Goal: Task Accomplishment & Management: Complete application form

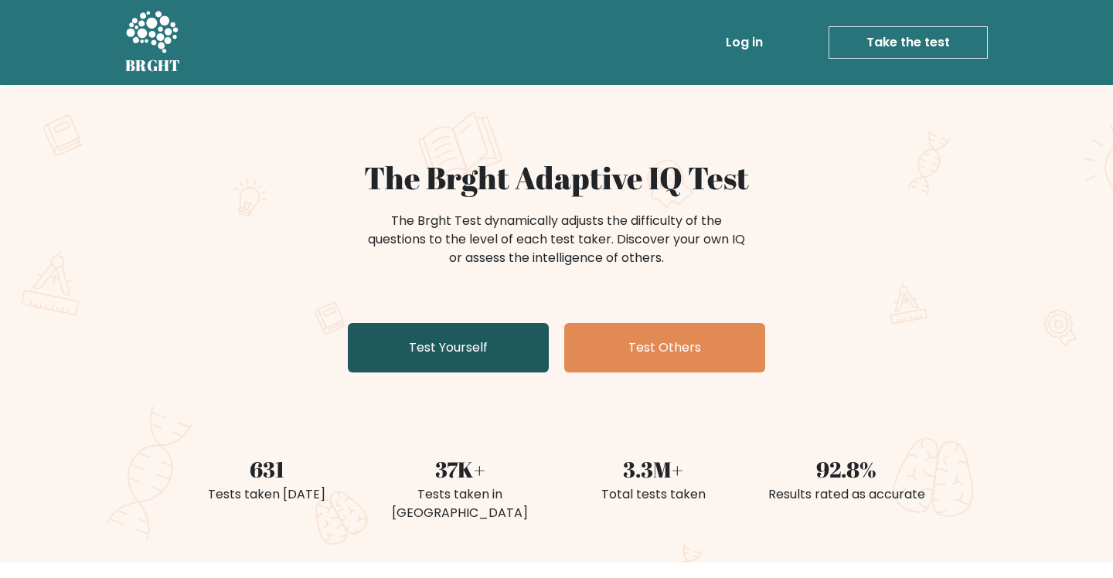
click at [475, 372] on link "Test Yourself" at bounding box center [448, 347] width 201 height 49
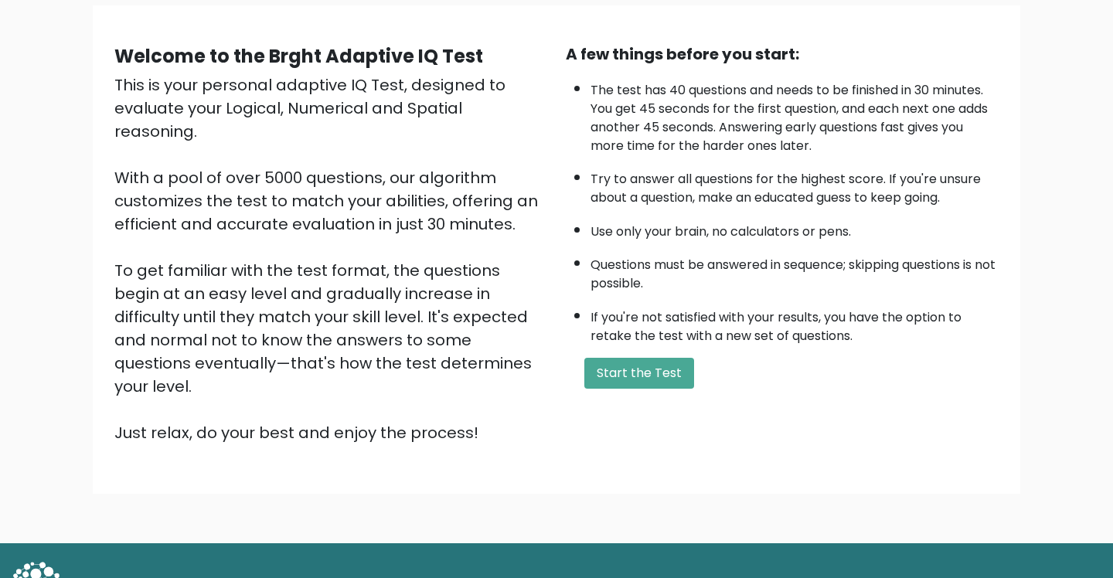
scroll to position [123, 0]
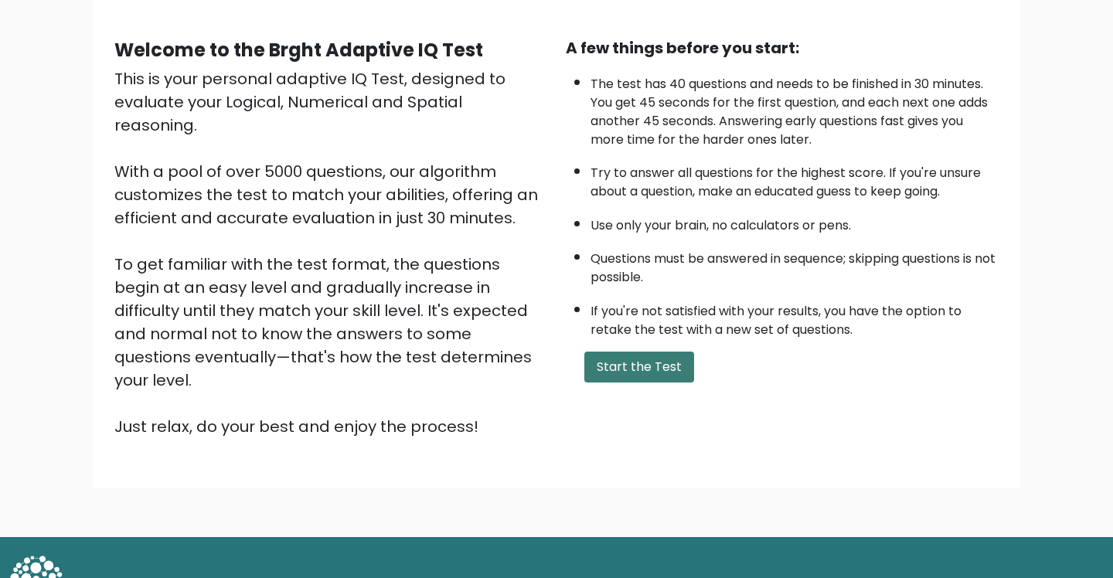
click at [645, 383] on button "Start the Test" at bounding box center [639, 367] width 110 height 31
click at [687, 383] on button "Start the Test" at bounding box center [639, 367] width 110 height 31
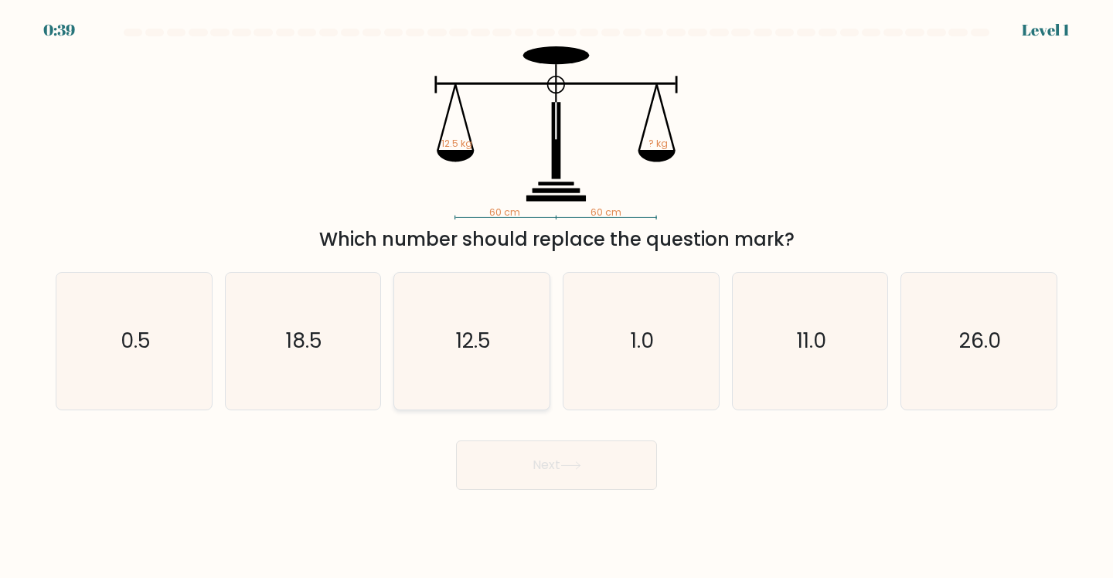
click at [475, 353] on text "12.5" at bounding box center [473, 341] width 35 height 29
click at [557, 297] on input "c. 12.5" at bounding box center [557, 293] width 1 height 8
radio input "true"
click at [584, 482] on button "Next" at bounding box center [556, 465] width 201 height 49
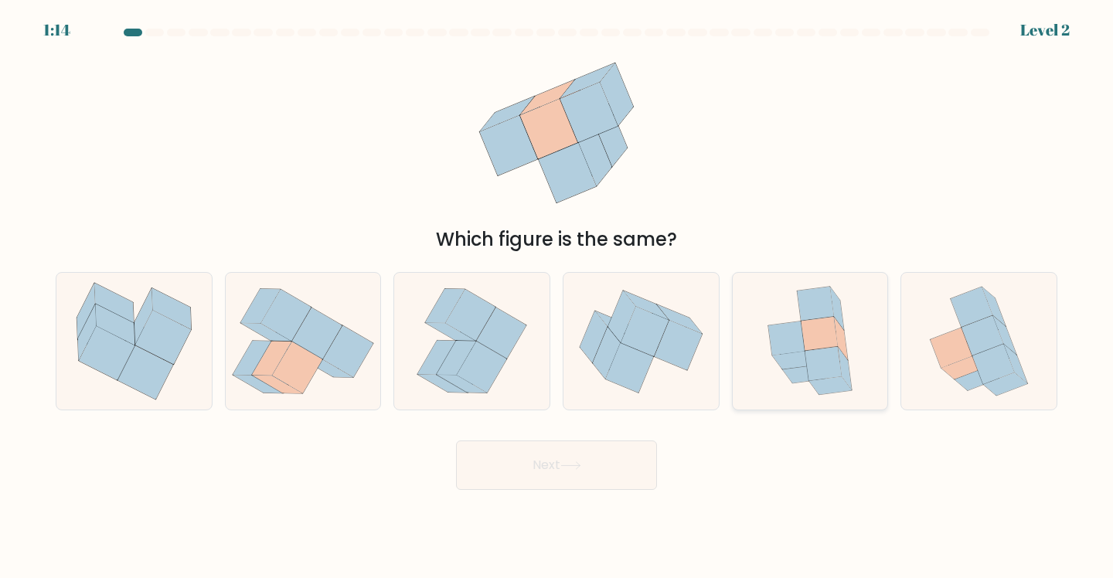
click at [836, 359] on icon at bounding box center [823, 365] width 36 height 34
click at [557, 297] on input "e." at bounding box center [557, 293] width 1 height 8
radio input "true"
click at [559, 457] on button "Next" at bounding box center [556, 465] width 201 height 49
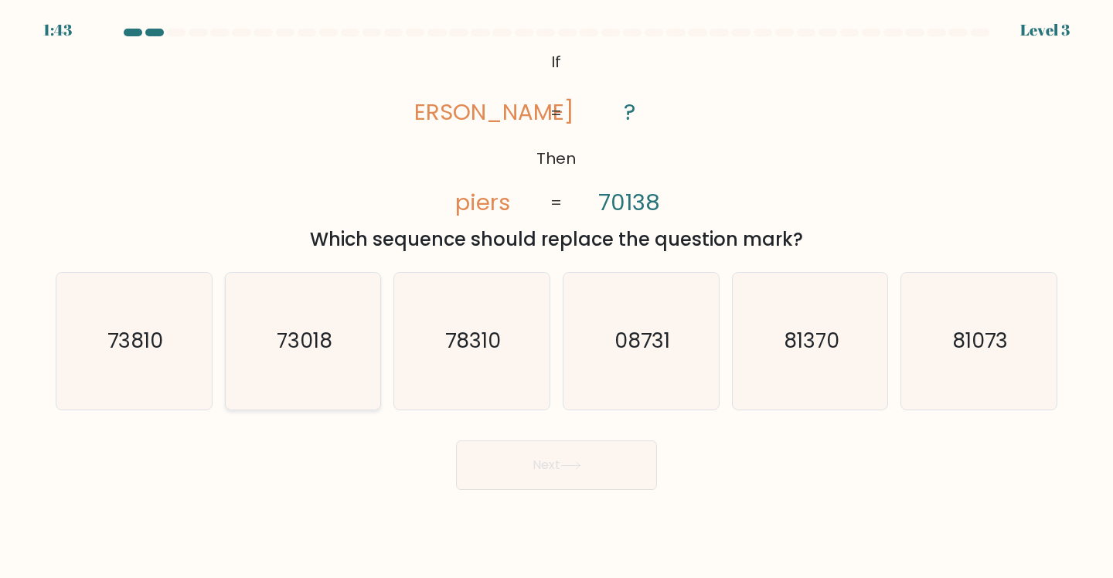
click at [326, 369] on icon "73018" at bounding box center [303, 341] width 137 height 137
click at [557, 297] on input "b. 73018" at bounding box center [557, 293] width 1 height 8
radio input "true"
click at [581, 470] on icon at bounding box center [570, 466] width 21 height 9
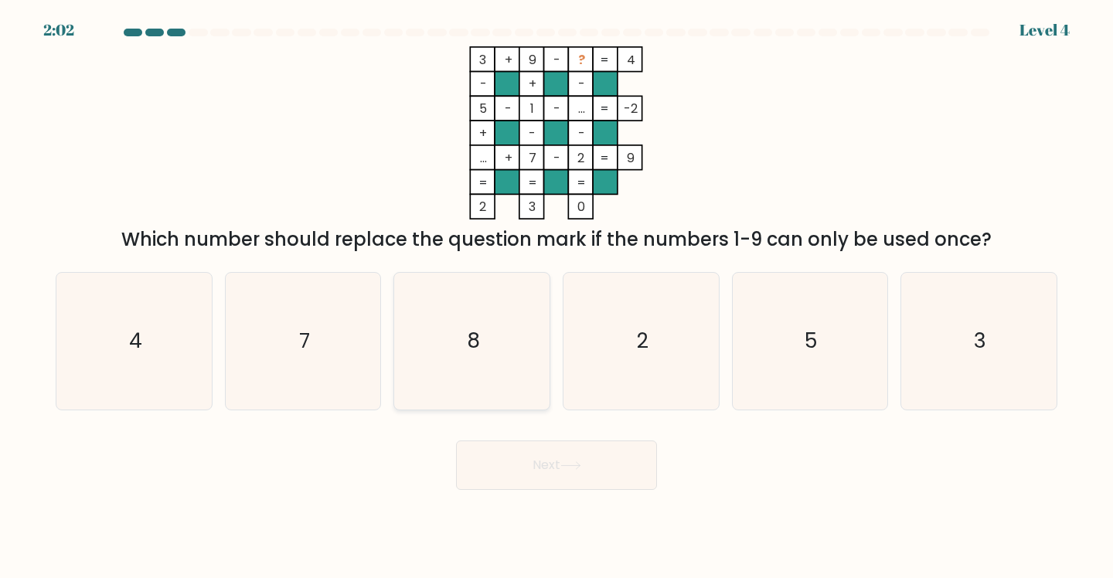
click at [407, 366] on icon "8" at bounding box center [472, 341] width 137 height 137
click at [557, 297] on input "c. 8" at bounding box center [557, 293] width 1 height 8
radio input "true"
click at [596, 468] on button "Next" at bounding box center [556, 465] width 201 height 49
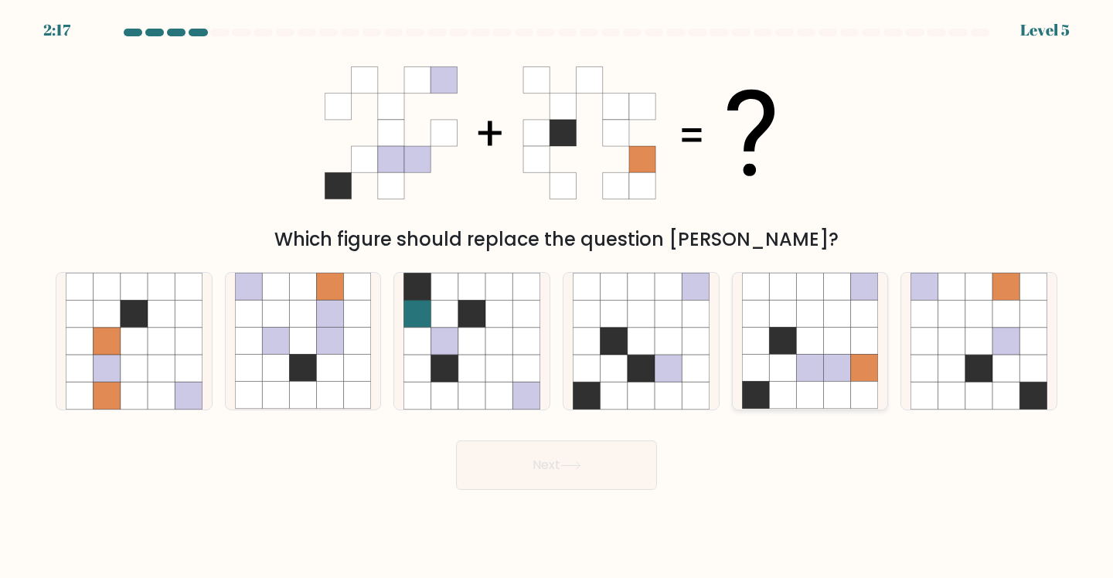
click at [799, 353] on icon at bounding box center [809, 341] width 27 height 27
click at [557, 297] on input "e." at bounding box center [557, 293] width 1 height 8
radio input "true"
click at [566, 460] on button "Next" at bounding box center [556, 465] width 201 height 49
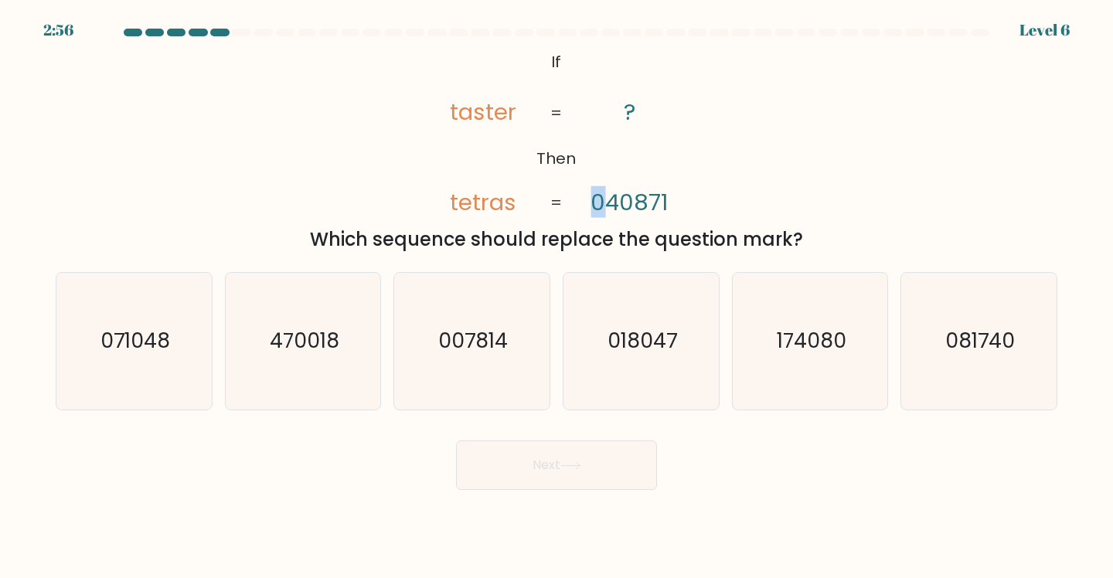
drag, startPoint x: 594, startPoint y: 199, endPoint x: 601, endPoint y: 201, distance: 7.9
click at [601, 201] on tspan "040871" at bounding box center [629, 202] width 77 height 32
click at [466, 206] on tspan "tetras" at bounding box center [483, 202] width 66 height 32
drag, startPoint x: 487, startPoint y: 206, endPoint x: 496, endPoint y: 206, distance: 8.5
click at [496, 206] on tspan "tetras" at bounding box center [483, 202] width 66 height 32
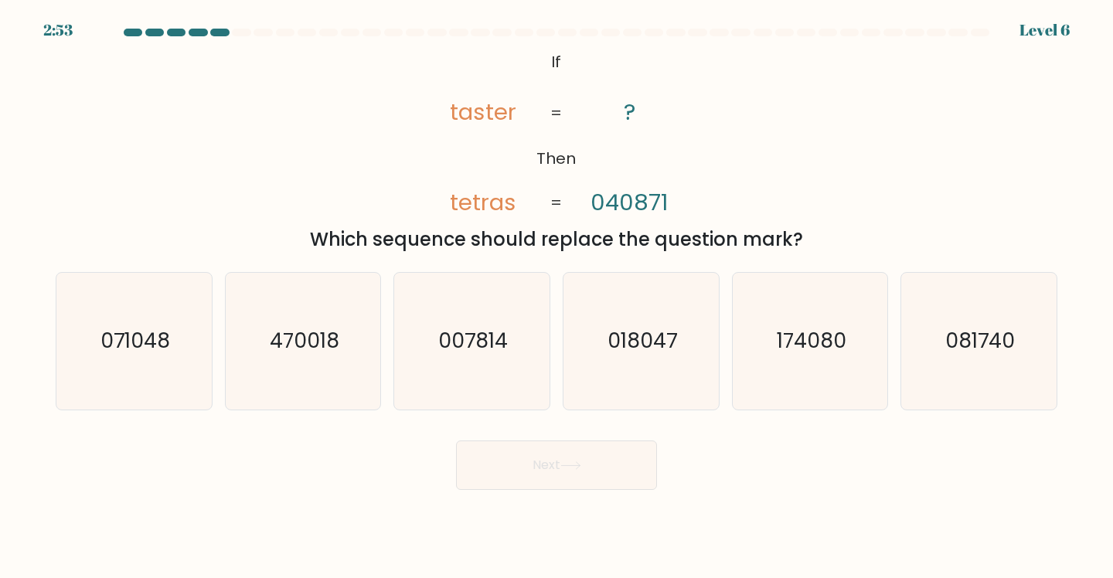
click at [657, 199] on tspan "040871" at bounding box center [629, 202] width 77 height 32
click at [150, 370] on icon "071048" at bounding box center [134, 341] width 137 height 137
click at [557, 297] on input "a. 071048" at bounding box center [557, 293] width 1 height 8
radio input "true"
click at [615, 475] on button "Next" at bounding box center [556, 465] width 201 height 49
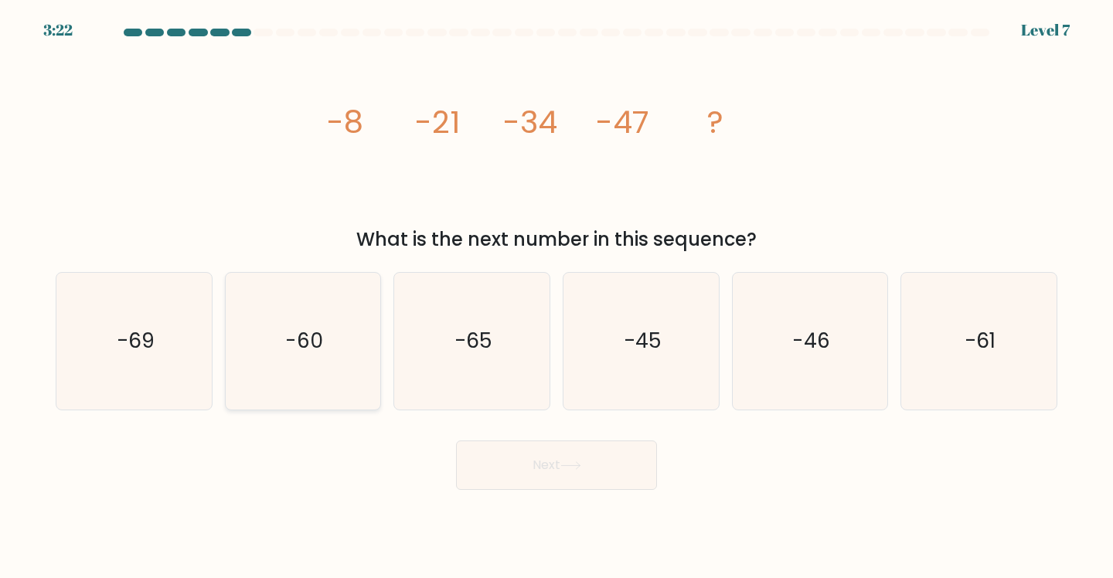
click at [291, 372] on icon "-60" at bounding box center [303, 341] width 137 height 137
click at [557, 297] on input "b. -60" at bounding box center [557, 293] width 1 height 8
radio input "true"
click at [602, 489] on button "Next" at bounding box center [556, 465] width 201 height 49
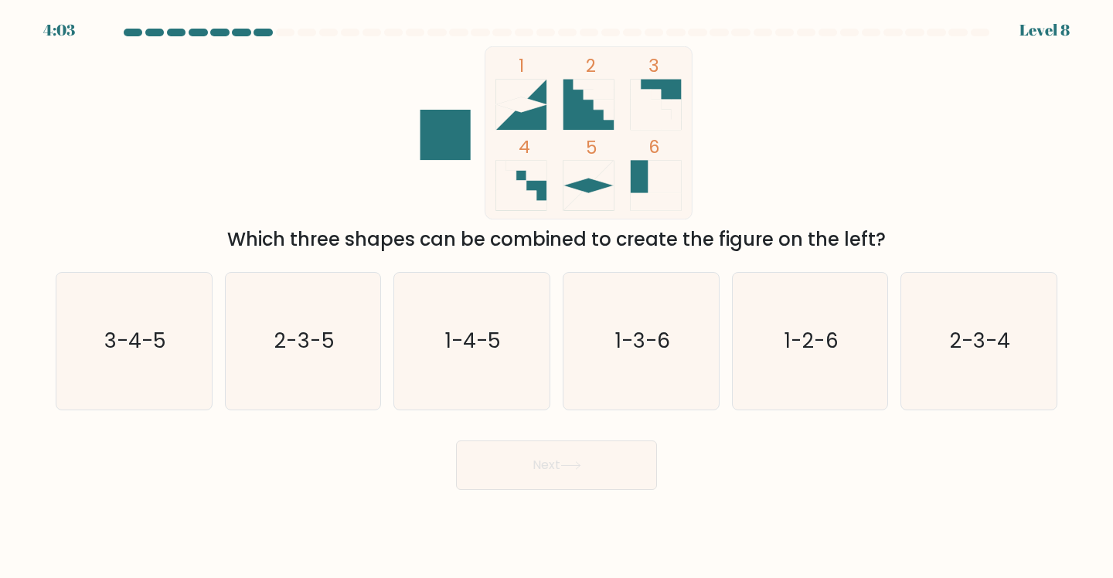
click at [498, 122] on icon at bounding box center [521, 105] width 51 height 51
click at [524, 196] on icon at bounding box center [521, 186] width 51 height 51
click at [993, 367] on icon "2-3-4" at bounding box center [979, 341] width 137 height 137
click at [557, 297] on input "f. 2-3-4" at bounding box center [557, 293] width 1 height 8
radio input "true"
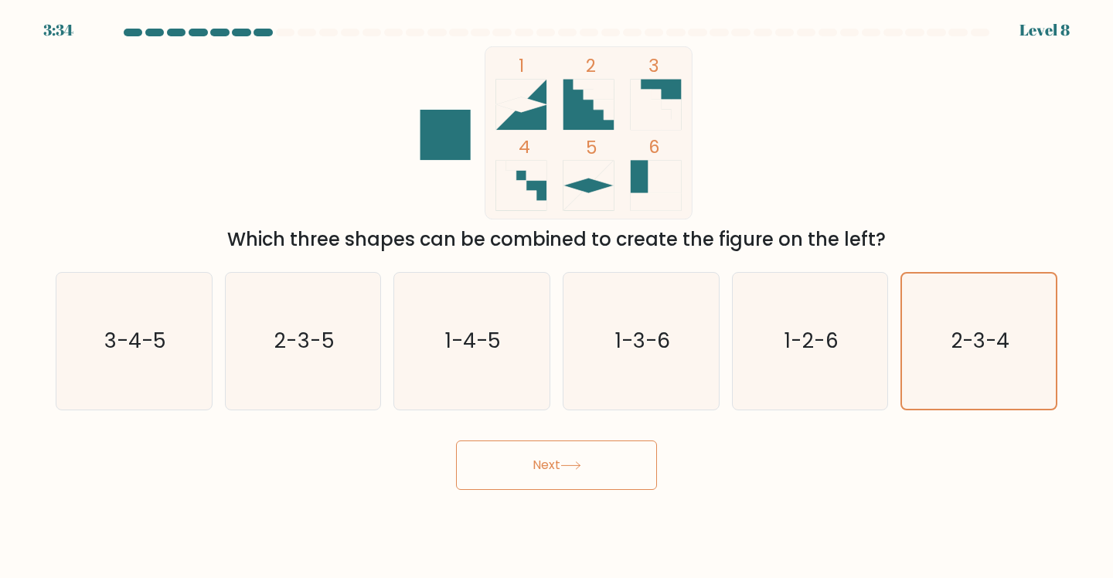
click at [557, 478] on button "Next" at bounding box center [556, 465] width 201 height 49
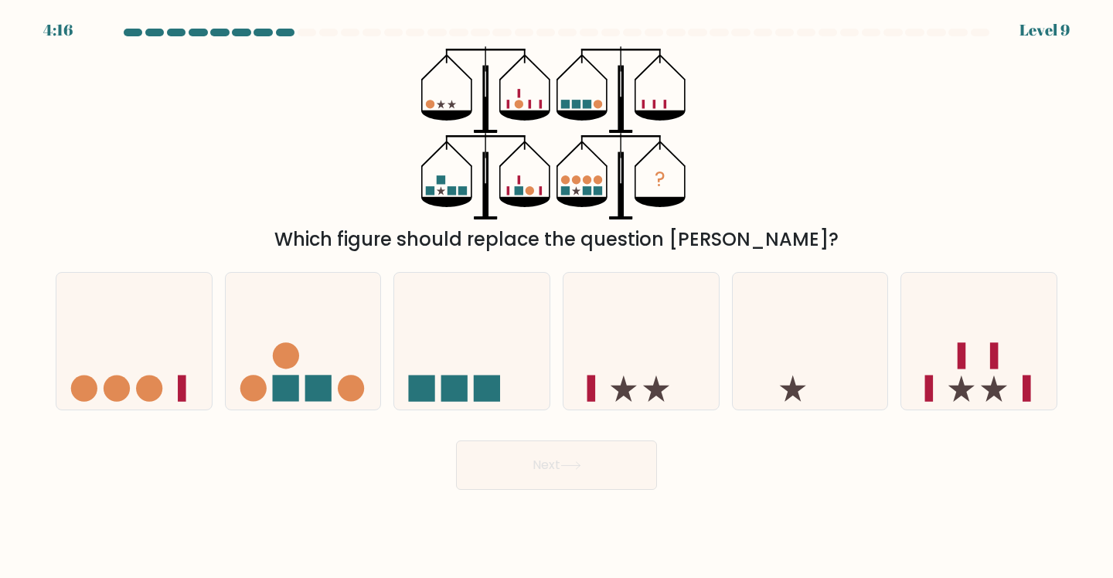
click at [807, 37] on div at bounding box center [556, 36] width 1020 height 14
click at [1013, 375] on icon at bounding box center [978, 342] width 155 height 128
click at [557, 297] on input "f." at bounding box center [557, 293] width 1 height 8
radio input "true"
click at [602, 452] on button "Next" at bounding box center [556, 465] width 201 height 49
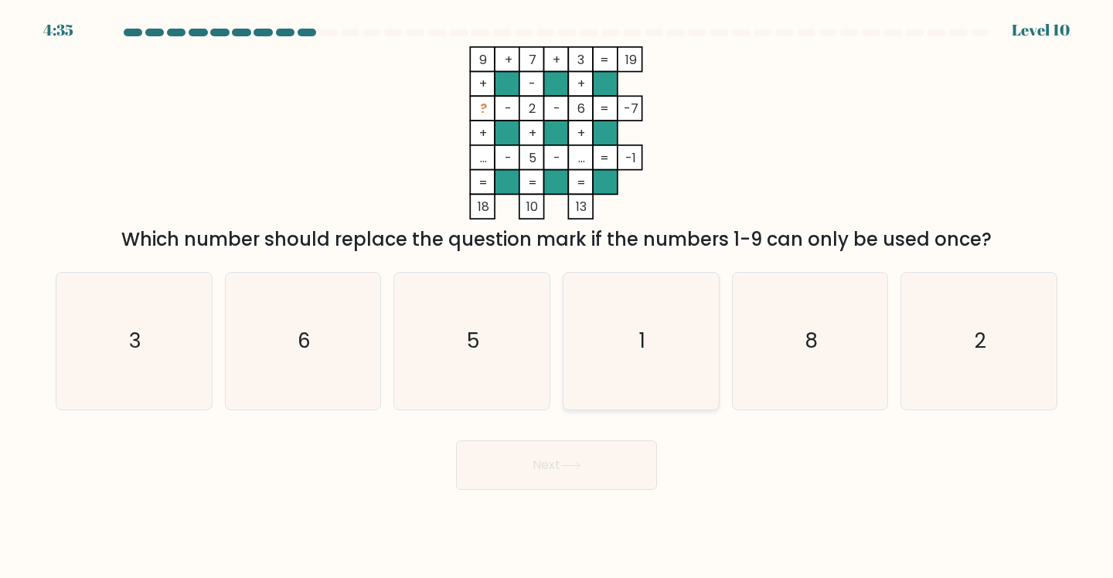
click at [632, 392] on icon "1" at bounding box center [641, 341] width 137 height 137
click at [557, 297] on input "d. 1" at bounding box center [557, 293] width 1 height 8
radio input "true"
click at [632, 392] on icon "1" at bounding box center [641, 341] width 135 height 135
click at [557, 297] on input "d. 1" at bounding box center [557, 293] width 1 height 8
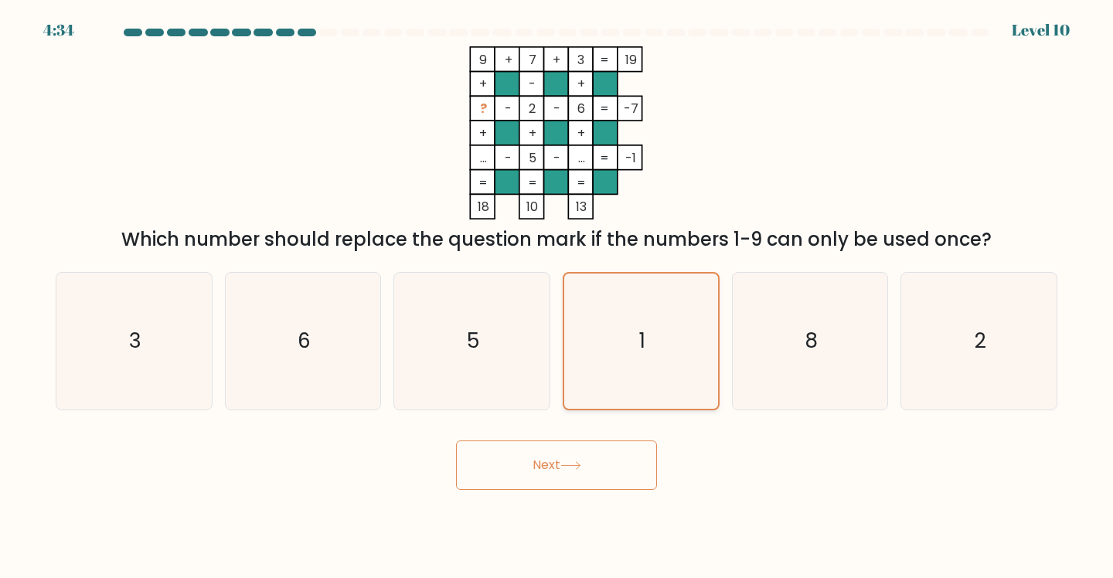
click at [632, 392] on icon "1" at bounding box center [641, 341] width 135 height 135
click at [557, 297] on input "d. 1" at bounding box center [557, 293] width 1 height 8
click at [592, 503] on body "4:34 Level 10" at bounding box center [556, 289] width 1113 height 578
click at [581, 470] on icon at bounding box center [570, 466] width 21 height 9
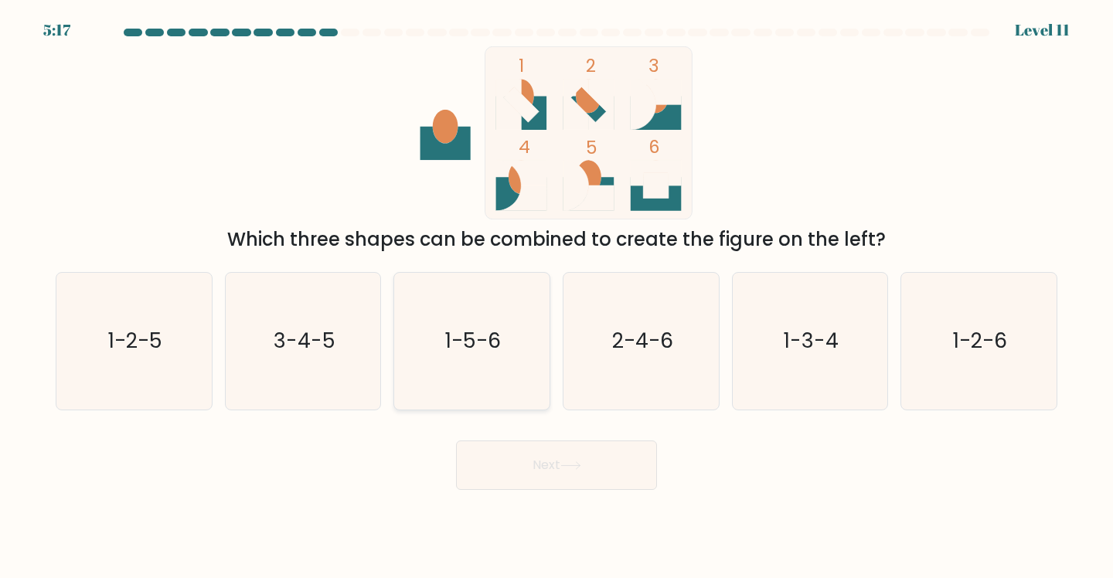
click at [437, 345] on icon "1-5-6" at bounding box center [472, 341] width 137 height 137
click at [557, 297] on input "c. 1-5-6" at bounding box center [557, 293] width 1 height 8
radio input "true"
click at [598, 490] on button "Next" at bounding box center [556, 465] width 201 height 49
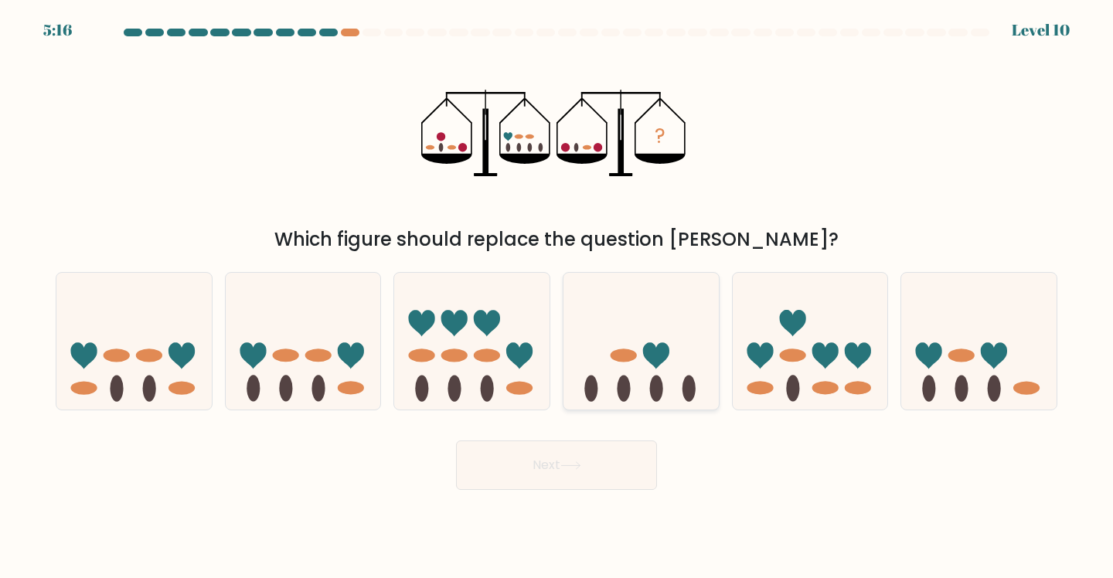
click at [597, 374] on icon at bounding box center [641, 342] width 155 height 128
click at [557, 297] on input "d." at bounding box center [557, 293] width 1 height 8
radio input "true"
click at [594, 481] on button "Next" at bounding box center [556, 465] width 201 height 49
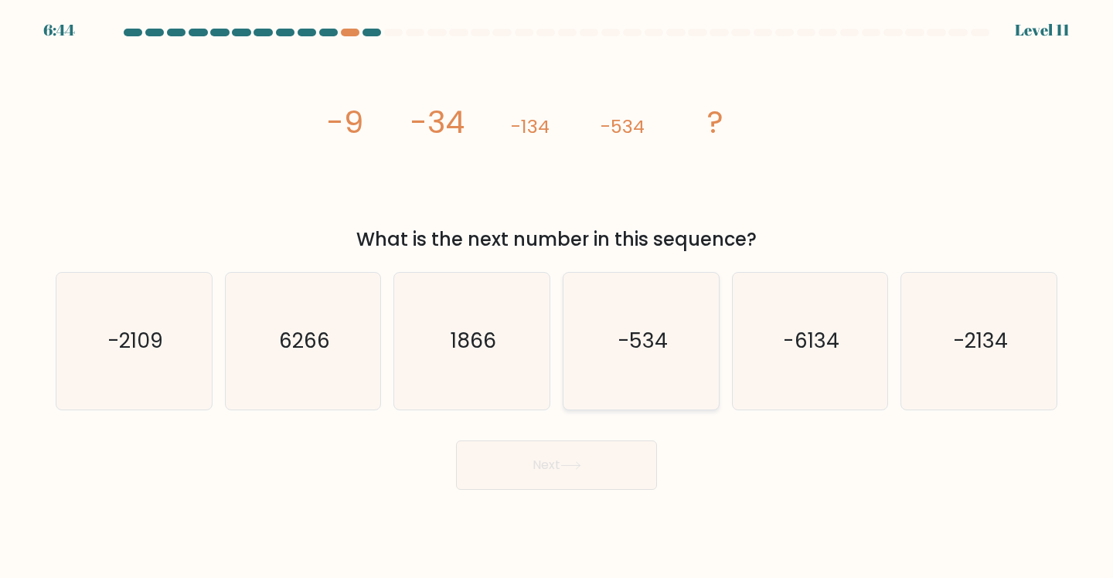
click at [607, 362] on icon "-534" at bounding box center [641, 341] width 137 height 137
click at [557, 297] on input "d. -534" at bounding box center [557, 293] width 1 height 8
radio input "true"
click at [630, 462] on button "Next" at bounding box center [556, 465] width 201 height 49
click at [614, 479] on button "Next" at bounding box center [556, 465] width 201 height 49
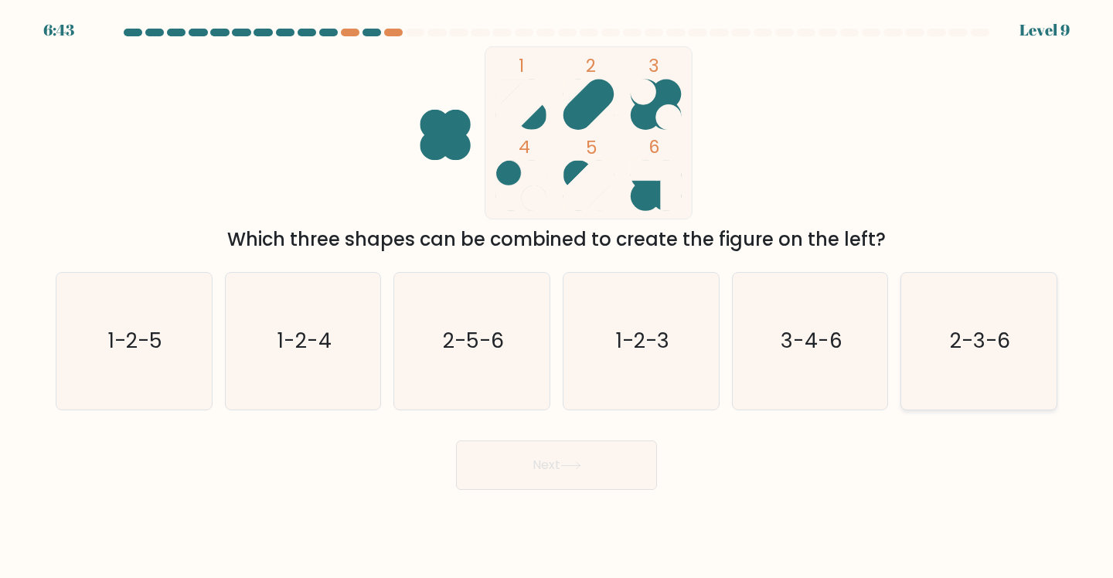
click at [999, 339] on text "2-3-6" at bounding box center [980, 341] width 60 height 29
click at [557, 297] on input "f. 2-3-6" at bounding box center [557, 293] width 1 height 8
radio input "true"
click at [634, 470] on button "Next" at bounding box center [556, 465] width 201 height 49
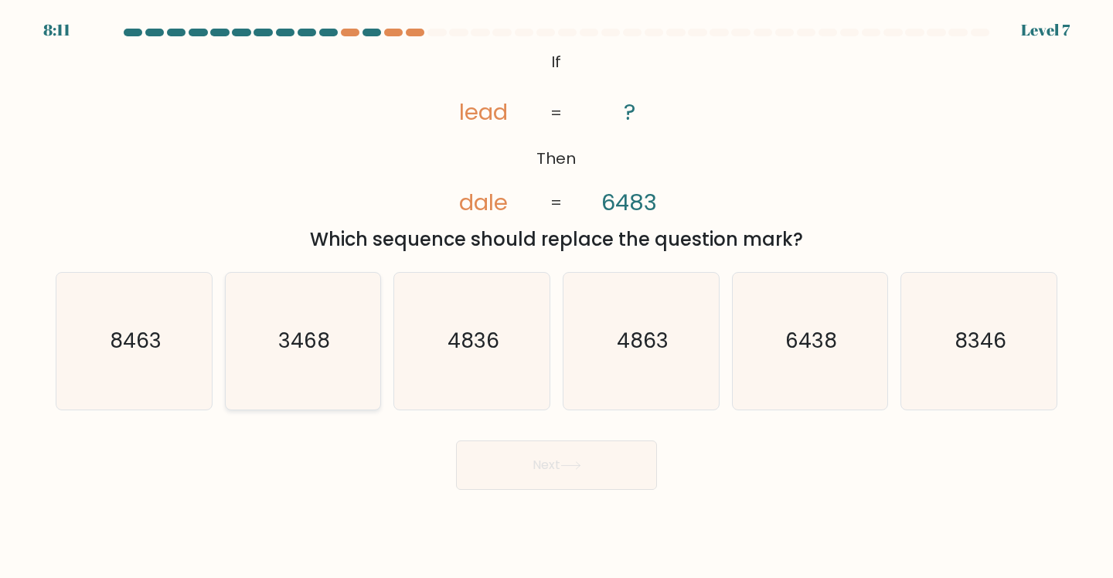
click at [327, 346] on text "3468" at bounding box center [304, 341] width 52 height 29
click at [557, 297] on input "b. 3468" at bounding box center [557, 293] width 1 height 8
radio input "true"
click at [578, 515] on body "8:11 Level 7 If" at bounding box center [556, 289] width 1113 height 578
click at [552, 477] on button "Next" at bounding box center [556, 465] width 201 height 49
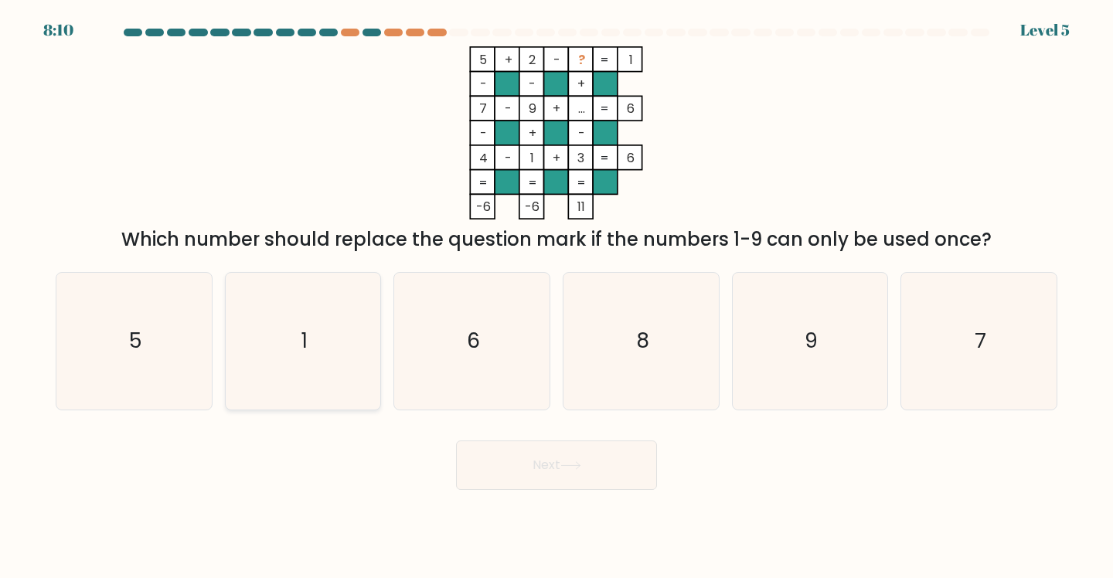
click at [311, 337] on icon "1" at bounding box center [303, 341] width 137 height 137
click at [557, 297] on input "b. 1" at bounding box center [557, 293] width 1 height 8
radio input "true"
click at [518, 487] on button "Next" at bounding box center [556, 465] width 201 height 49
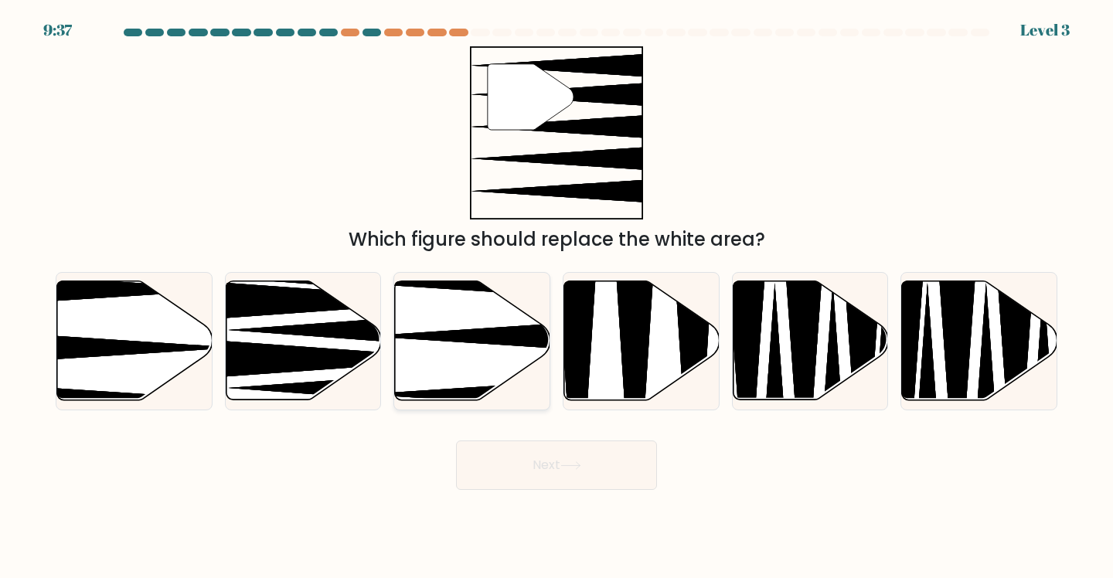
click at [470, 370] on icon at bounding box center [472, 340] width 155 height 119
click at [557, 297] on input "c." at bounding box center [557, 293] width 1 height 8
radio input "true"
click at [618, 489] on button "Next" at bounding box center [556, 465] width 201 height 49
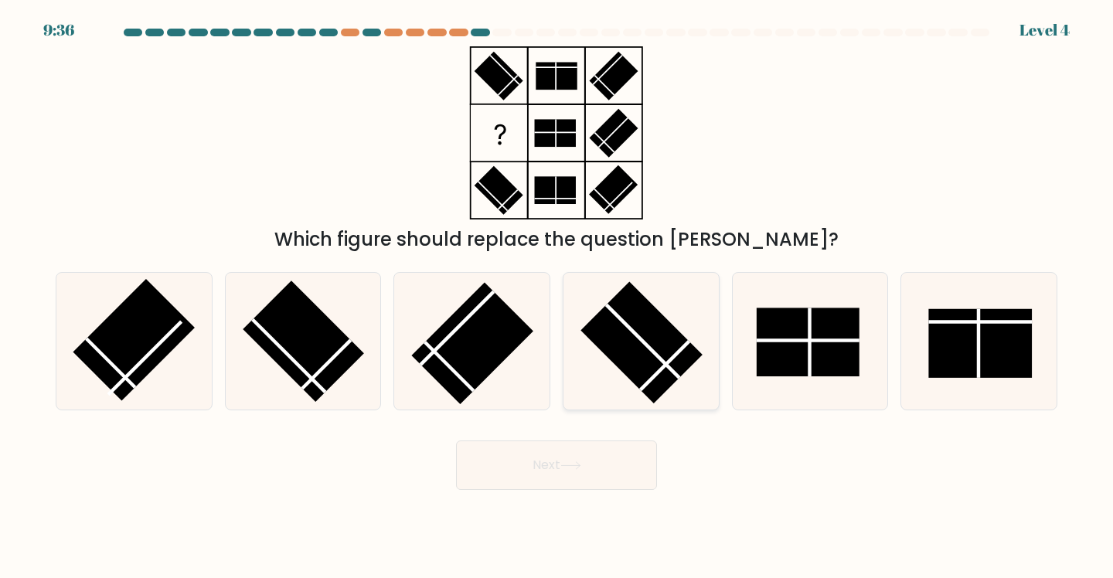
click at [564, 354] on div at bounding box center [641, 341] width 157 height 138
click at [557, 297] on input "d." at bounding box center [557, 293] width 1 height 8
radio input "true"
click at [604, 458] on button "Next" at bounding box center [556, 465] width 201 height 49
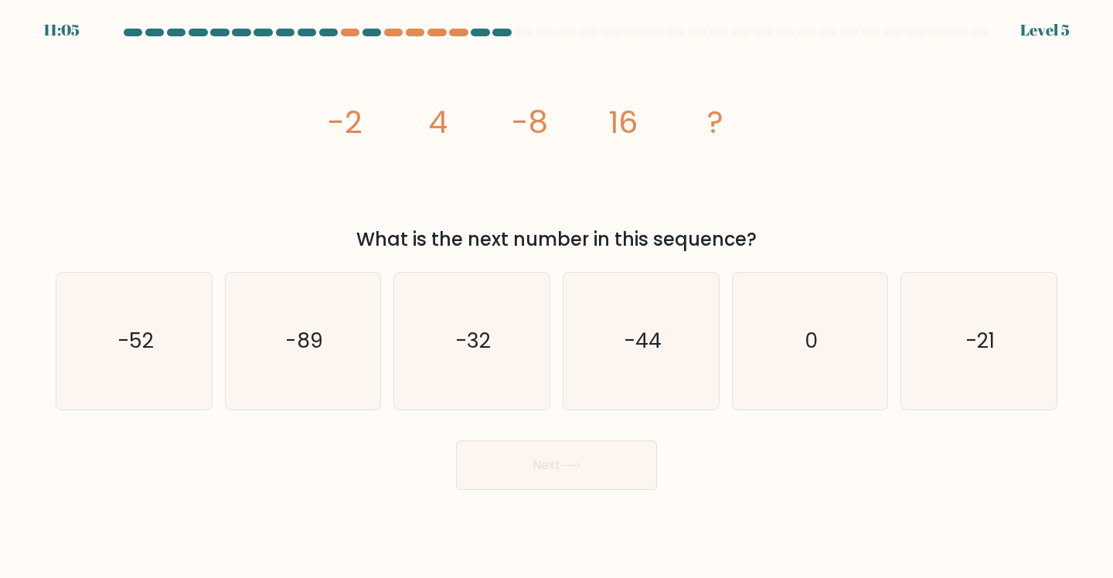
click at [589, 475] on button "Next" at bounding box center [556, 465] width 201 height 49
click at [503, 361] on icon "-32" at bounding box center [472, 341] width 137 height 137
click at [557, 297] on input "c. -32" at bounding box center [557, 293] width 1 height 8
radio input "true"
click at [563, 490] on button "Next" at bounding box center [556, 465] width 201 height 49
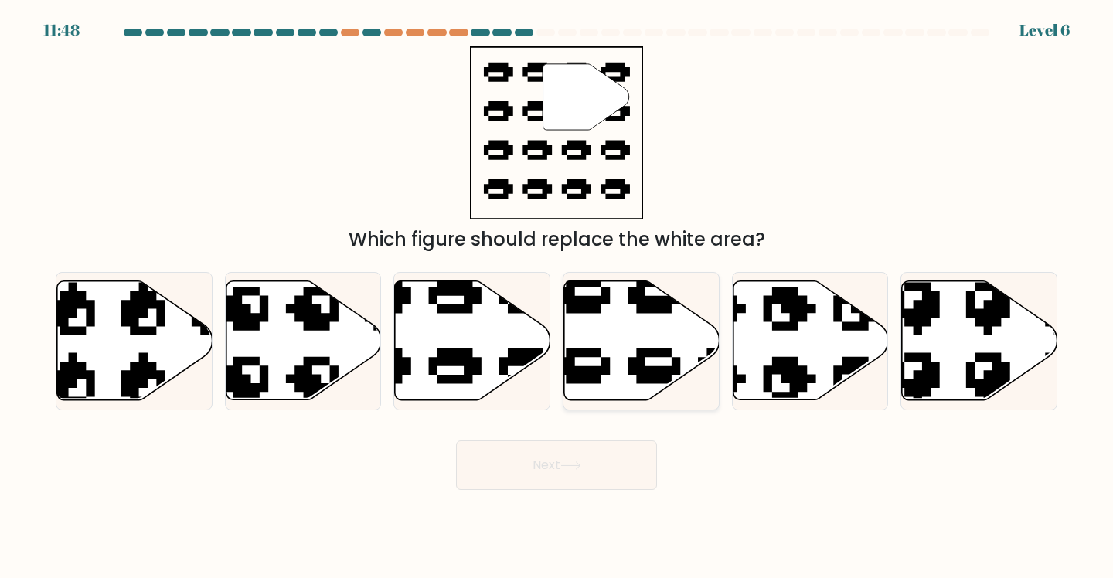
click at [622, 378] on icon at bounding box center [641, 340] width 155 height 119
click at [557, 297] on input "d." at bounding box center [557, 293] width 1 height 8
radio input "true"
click at [600, 475] on button "Next" at bounding box center [556, 465] width 201 height 49
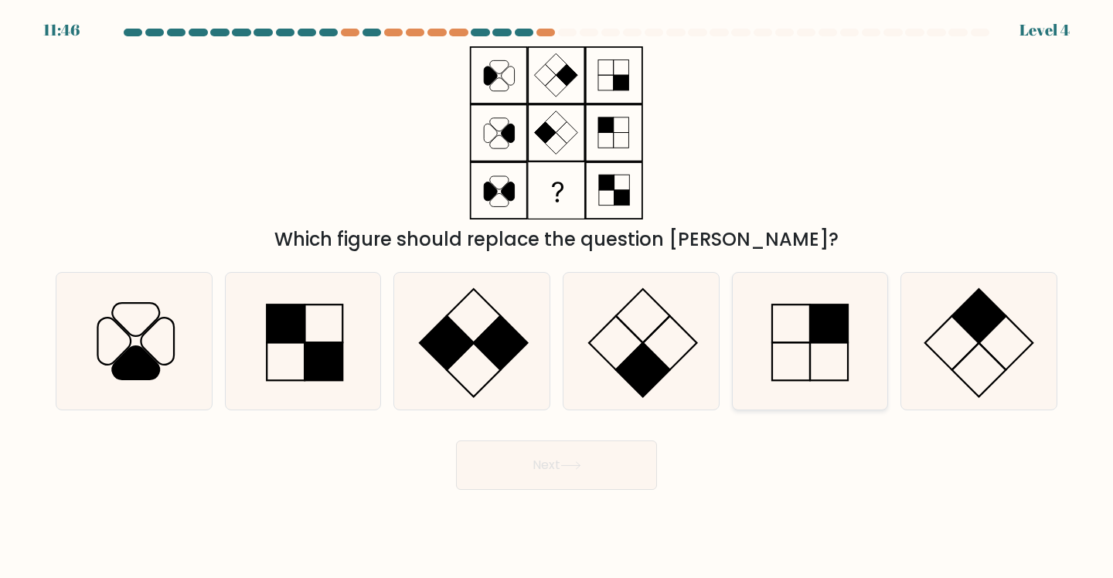
click at [790, 341] on icon at bounding box center [810, 341] width 137 height 137
click at [557, 297] on input "e." at bounding box center [557, 293] width 1 height 8
radio input "true"
click at [564, 472] on button "Next" at bounding box center [556, 465] width 201 height 49
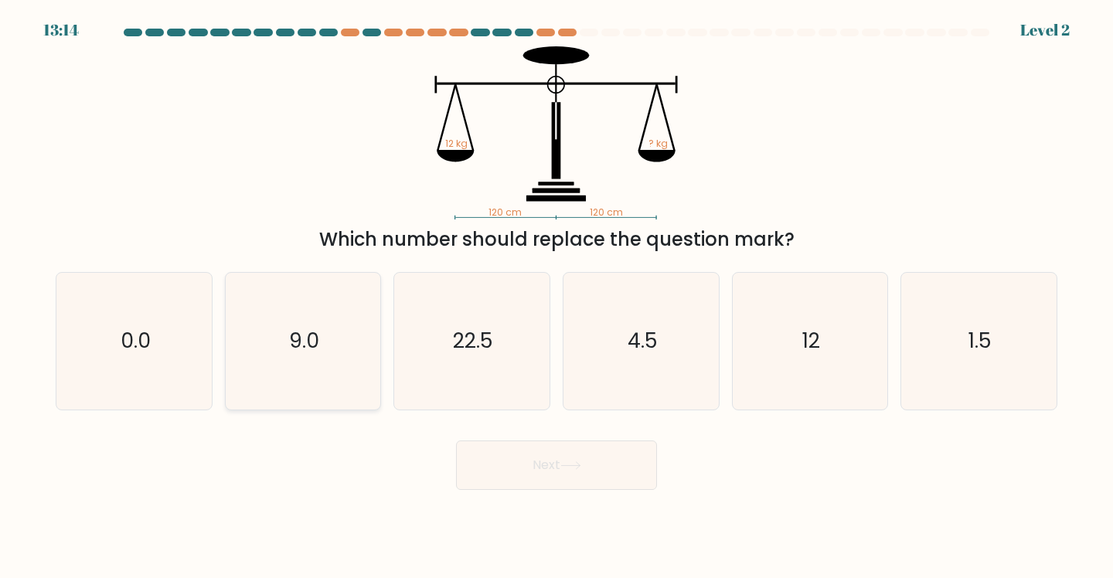
click at [314, 359] on icon "9.0" at bounding box center [303, 341] width 137 height 137
click at [557, 297] on input "b. 9.0" at bounding box center [557, 293] width 1 height 8
radio input "true"
click at [628, 505] on body "13:14 Level 2" at bounding box center [556, 289] width 1113 height 578
click at [607, 485] on button "Next" at bounding box center [556, 465] width 201 height 49
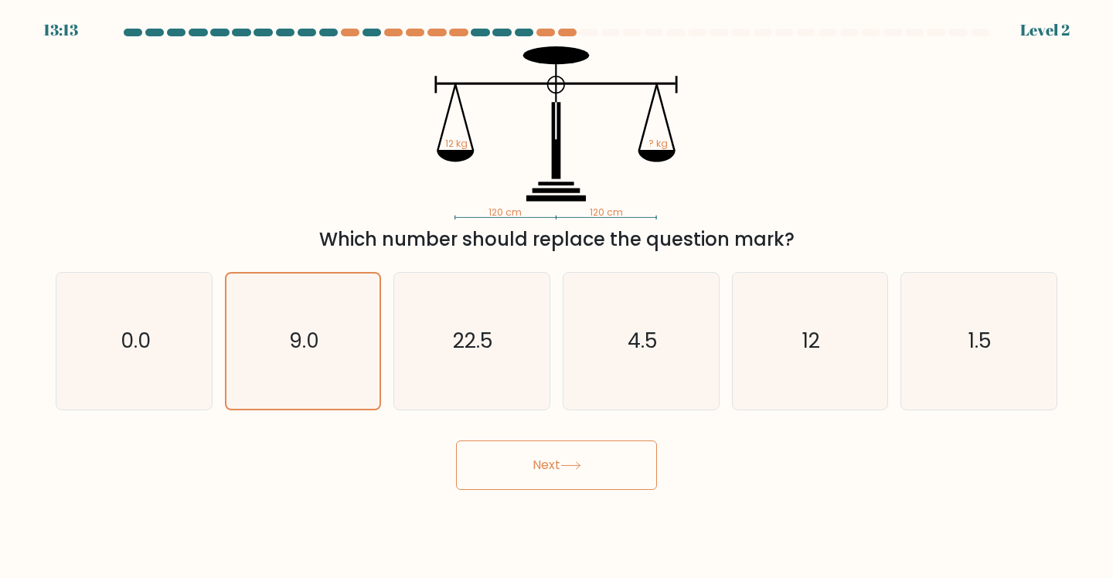
click at [535, 461] on button "Next" at bounding box center [556, 465] width 201 height 49
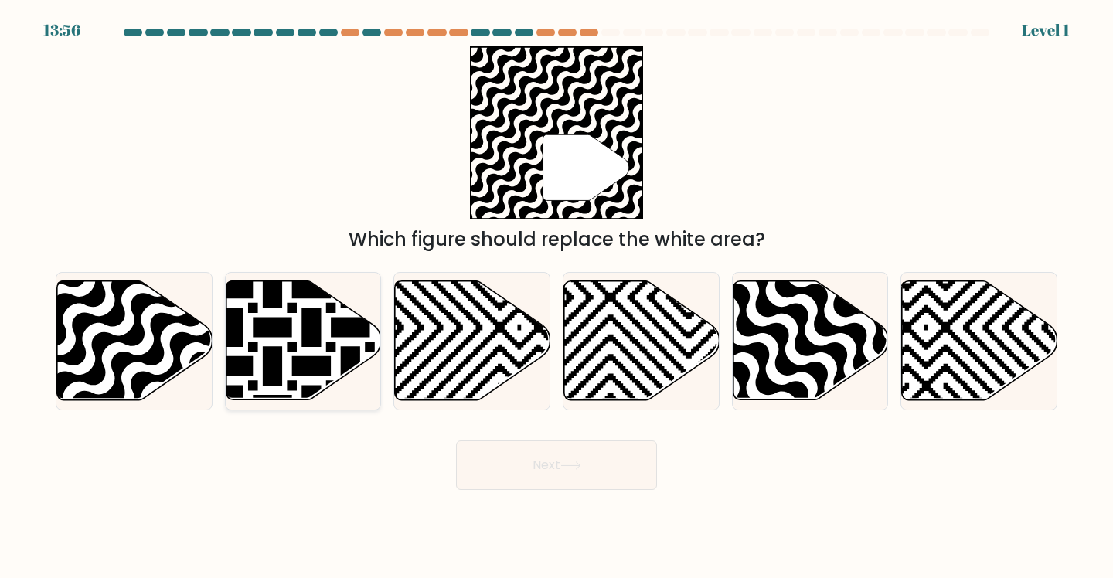
click at [256, 342] on icon at bounding box center [303, 340] width 155 height 119
click at [557, 297] on input "b." at bounding box center [557, 293] width 1 height 8
radio input "true"
click at [775, 337] on icon at bounding box center [857, 406] width 313 height 313
click at [557, 297] on input "e." at bounding box center [557, 293] width 1 height 8
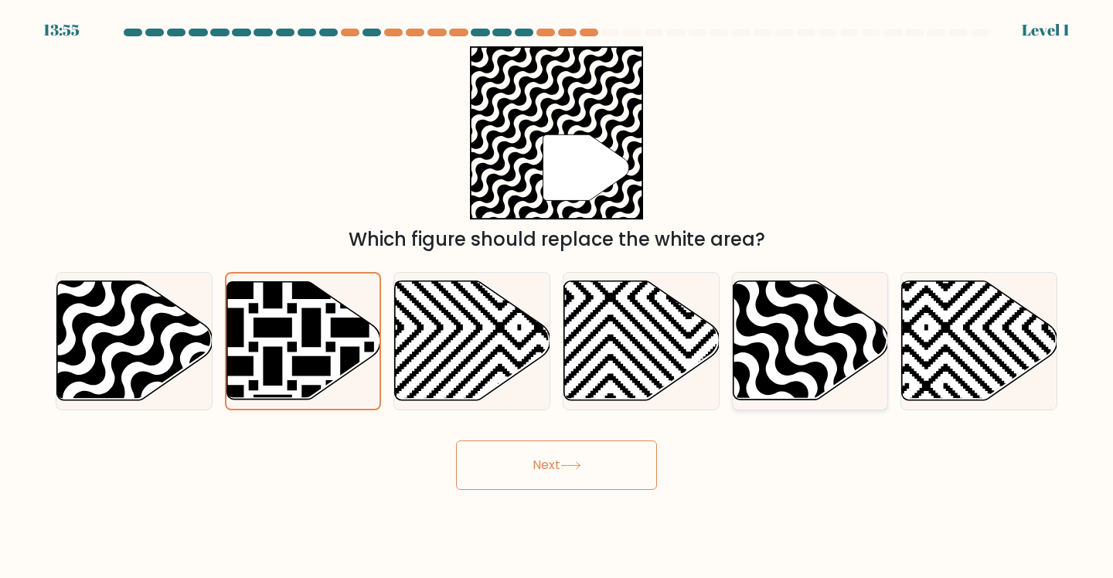
radio input "true"
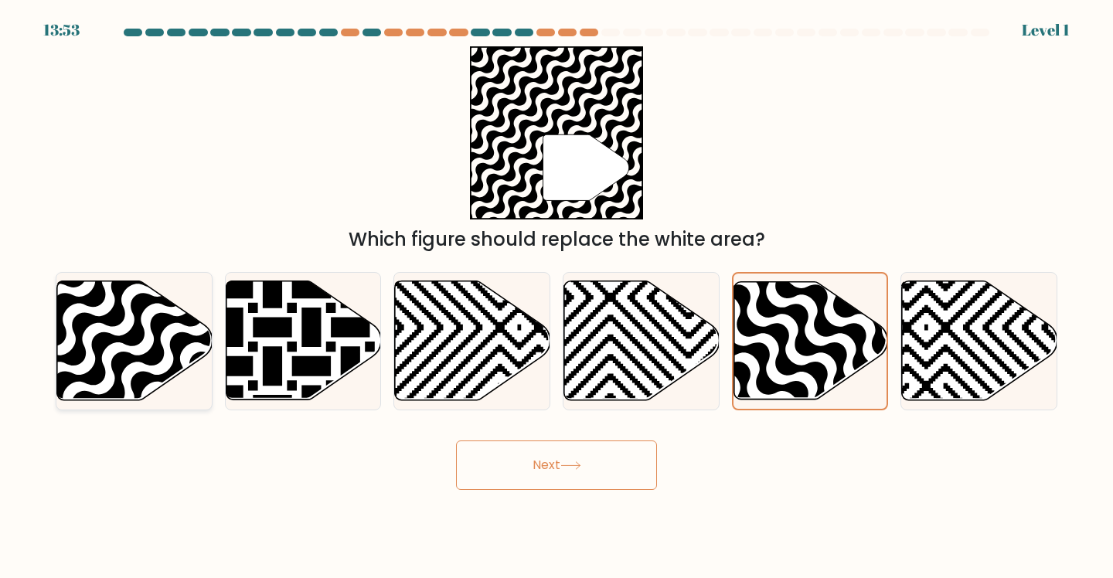
click at [182, 346] on icon at bounding box center [81, 278] width 313 height 313
click at [557, 297] on input "a." at bounding box center [557, 293] width 1 height 8
radio input "true"
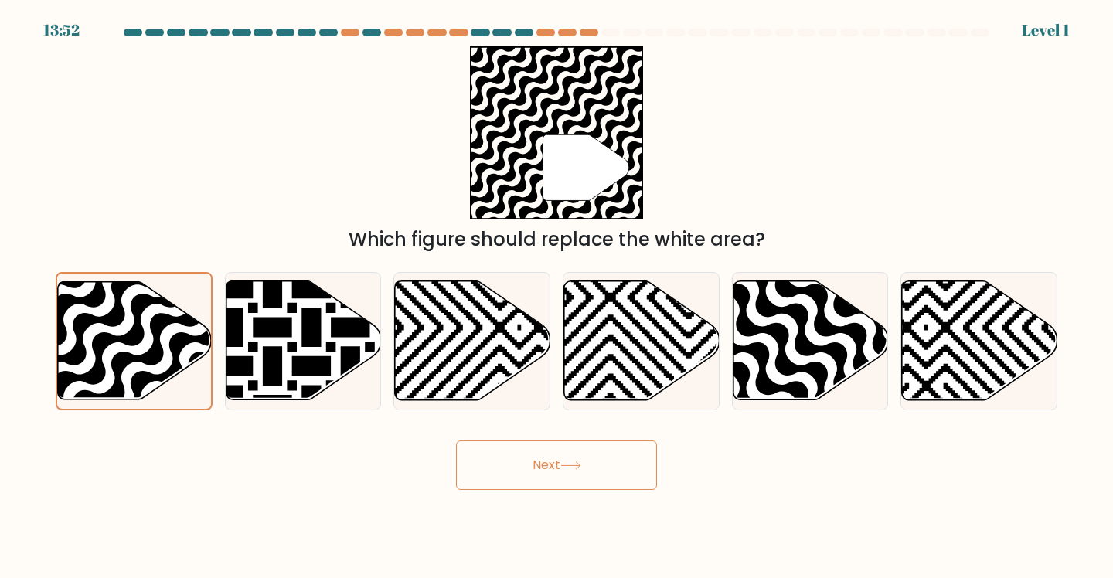
click at [625, 462] on button "Next" at bounding box center [556, 465] width 201 height 49
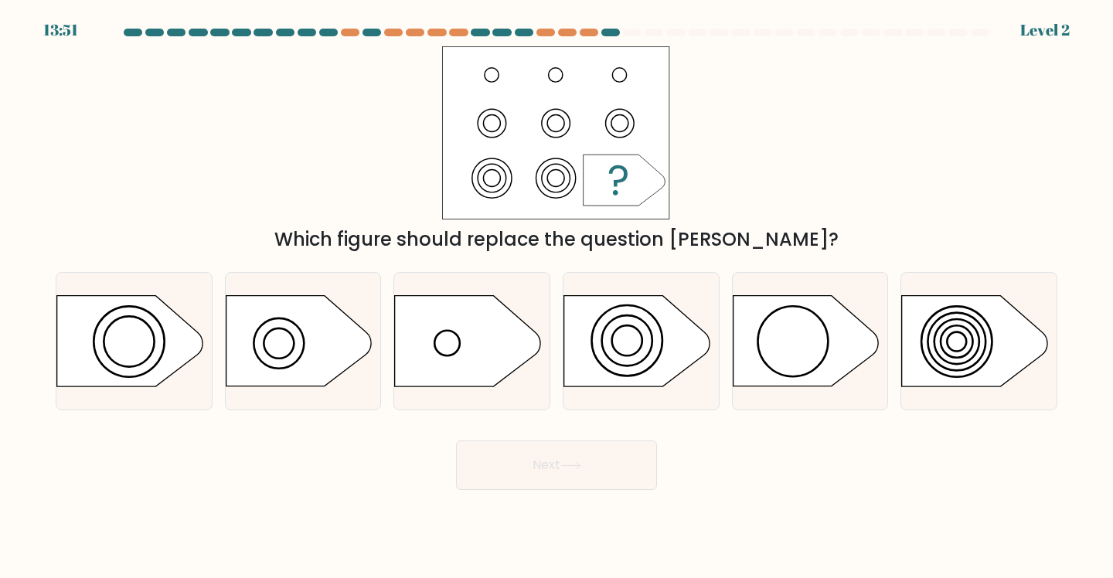
click at [601, 480] on button "Next" at bounding box center [556, 465] width 201 height 49
click at [622, 363] on icon at bounding box center [636, 341] width 145 height 90
click at [557, 297] on input "d." at bounding box center [557, 293] width 1 height 8
radio input "true"
click at [567, 455] on button "Next" at bounding box center [556, 465] width 201 height 49
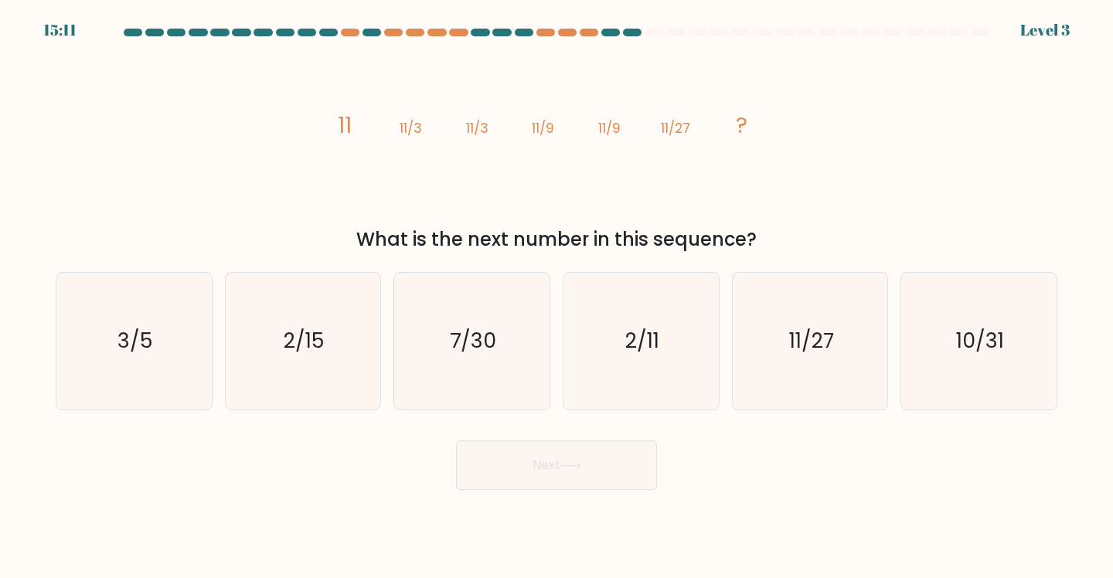
click at [560, 472] on button "Next" at bounding box center [556, 465] width 201 height 49
click at [628, 400] on icon "2/11" at bounding box center [641, 341] width 137 height 137
click at [557, 297] on input "d. 2/11" at bounding box center [557, 293] width 1 height 8
radio input "true"
click at [618, 452] on button "Next" at bounding box center [556, 465] width 201 height 49
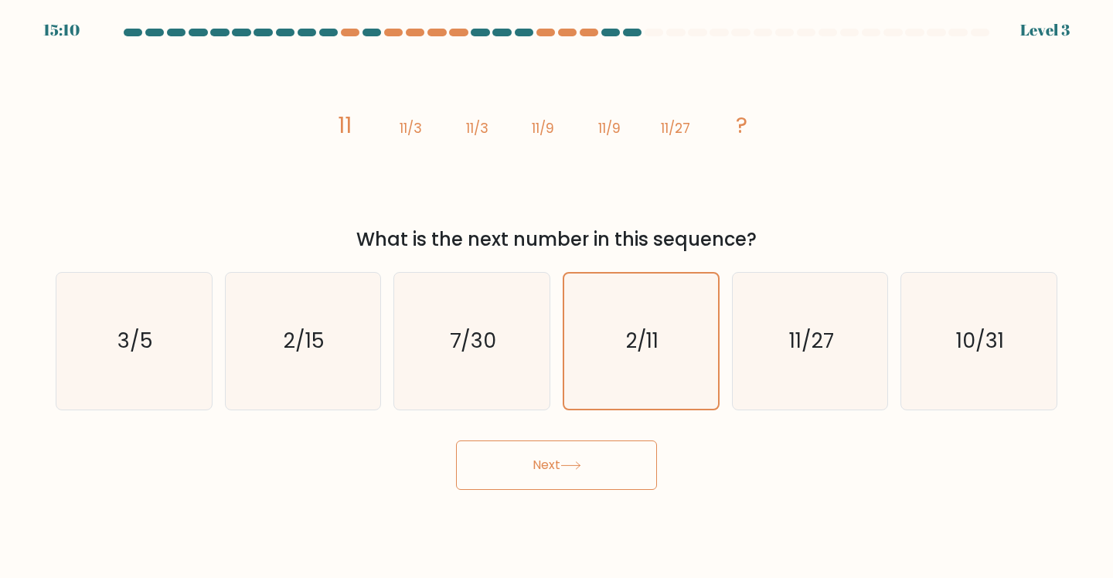
click at [609, 473] on button "Next" at bounding box center [556, 465] width 201 height 49
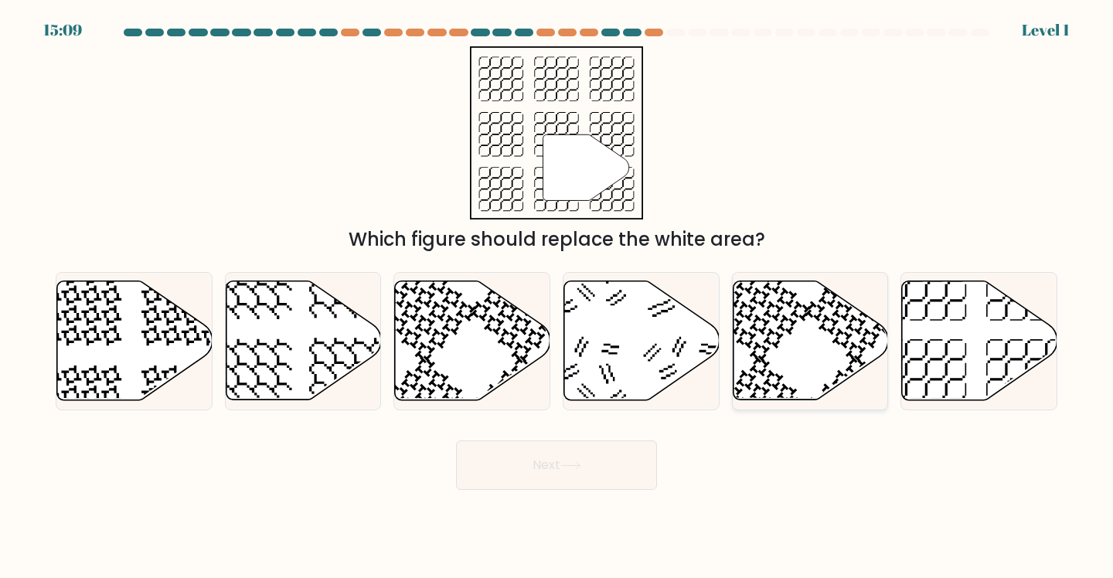
click at [829, 359] on icon at bounding box center [810, 340] width 155 height 119
click at [557, 297] on input "e." at bounding box center [557, 293] width 1 height 8
radio input "true"
click at [945, 373] on icon at bounding box center [927, 379] width 80 height 80
click at [557, 297] on input "f." at bounding box center [557, 293] width 1 height 8
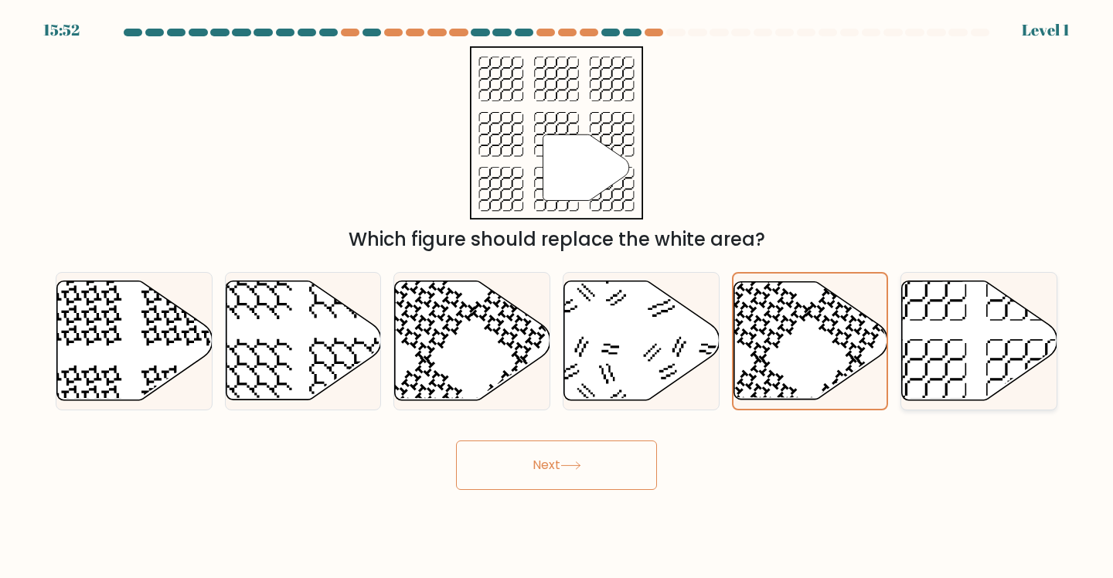
radio input "true"
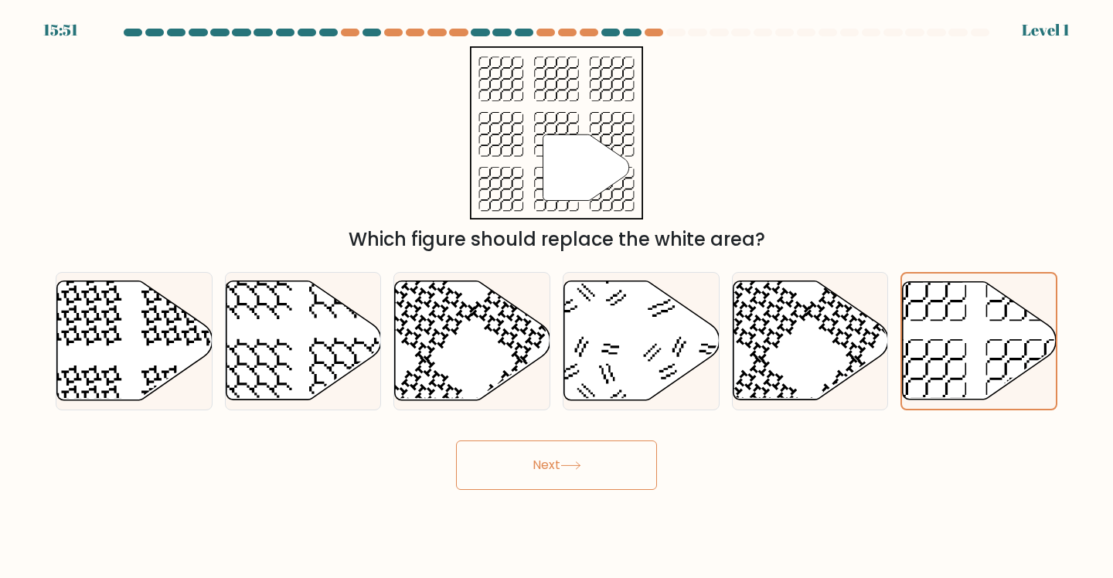
click at [515, 473] on button "Next" at bounding box center [556, 465] width 201 height 49
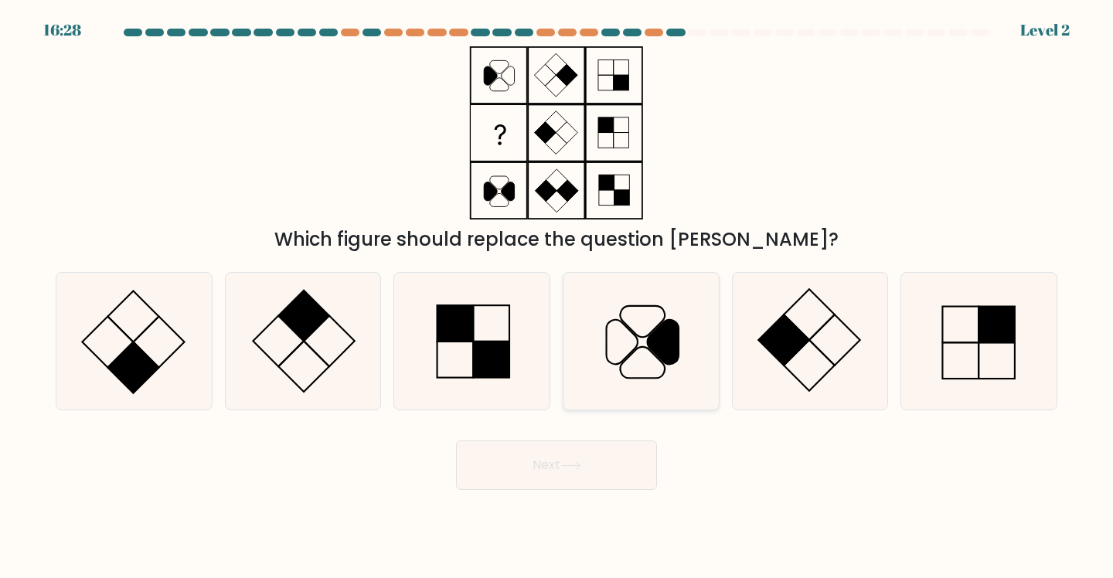
click at [606, 339] on icon at bounding box center [621, 342] width 31 height 44
click at [557, 297] on input "d." at bounding box center [557, 293] width 1 height 8
radio input "true"
click at [594, 506] on body "16:27 Level 2" at bounding box center [556, 289] width 1113 height 578
click at [598, 478] on button "Next" at bounding box center [556, 465] width 201 height 49
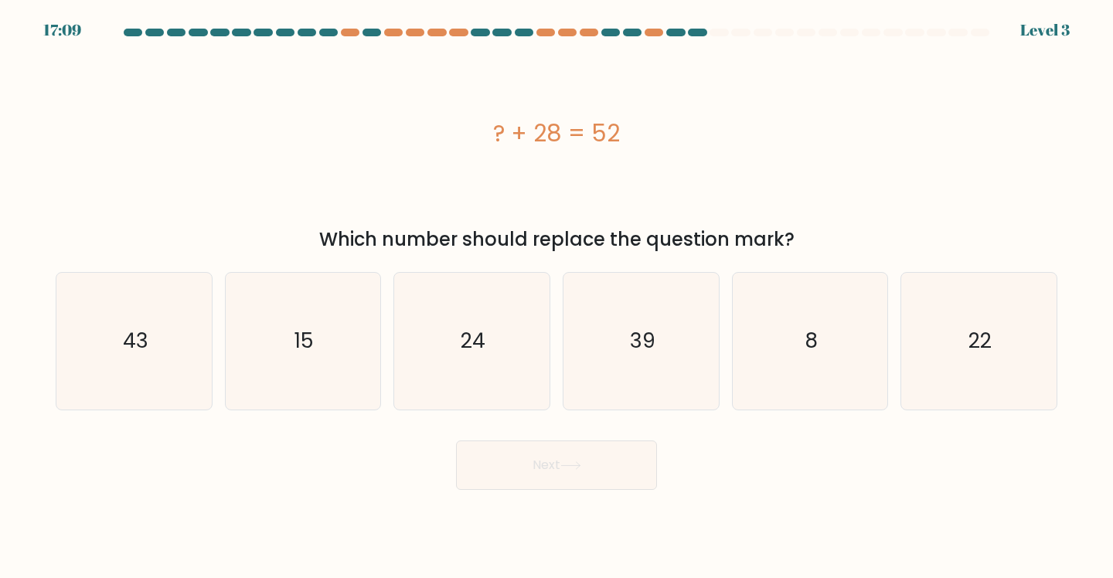
click at [877, 461] on div "Next" at bounding box center [556, 459] width 1020 height 61
click at [799, 351] on icon "8" at bounding box center [810, 341] width 137 height 137
click at [557, 297] on input "e. 8" at bounding box center [557, 293] width 1 height 8
radio input "true"
click at [591, 468] on button "Next" at bounding box center [556, 465] width 201 height 49
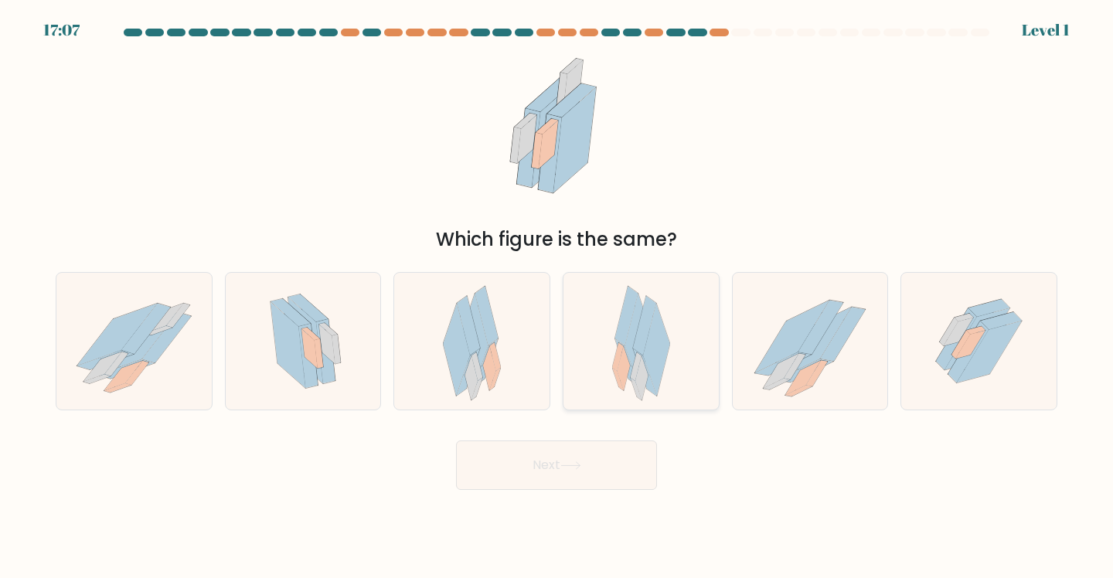
click at [631, 344] on icon at bounding box center [638, 340] width 26 height 92
click at [557, 297] on input "d." at bounding box center [557, 293] width 1 height 8
radio input "true"
click at [595, 499] on body "17:07 Level 1" at bounding box center [556, 289] width 1113 height 578
click at [595, 486] on button "Next" at bounding box center [556, 465] width 201 height 49
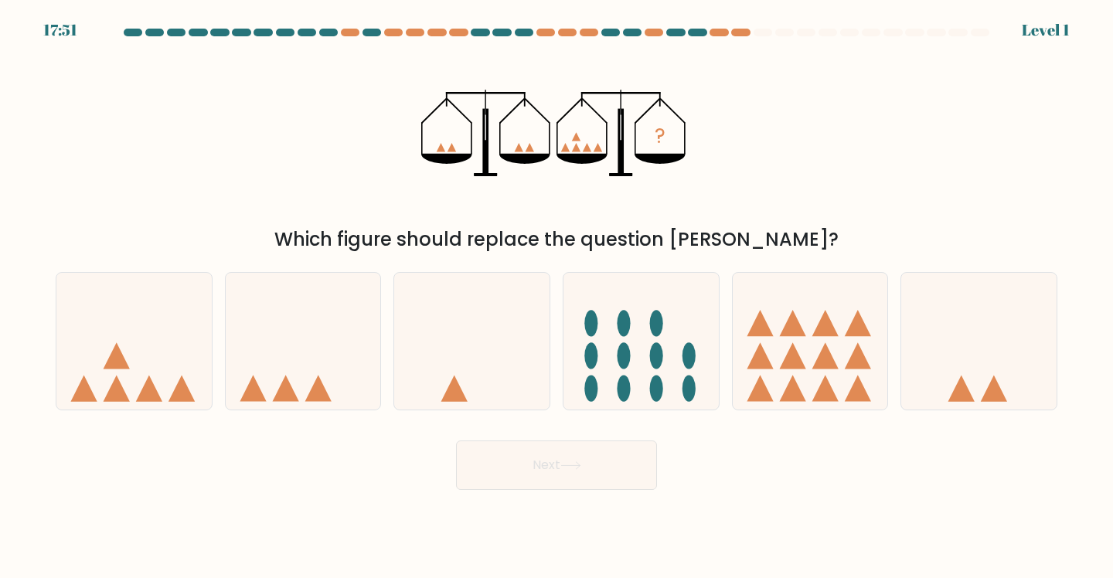
click at [507, 349] on icon at bounding box center [471, 342] width 155 height 128
click at [557, 297] on input "c." at bounding box center [557, 293] width 1 height 8
radio input "true"
click at [588, 479] on button "Next" at bounding box center [556, 465] width 201 height 49
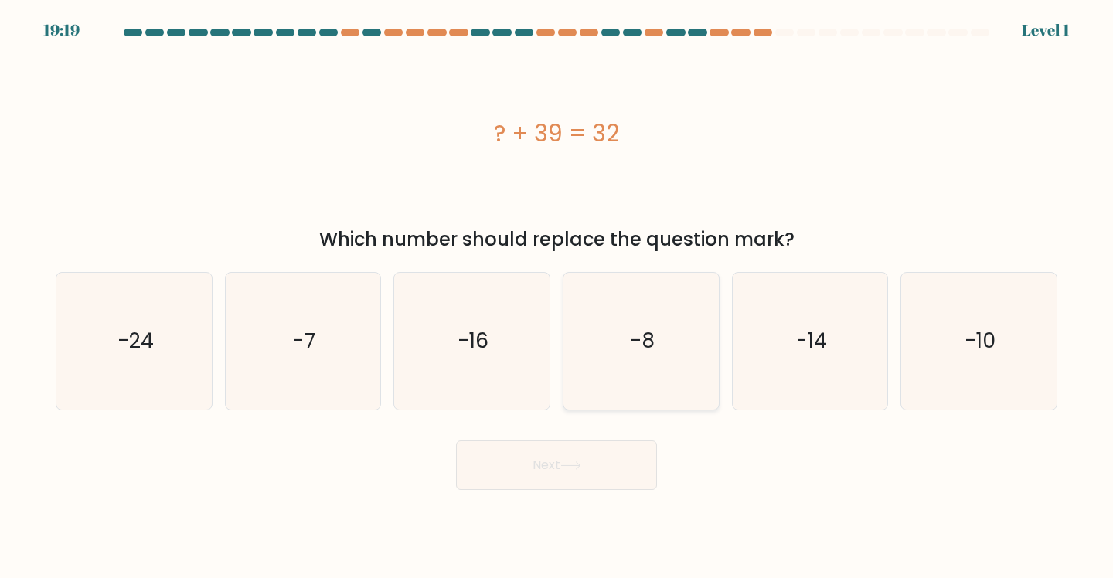
drag, startPoint x: 606, startPoint y: 366, endPoint x: 613, endPoint y: 362, distance: 8.0
click at [613, 362] on icon "-8" at bounding box center [641, 341] width 137 height 137
click at [557, 297] on input "d. -8" at bounding box center [557, 293] width 1 height 8
radio input "true"
click at [611, 448] on button "Next" at bounding box center [556, 465] width 201 height 49
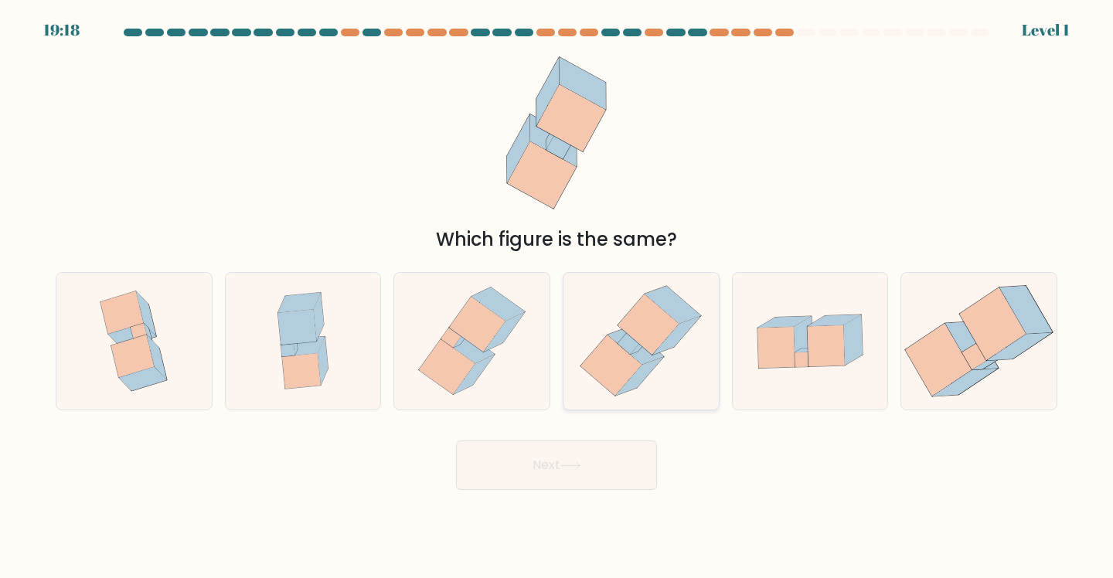
click at [659, 280] on icon at bounding box center [640, 341] width 133 height 137
click at [557, 289] on input "d." at bounding box center [557, 293] width 1 height 8
radio input "true"
click at [623, 468] on button "Next" at bounding box center [556, 465] width 201 height 49
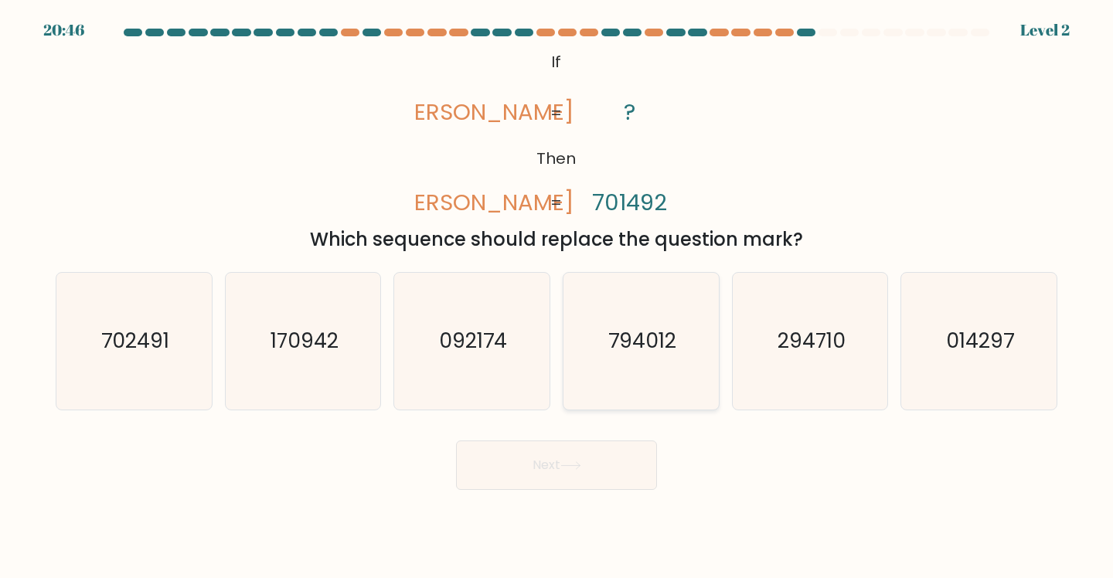
click at [632, 383] on icon "794012" at bounding box center [641, 341] width 137 height 137
click at [557, 297] on input "d. 794012" at bounding box center [557, 293] width 1 height 8
radio input "true"
click at [604, 469] on button "Next" at bounding box center [556, 465] width 201 height 49
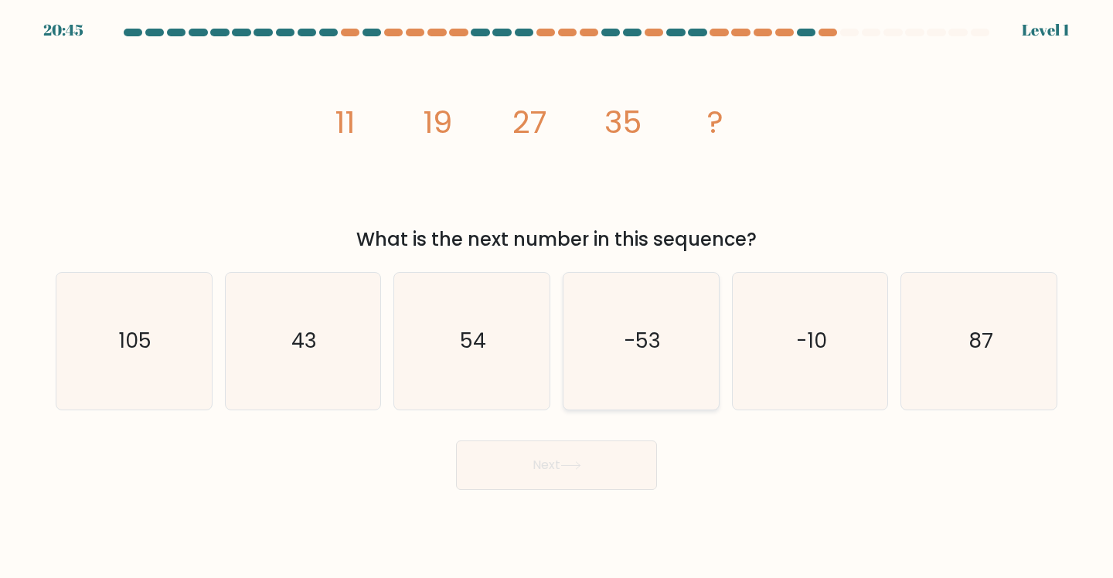
click at [621, 354] on icon "-53" at bounding box center [641, 341] width 137 height 137
click at [557, 297] on input "d. -53" at bounding box center [557, 293] width 1 height 8
radio input "true"
click at [614, 465] on button "Next" at bounding box center [556, 465] width 201 height 49
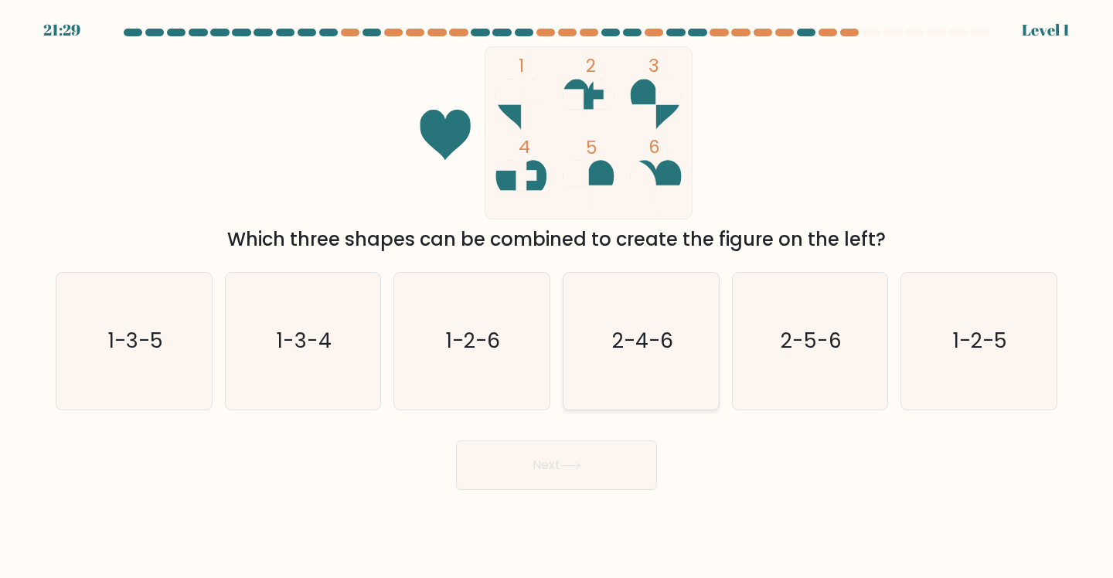
click at [632, 344] on text "2-4-6" at bounding box center [642, 341] width 61 height 29
click at [557, 297] on input "d. 2-4-6" at bounding box center [557, 293] width 1 height 8
radio input "true"
click at [625, 458] on button "Next" at bounding box center [556, 465] width 201 height 49
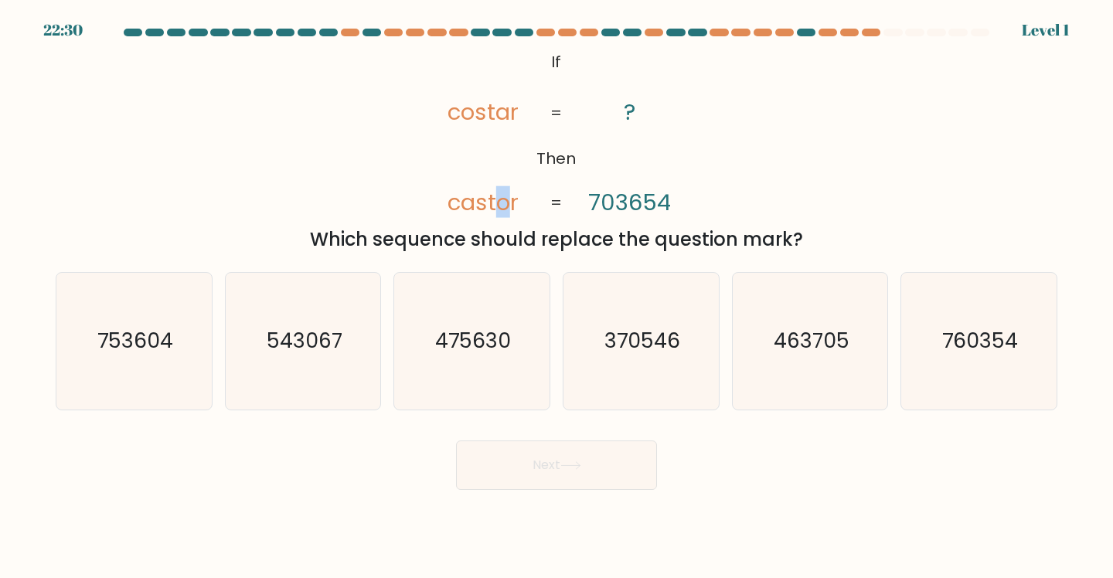
drag, startPoint x: 498, startPoint y: 206, endPoint x: 507, endPoint y: 206, distance: 9.3
click at [507, 206] on tspan "castor" at bounding box center [483, 202] width 71 height 32
click at [652, 207] on tspan "703654" at bounding box center [629, 202] width 83 height 32
click at [176, 356] on icon "753604" at bounding box center [134, 341] width 137 height 137
click at [557, 297] on input "a. 753604" at bounding box center [557, 293] width 1 height 8
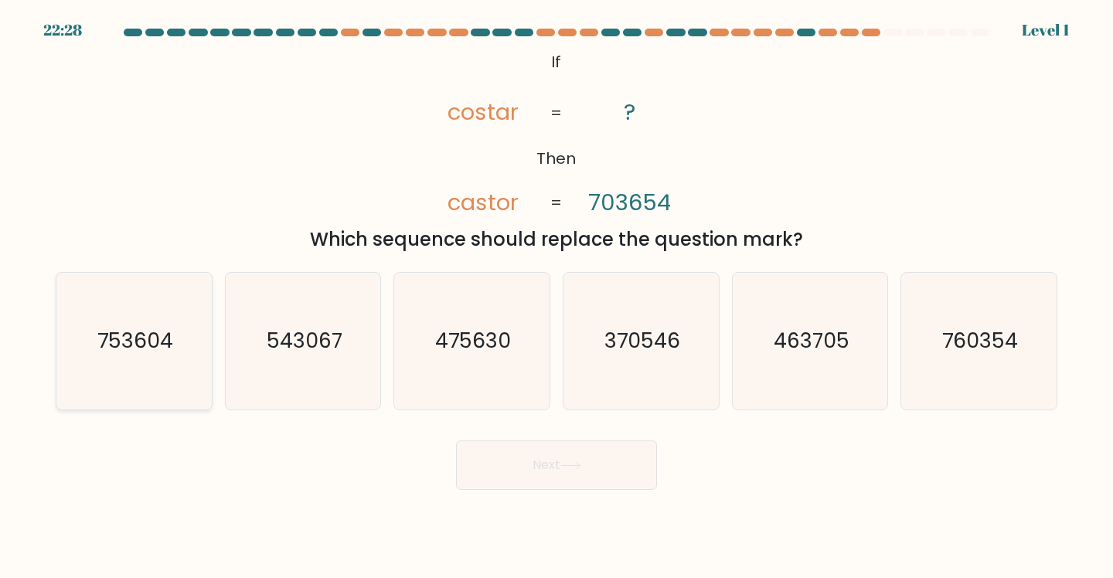
radio input "true"
click at [581, 462] on button "Next" at bounding box center [556, 465] width 201 height 49
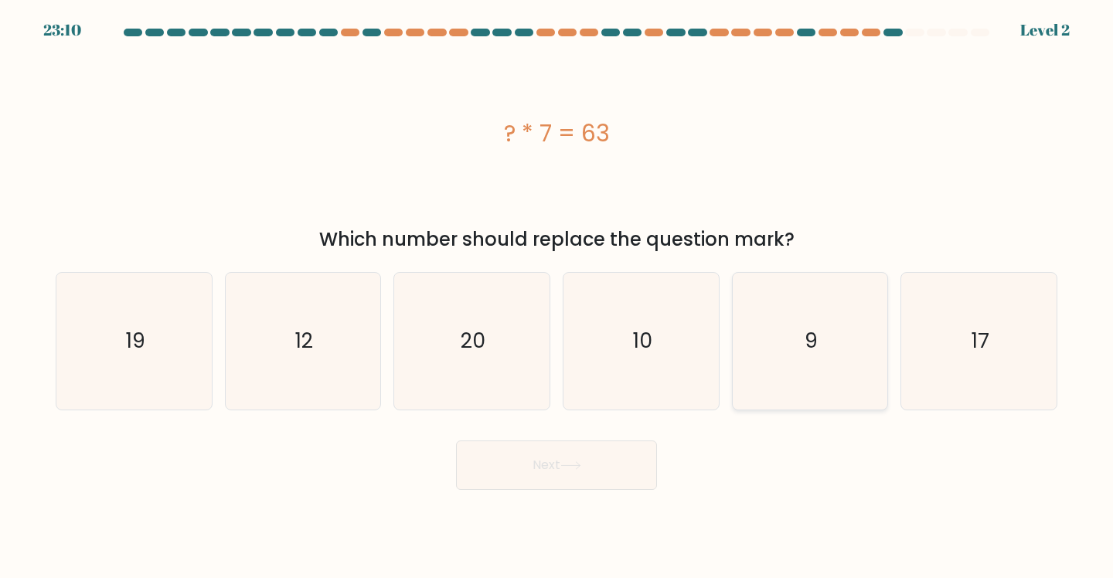
click at [783, 346] on icon "9" at bounding box center [810, 341] width 137 height 137
click at [557, 297] on input "e. 9" at bounding box center [557, 293] width 1 height 8
radio input "true"
click at [553, 475] on button "Next" at bounding box center [556, 465] width 201 height 49
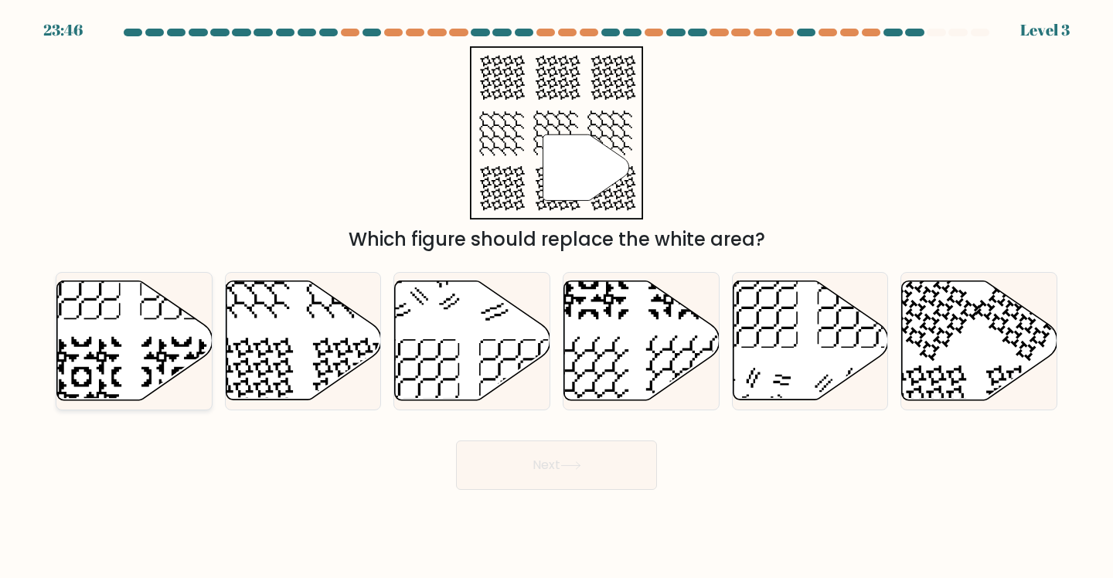
click at [129, 377] on icon at bounding box center [134, 340] width 155 height 119
click at [557, 297] on input "a." at bounding box center [557, 293] width 1 height 8
radio input "true"
click at [271, 385] on icon at bounding box center [303, 340] width 155 height 119
click at [557, 297] on input "b." at bounding box center [557, 293] width 1 height 8
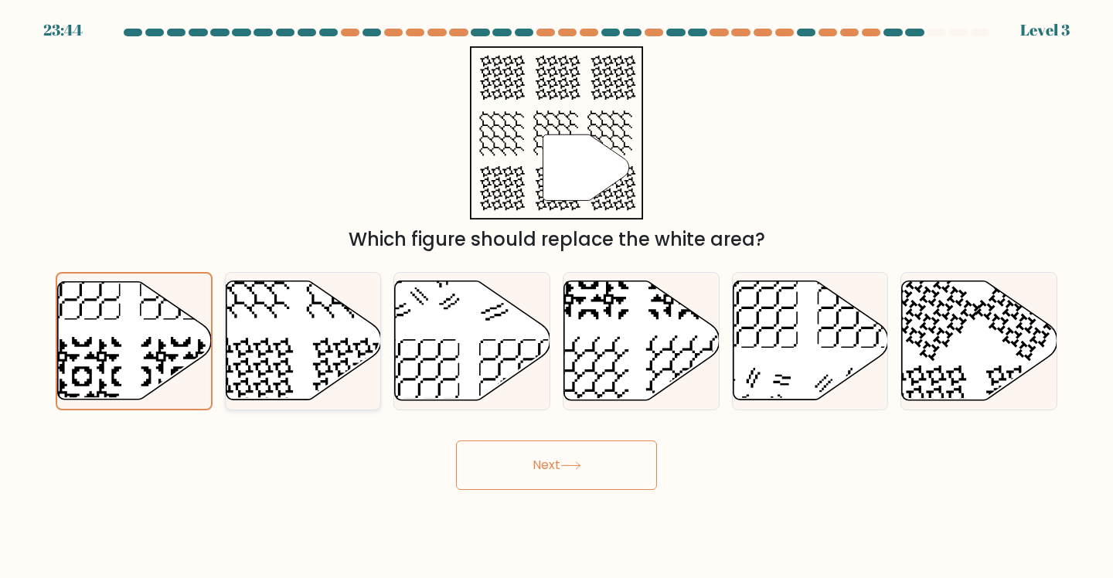
radio input "true"
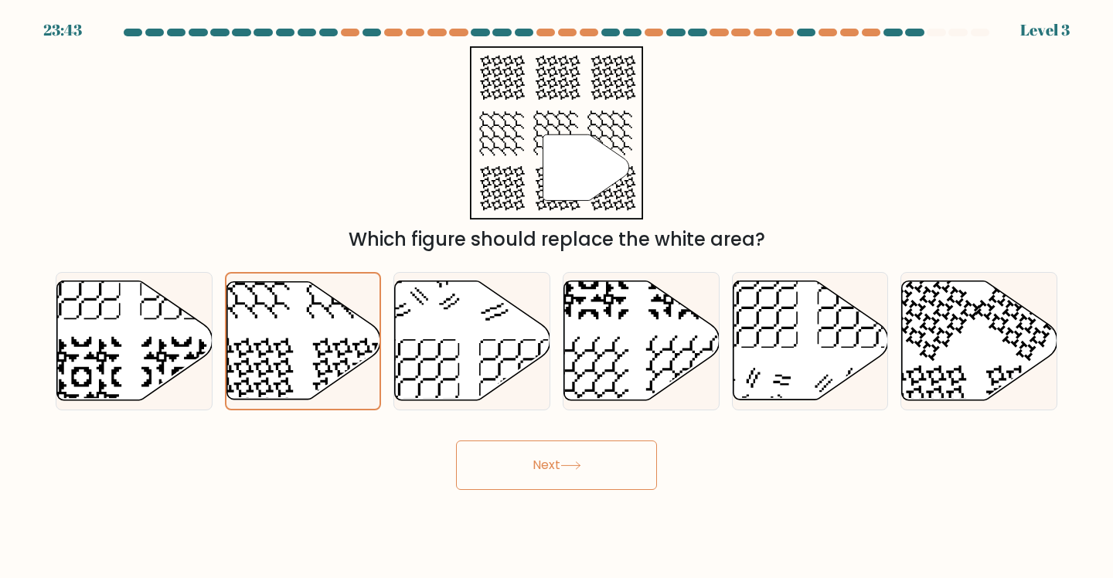
click at [552, 459] on button "Next" at bounding box center [556, 465] width 201 height 49
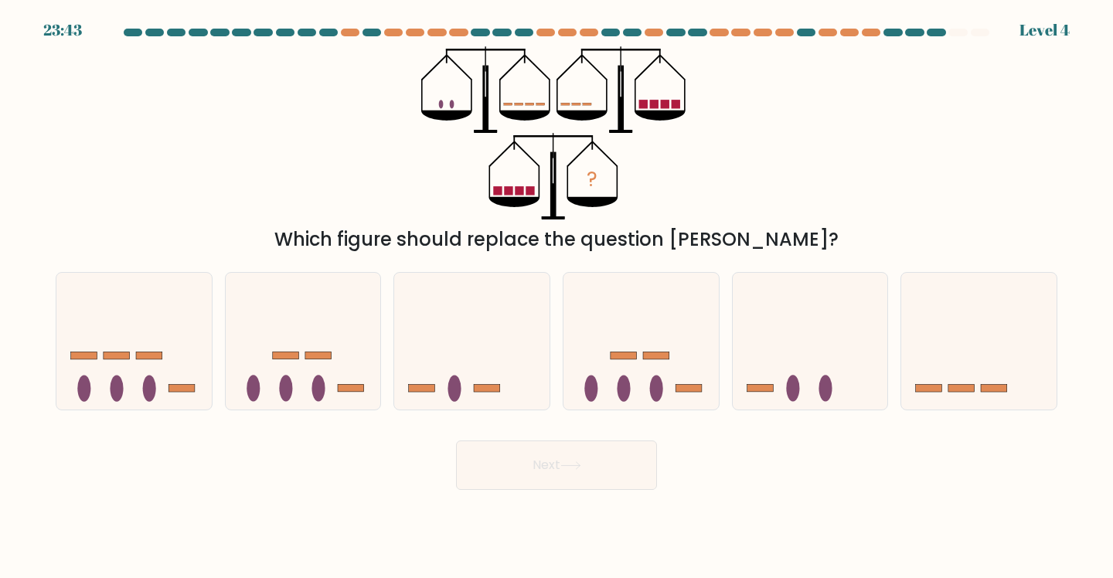
click at [546, 477] on button "Next" at bounding box center [556, 465] width 201 height 49
click at [639, 426] on form at bounding box center [556, 260] width 1113 height 462
click at [608, 404] on icon at bounding box center [641, 342] width 155 height 128
click at [557, 297] on input "d." at bounding box center [557, 293] width 1 height 8
radio input "true"
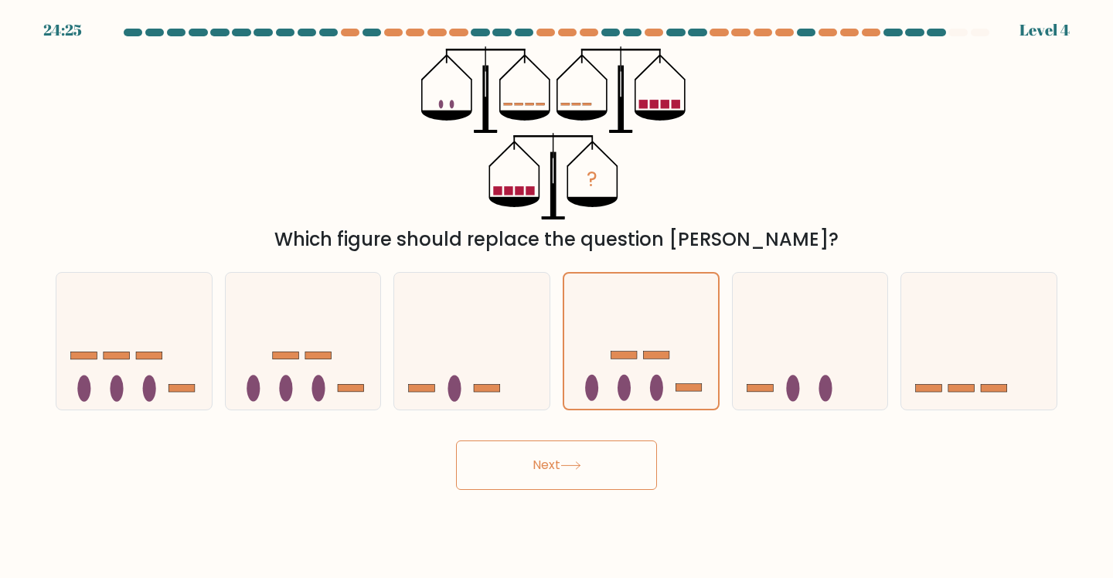
click at [608, 483] on button "Next" at bounding box center [556, 465] width 201 height 49
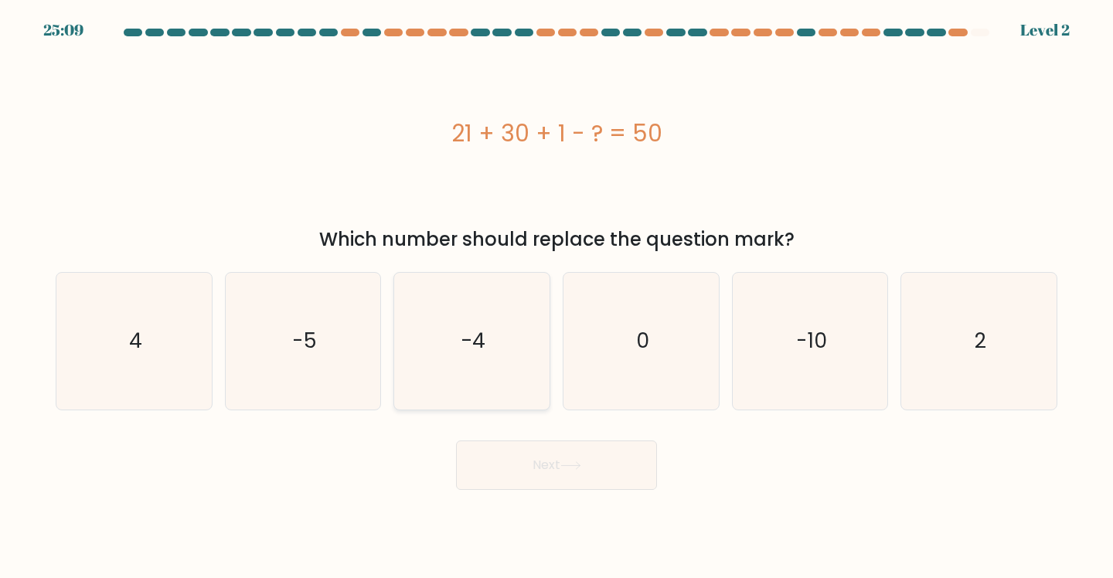
click at [509, 372] on icon "-4" at bounding box center [472, 341] width 137 height 137
click at [557, 297] on input "c. -4" at bounding box center [557, 293] width 1 height 8
radio input "true"
click at [559, 460] on button "Next" at bounding box center [556, 465] width 201 height 49
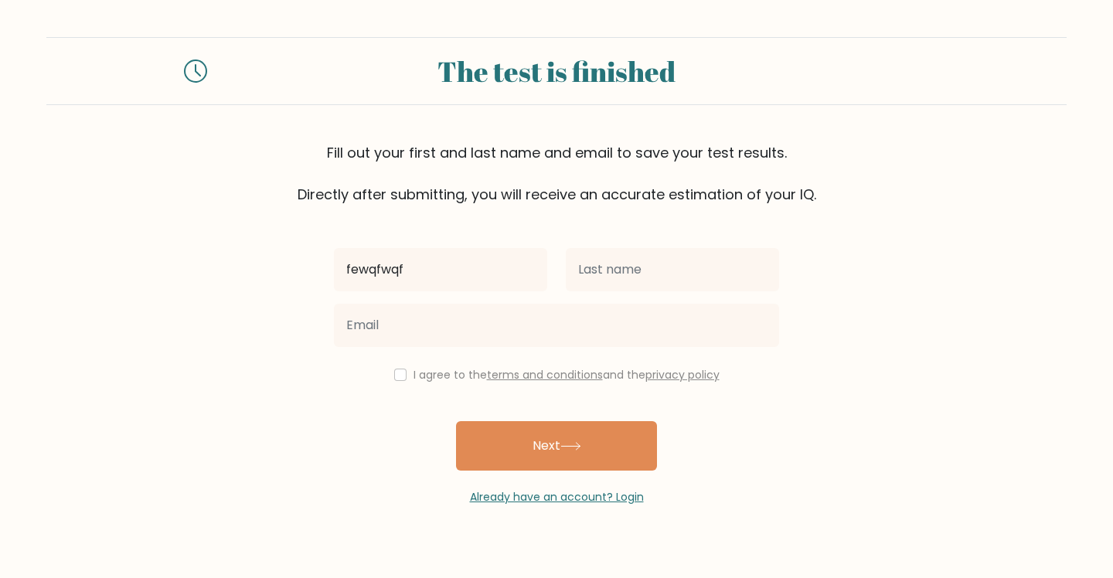
type input "fewqfwqf"
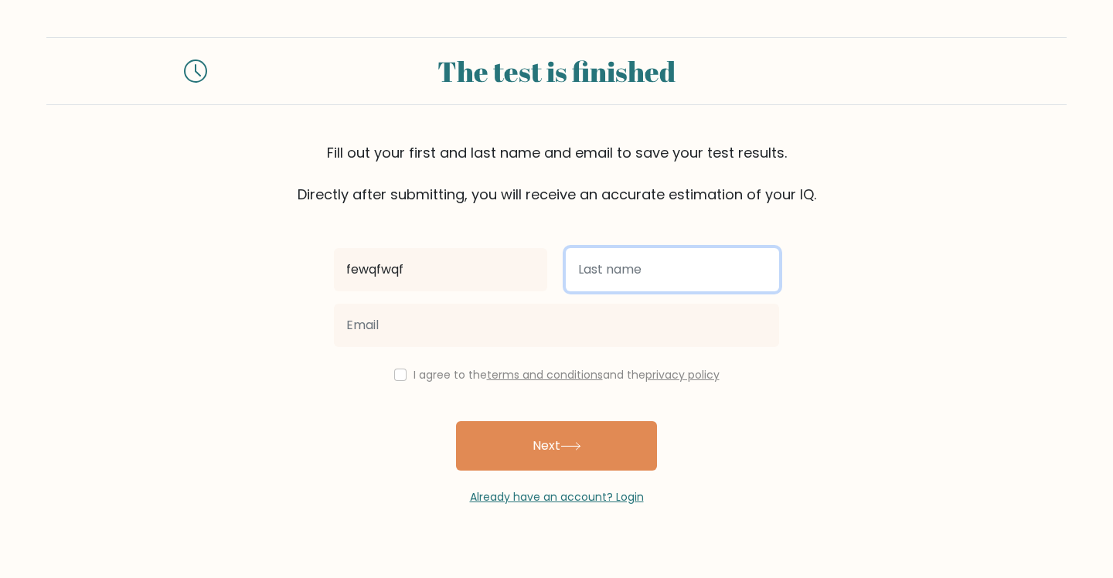
click at [598, 288] on input "text" at bounding box center [672, 269] width 213 height 43
type input "ewewfe1e"
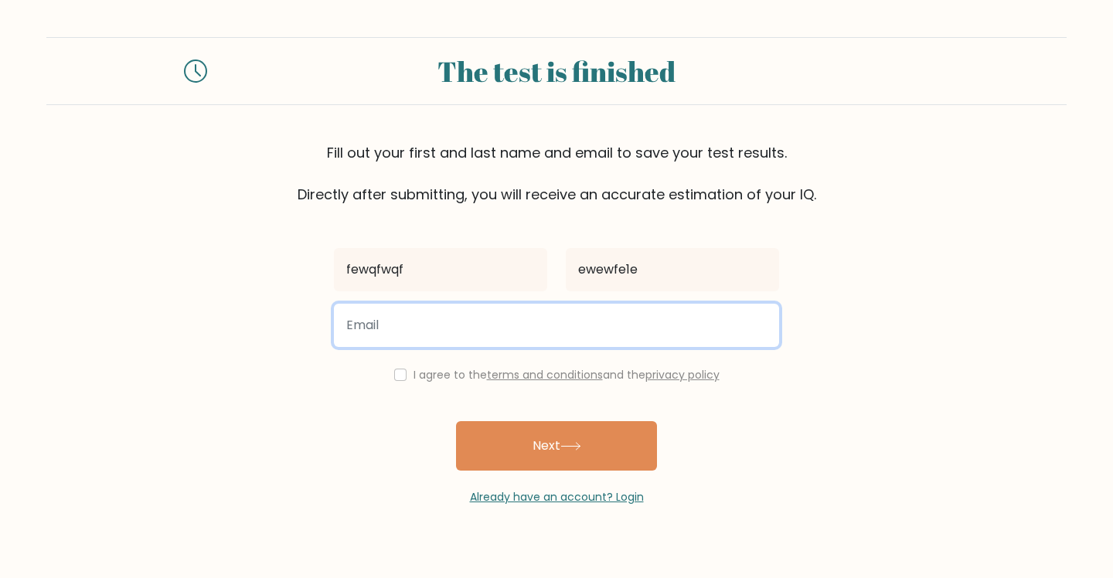
click at [486, 347] on input "email" at bounding box center [556, 325] width 445 height 43
type input "krishay.shah@education.nsw.gov.au"
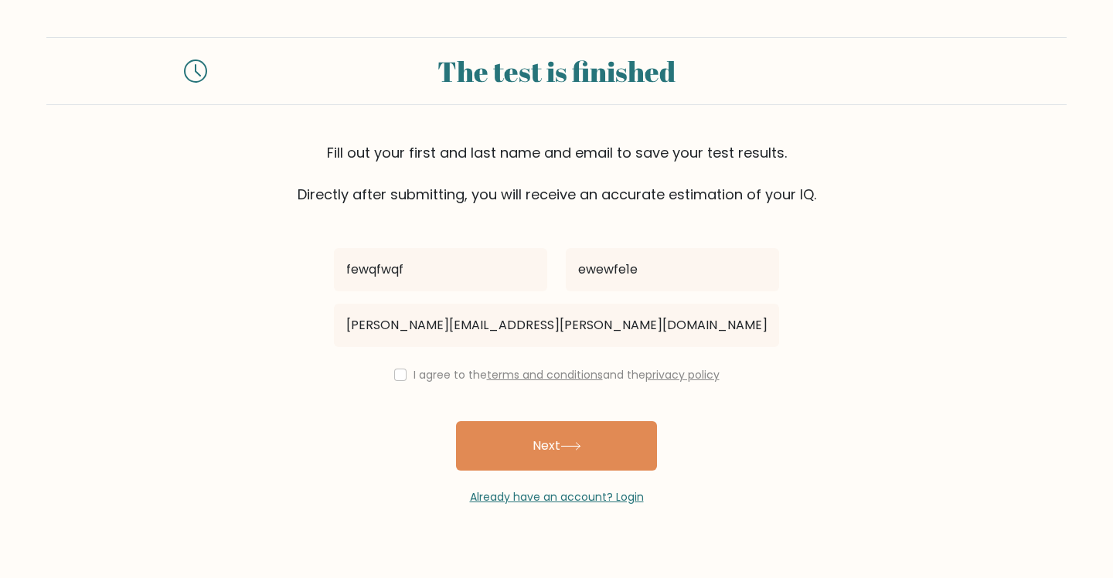
click at [390, 422] on div "fewqfwqf ewewfe1e krishay.shah@education.nsw.gov.au I agree to the terms and co…" at bounding box center [557, 355] width 464 height 301
click at [394, 381] on input "checkbox" at bounding box center [400, 375] width 12 height 12
checkbox input "true"
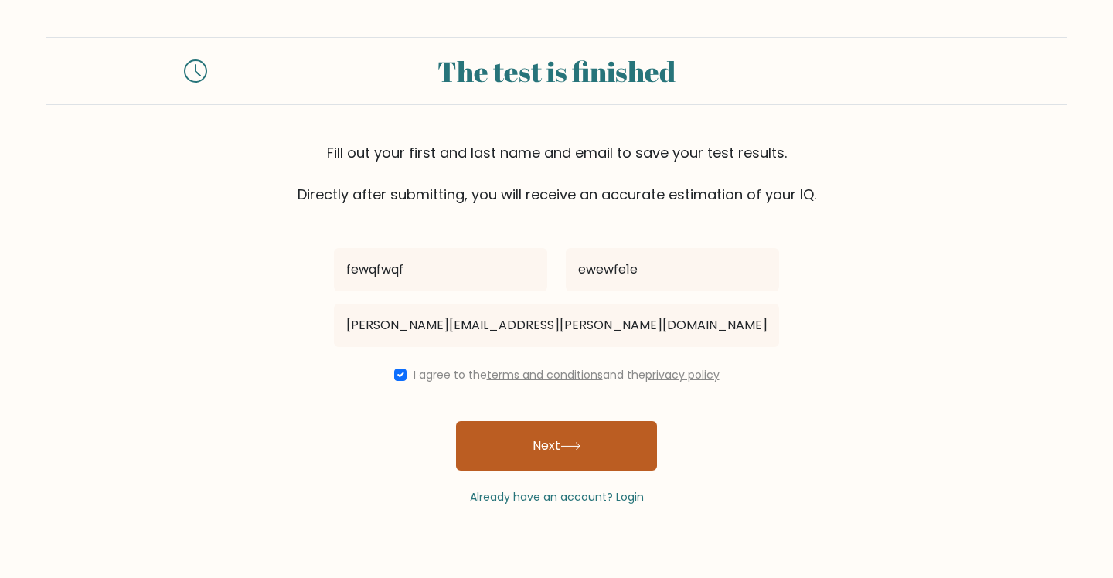
click at [547, 471] on button "Next" at bounding box center [556, 445] width 201 height 49
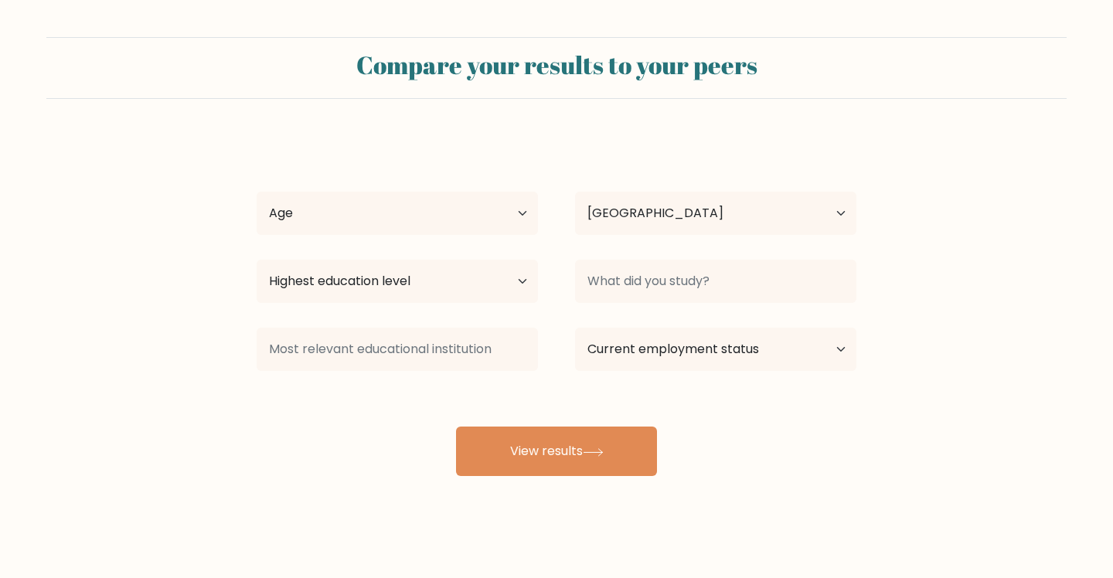
select select "AU"
click at [401, 235] on select "Age Under 18 years old 18-24 years old 25-34 years old 35-44 years old 45-54 ye…" at bounding box center [397, 213] width 281 height 43
select select "18_24"
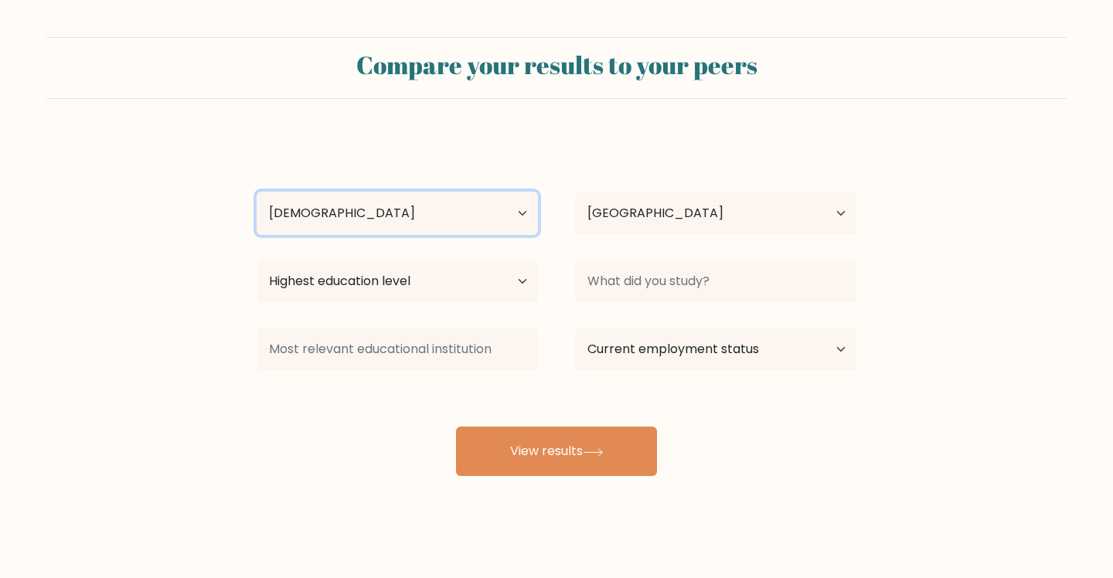
click at [257, 216] on select "Age Under 18 years old 18-24 years old 25-34 years old 35-44 years old 45-54 ye…" at bounding box center [397, 213] width 281 height 43
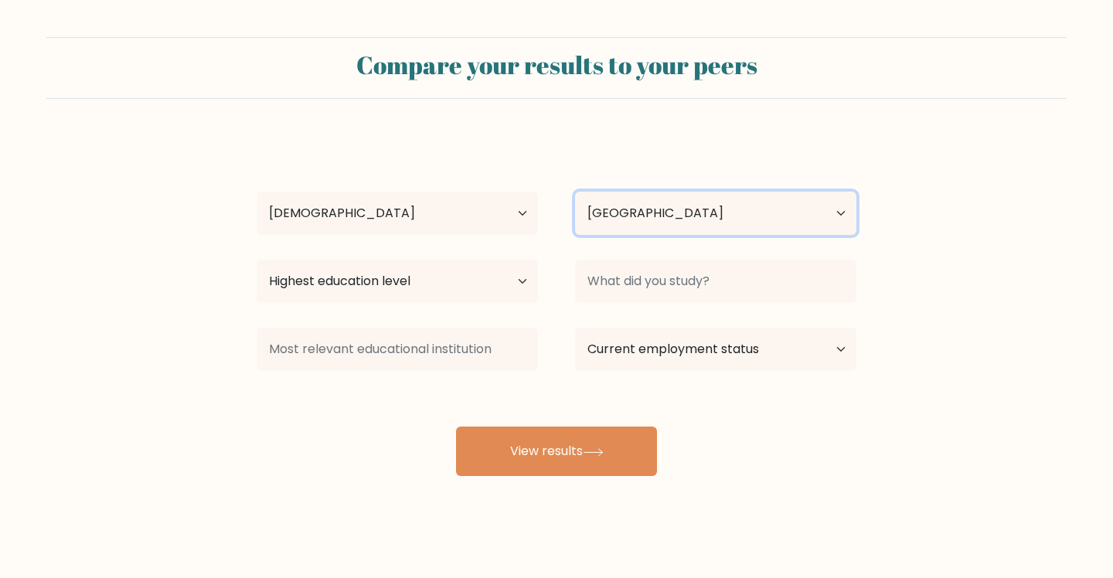
click at [644, 235] on select "Country Afghanistan Albania Algeria American Samoa Andorra Angola Anguilla Anta…" at bounding box center [715, 213] width 281 height 43
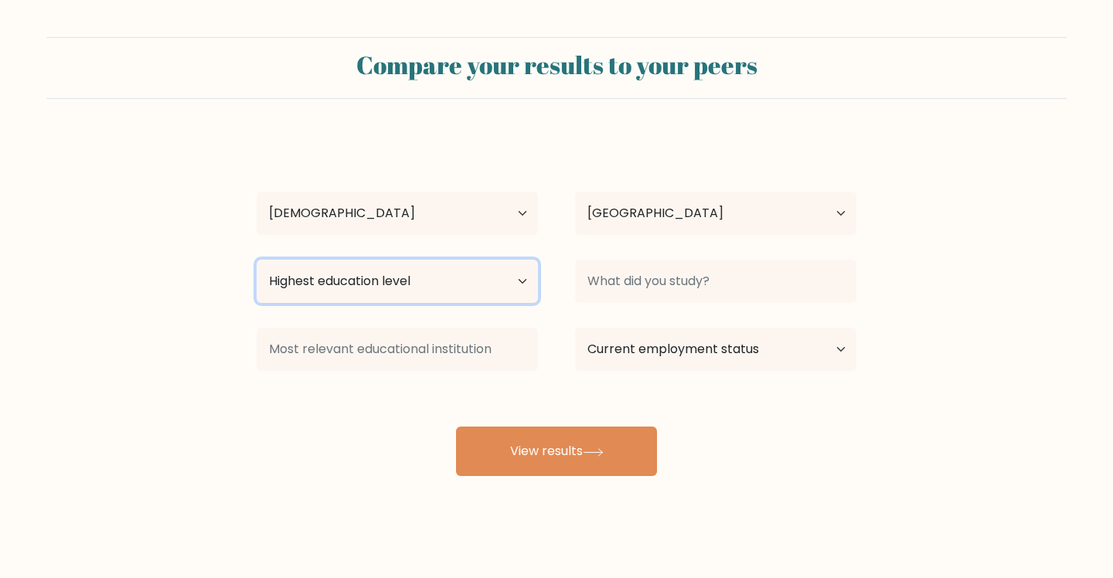
click at [451, 303] on select "Highest education level No schooling Primary Lower Secondary Upper Secondary Oc…" at bounding box center [397, 281] width 281 height 43
click at [257, 292] on select "Highest education level No schooling Primary Lower Secondary Upper Secondary Oc…" at bounding box center [397, 281] width 281 height 43
click at [383, 303] on select "Highest education level No schooling Primary Lower Secondary Upper Secondary Oc…" at bounding box center [397, 281] width 281 height 43
select select "lower_secondary"
click at [257, 292] on select "Highest education level No schooling Primary Lower Secondary Upper Secondary Oc…" at bounding box center [397, 281] width 281 height 43
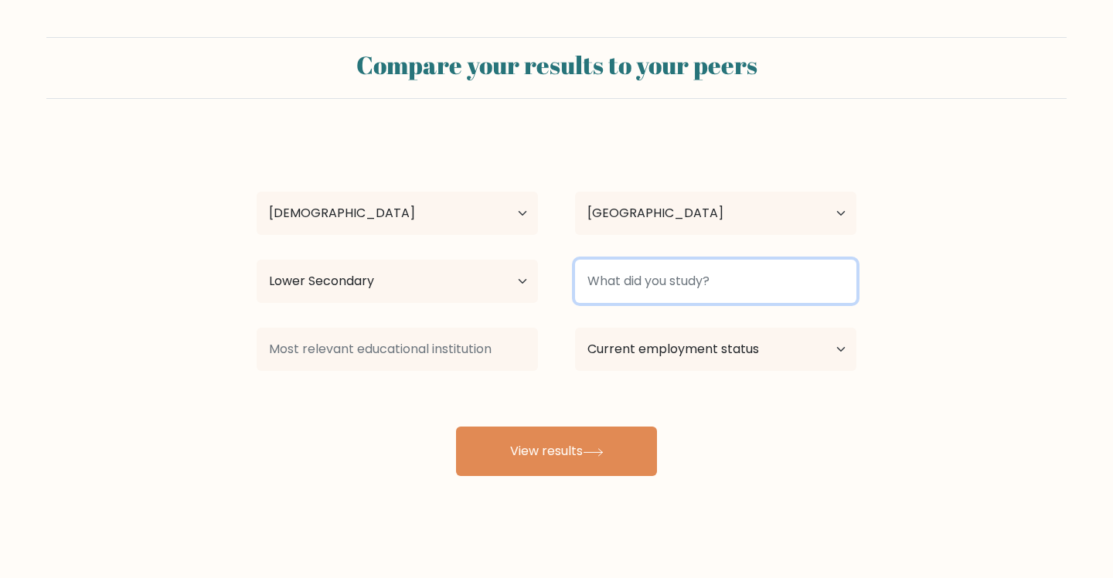
click at [721, 303] on input at bounding box center [715, 281] width 281 height 43
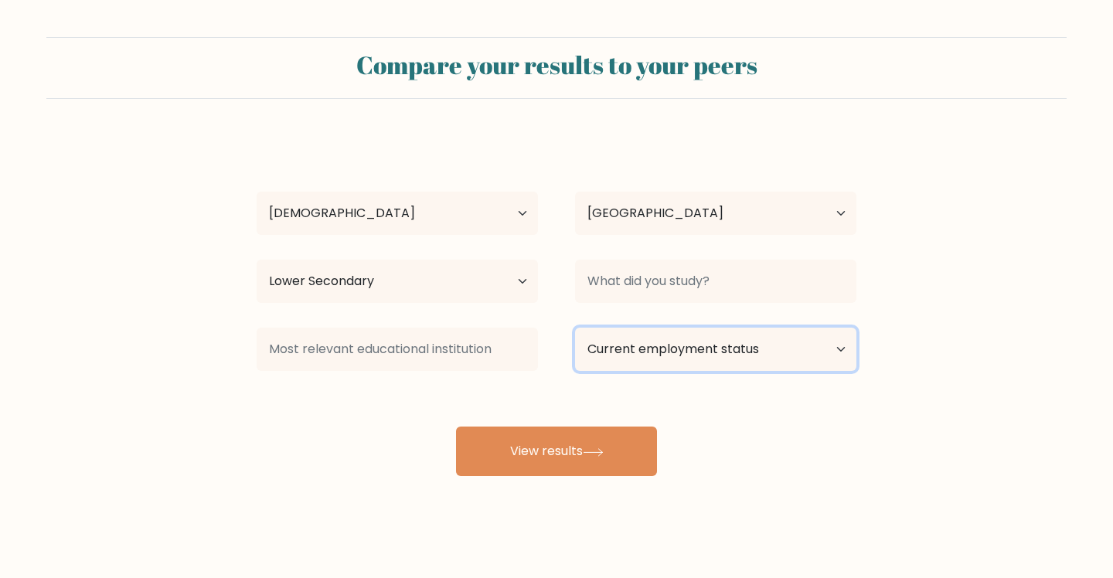
click at [700, 371] on select "Current employment status Employed Student Retired Other / prefer not to answer" at bounding box center [715, 349] width 281 height 43
select select "student"
click at [577, 369] on select "Current employment status Employed Student Retired Other / prefer not to answer" at bounding box center [715, 349] width 281 height 43
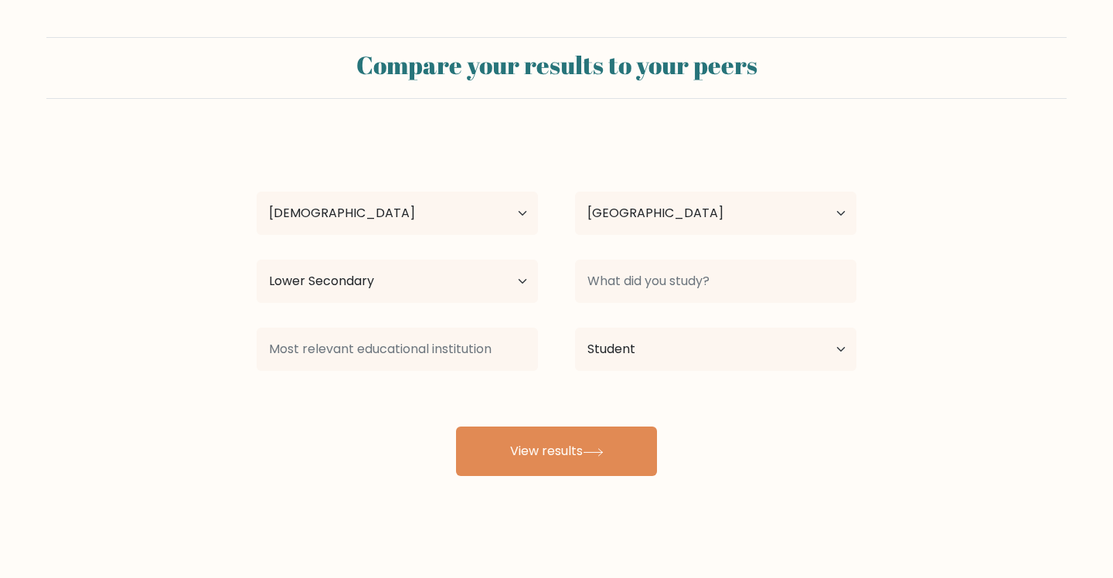
click at [411, 377] on div at bounding box center [397, 350] width 318 height 56
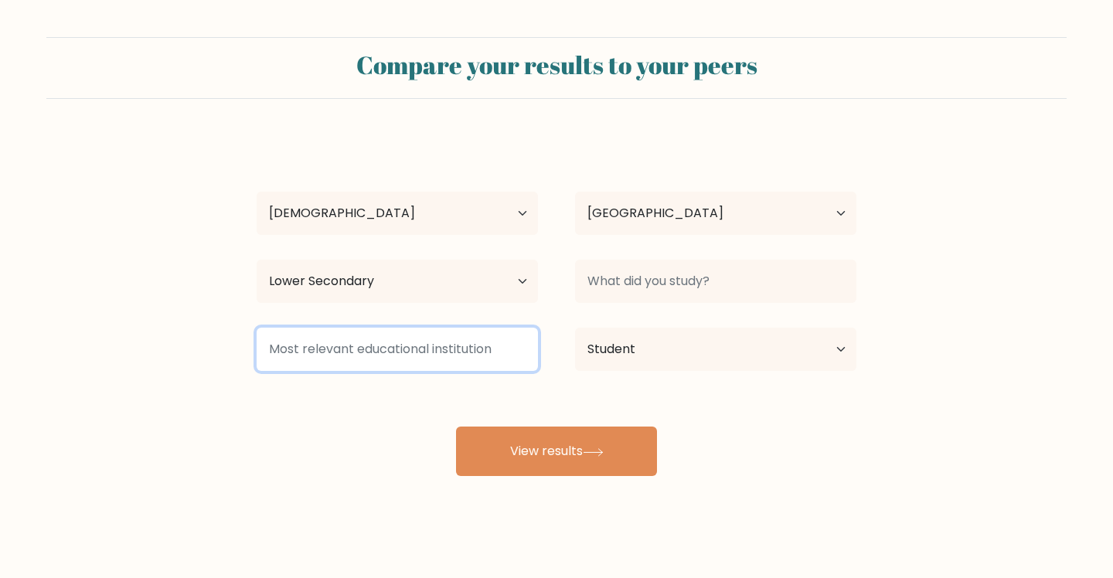
click at [411, 371] on input at bounding box center [397, 349] width 281 height 43
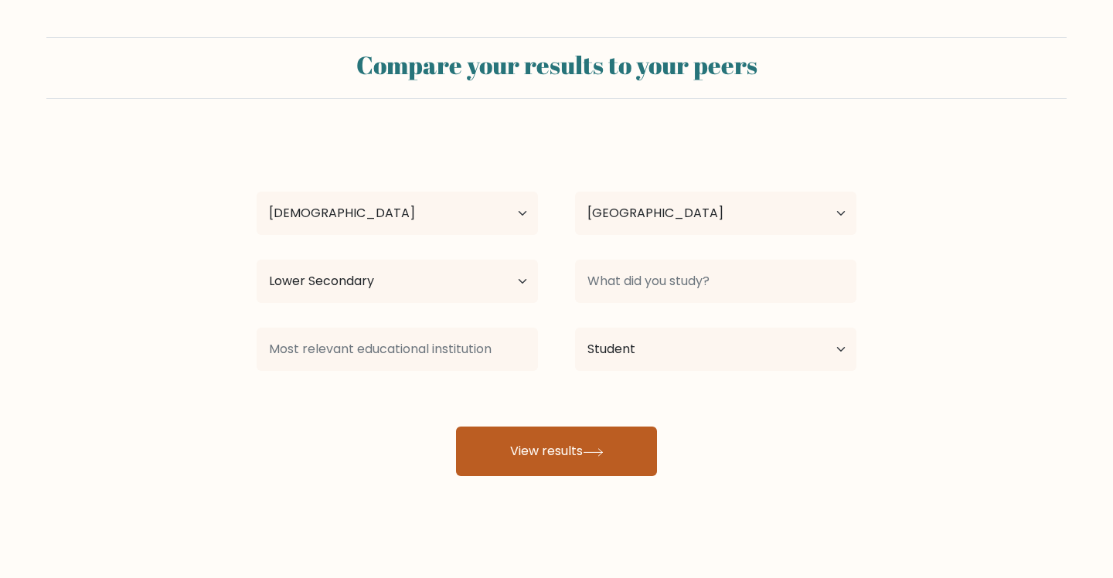
click at [577, 476] on button "View results" at bounding box center [556, 451] width 201 height 49
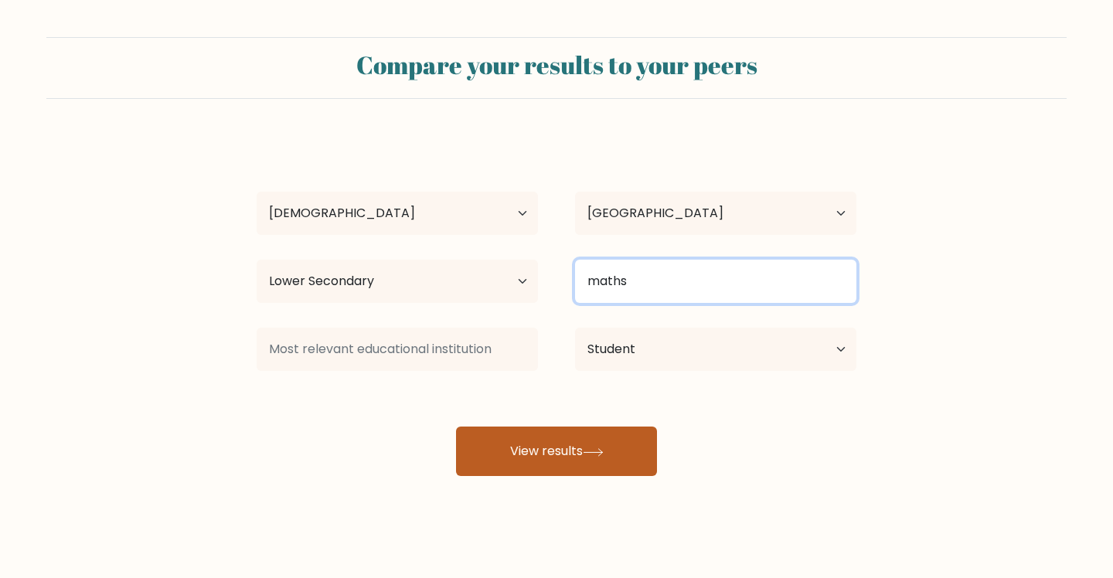
type input "maths"
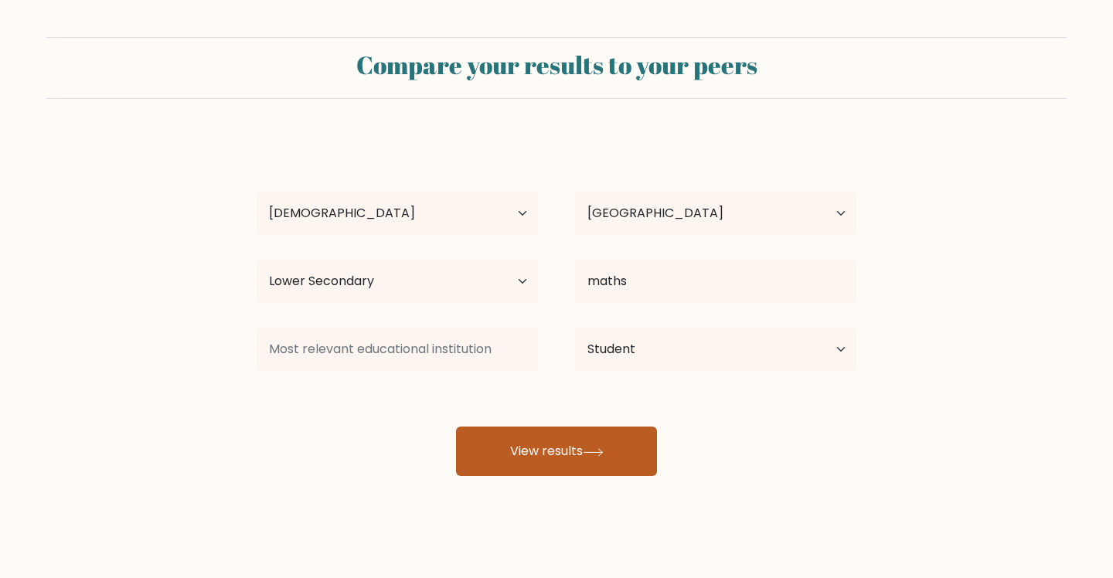
click at [528, 476] on button "View results" at bounding box center [556, 451] width 201 height 49
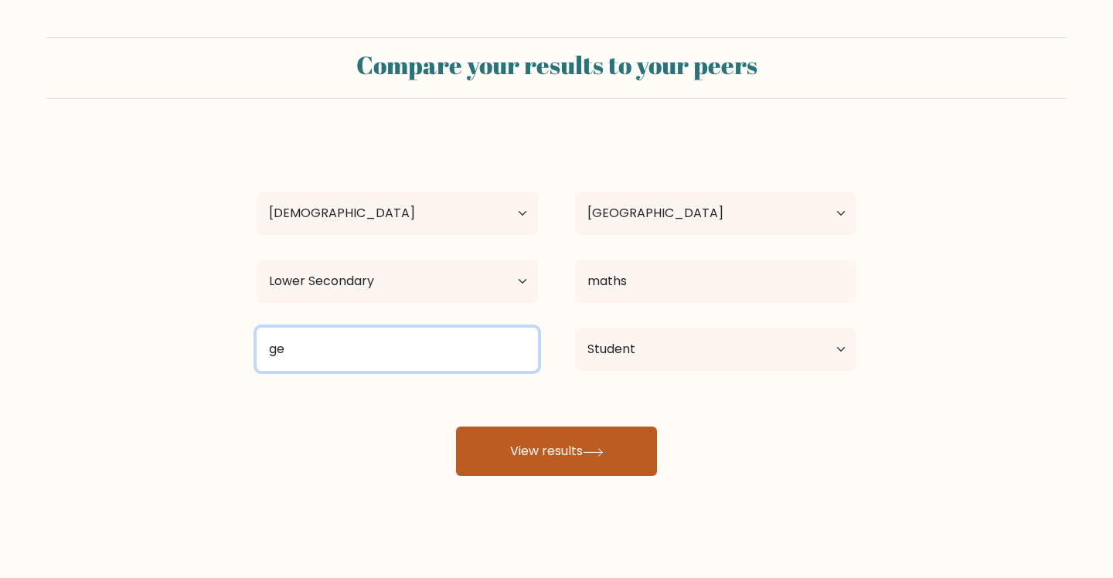
type input "ge"
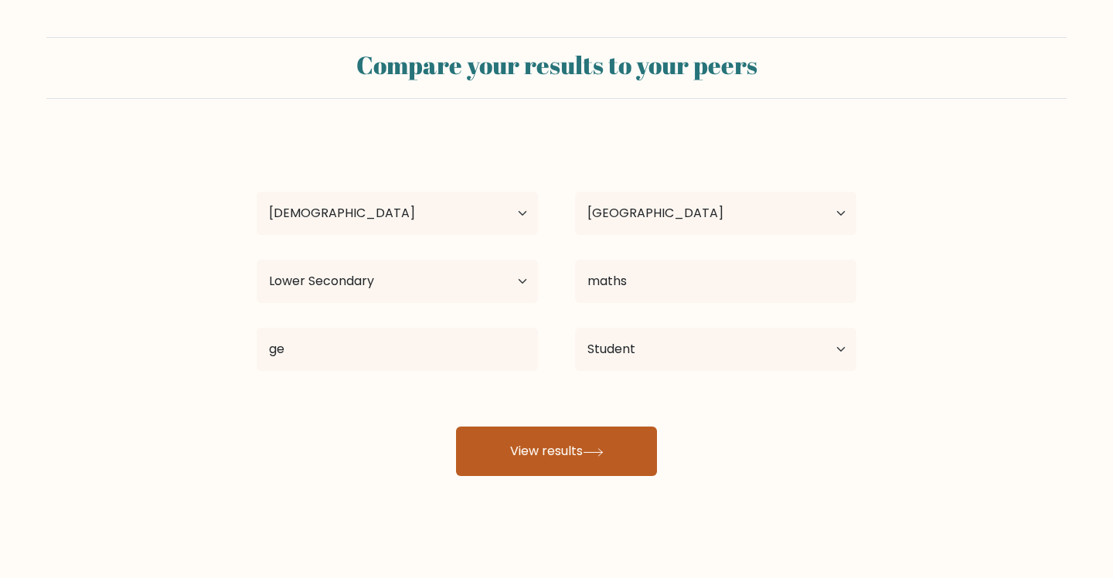
click at [550, 476] on button "View results" at bounding box center [556, 451] width 201 height 49
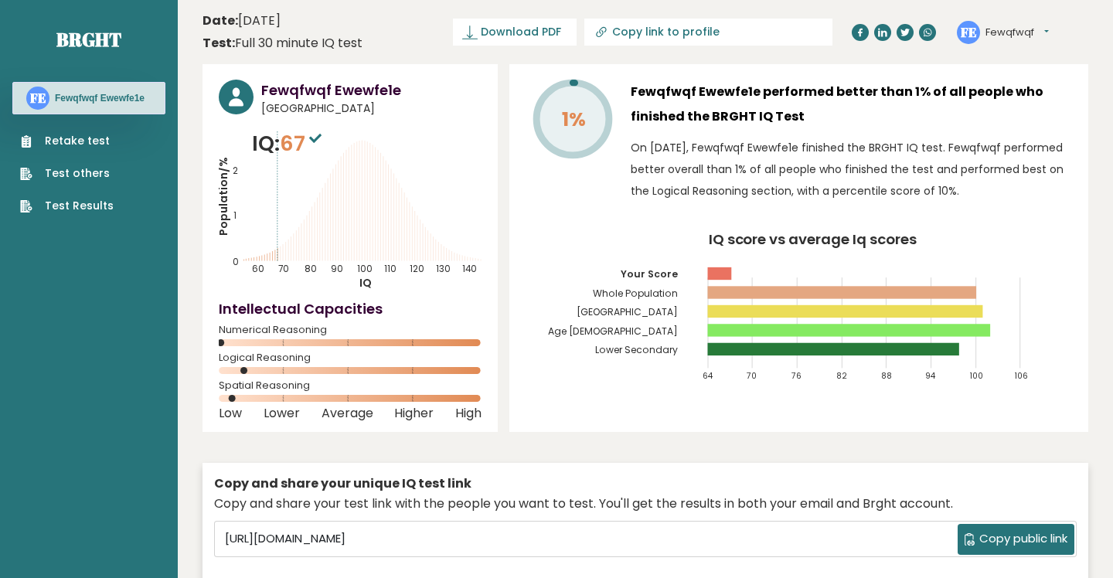
click at [288, 159] on p "IQ: 67" at bounding box center [288, 143] width 73 height 31
drag, startPoint x: 288, startPoint y: 167, endPoint x: 318, endPoint y: 165, distance: 31.0
click at [318, 159] on p "IQ: 67" at bounding box center [288, 143] width 73 height 31
click at [925, 356] on rect at bounding box center [834, 349] width 252 height 12
drag, startPoint x: 592, startPoint y: 144, endPoint x: 571, endPoint y: 126, distance: 27.4
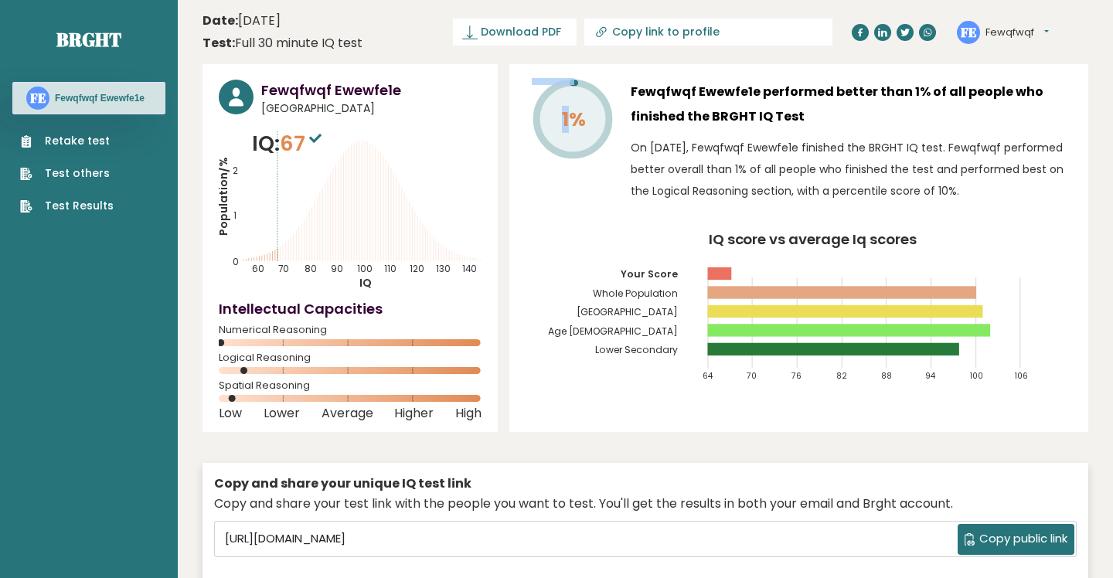
click at [571, 126] on icon "1%" at bounding box center [573, 119] width 82 height 82
click at [308, 158] on span "67" at bounding box center [303, 143] width 46 height 29
drag, startPoint x: 291, startPoint y: 160, endPoint x: 318, endPoint y: 164, distance: 28.1
click at [318, 158] on span "67" at bounding box center [303, 143] width 46 height 29
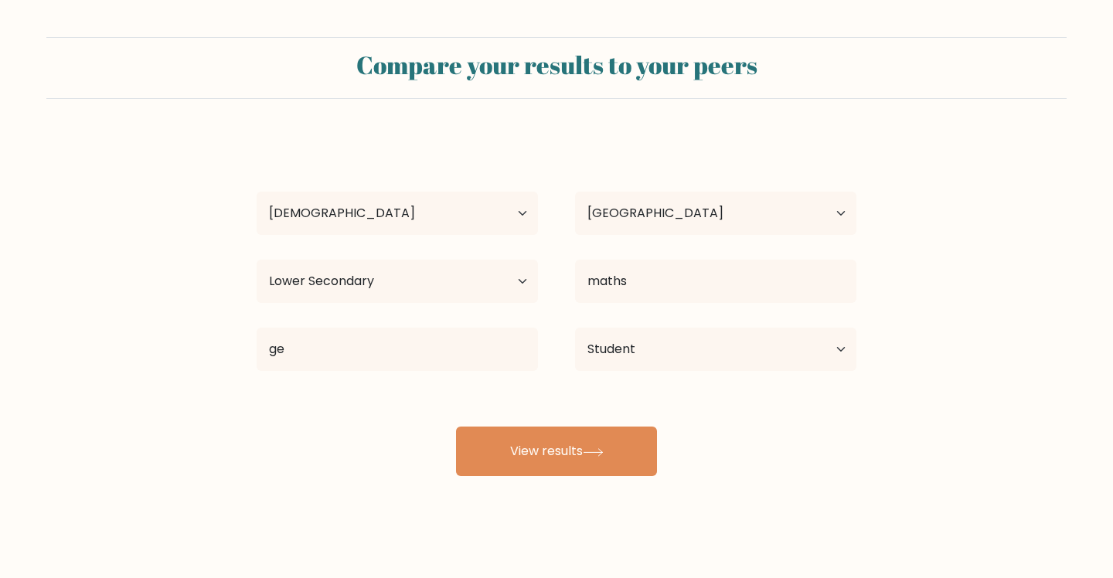
select select "18_24"
select select "AU"
select select "lower_secondary"
select select "student"
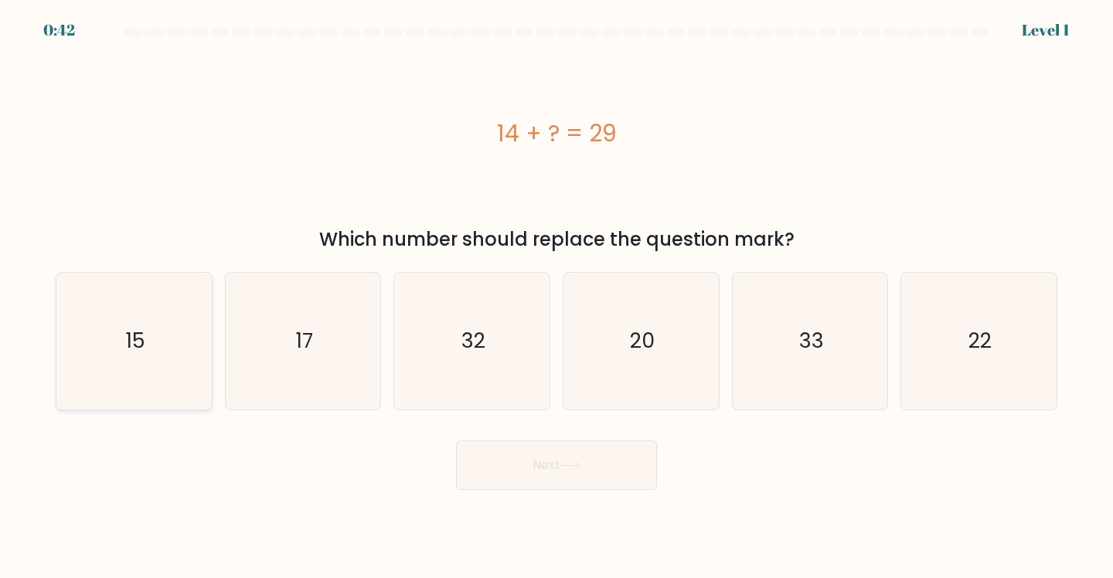
click at [127, 346] on text "15" at bounding box center [135, 341] width 19 height 29
click at [557, 297] on input "a. 15" at bounding box center [557, 293] width 1 height 8
radio input "true"
click at [568, 458] on button "Next" at bounding box center [556, 465] width 201 height 49
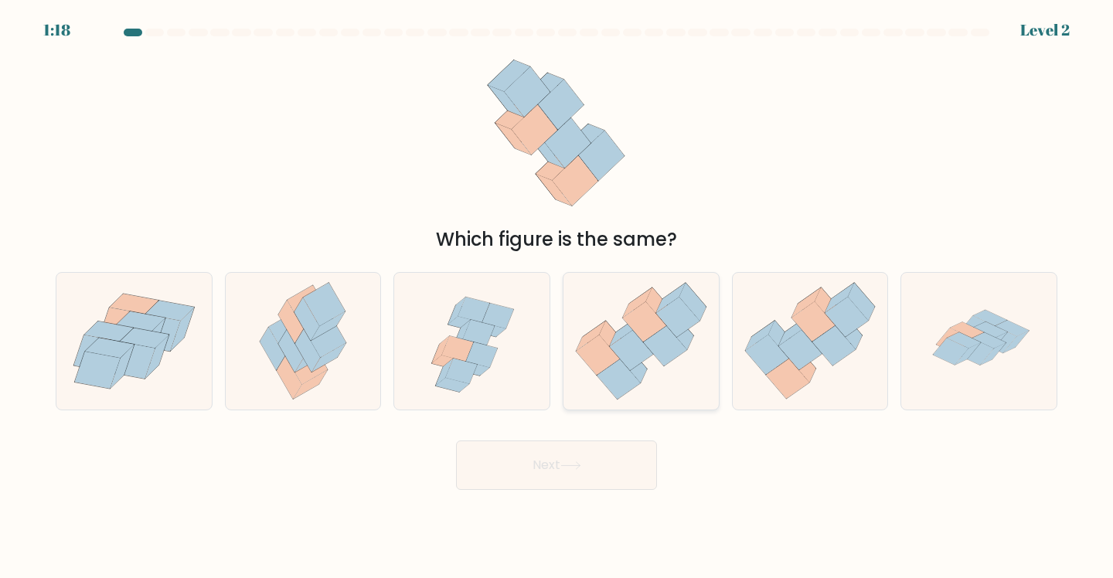
click at [605, 342] on icon at bounding box center [612, 340] width 27 height 38
click at [557, 297] on input "d." at bounding box center [557, 293] width 1 height 8
radio input "true"
click at [596, 527] on body "1:18 Level 2" at bounding box center [556, 289] width 1113 height 578
click at [594, 487] on button "Next" at bounding box center [556, 465] width 201 height 49
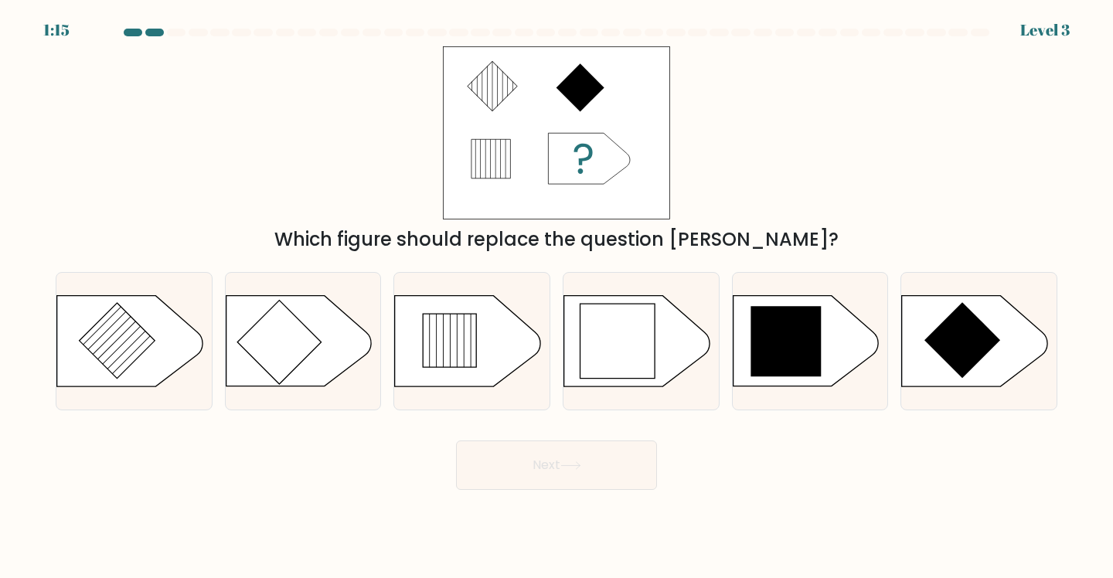
click at [528, 196] on rect at bounding box center [556, 132] width 227 height 173
click at [761, 349] on icon at bounding box center [786, 342] width 70 height 70
click at [557, 297] on input "e." at bounding box center [557, 293] width 1 height 8
radio input "true"
click at [519, 482] on button "Next" at bounding box center [556, 465] width 201 height 49
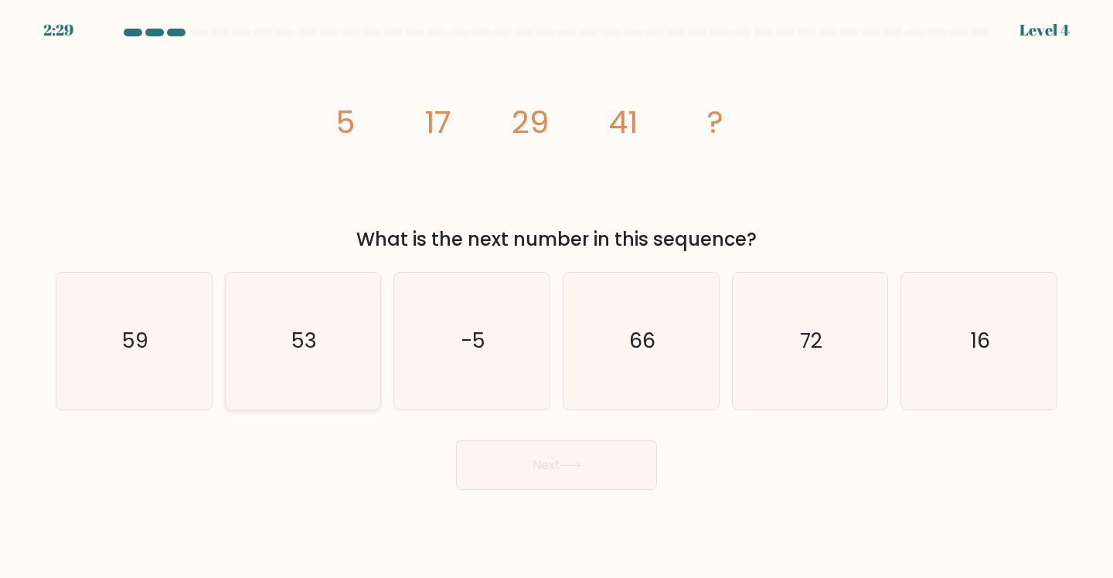
click at [374, 370] on div "53" at bounding box center [303, 341] width 157 height 138
click at [557, 297] on input "b. 53" at bounding box center [557, 293] width 1 height 8
radio input "true"
click at [588, 490] on button "Next" at bounding box center [556, 465] width 201 height 49
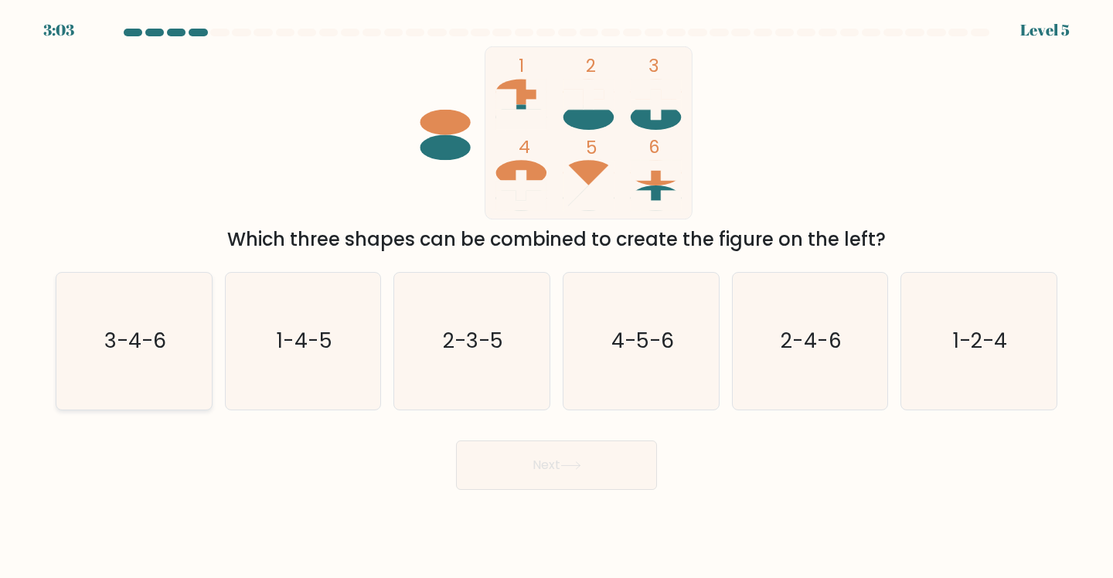
click at [111, 352] on text "3-4-6" at bounding box center [135, 341] width 62 height 29
click at [557, 297] on input "a. 3-4-6" at bounding box center [557, 293] width 1 height 8
radio input "true"
click at [547, 485] on button "Next" at bounding box center [556, 465] width 201 height 49
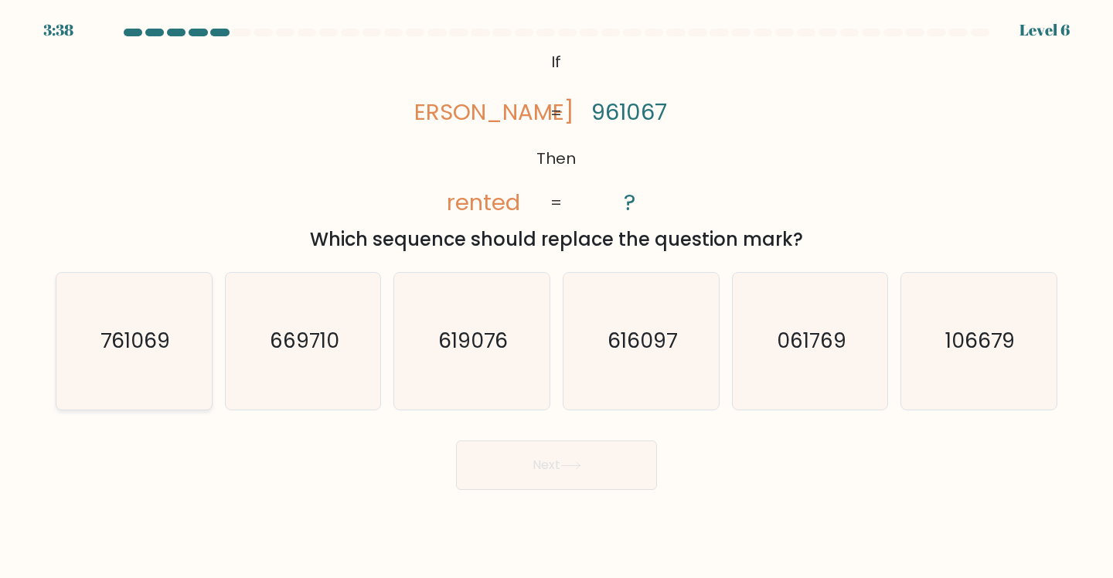
click at [124, 330] on icon "761069" at bounding box center [134, 341] width 137 height 137
click at [557, 297] on input "a. 761069" at bounding box center [557, 293] width 1 height 8
radio input "true"
click at [540, 464] on button "Next" at bounding box center [556, 465] width 201 height 49
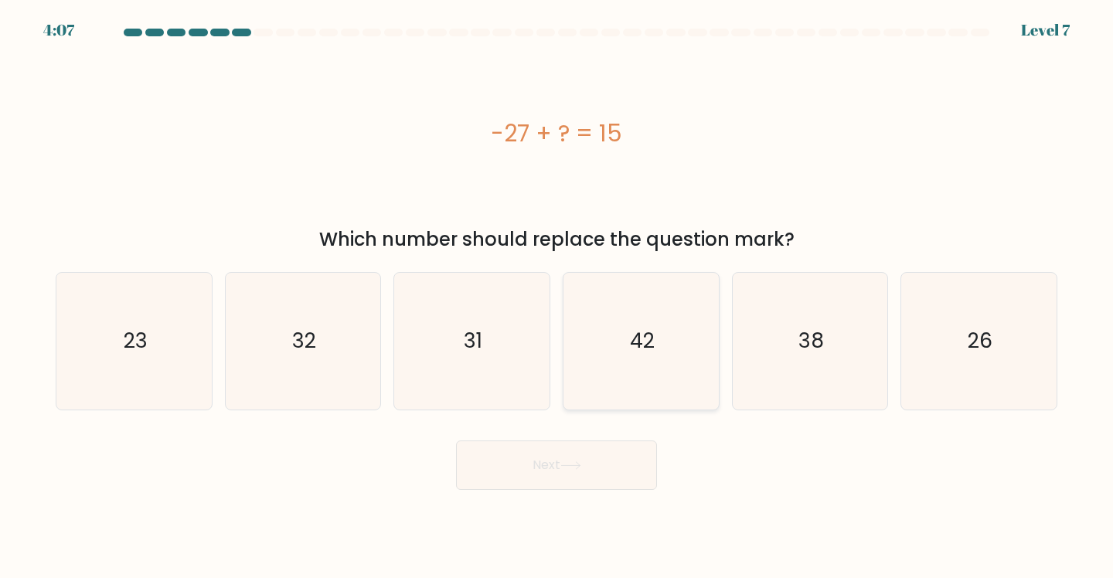
click at [647, 356] on text "42" at bounding box center [642, 341] width 25 height 29
click at [557, 297] on input "d. 42" at bounding box center [557, 293] width 1 height 8
radio input "true"
click at [557, 481] on button "Next" at bounding box center [556, 465] width 201 height 49
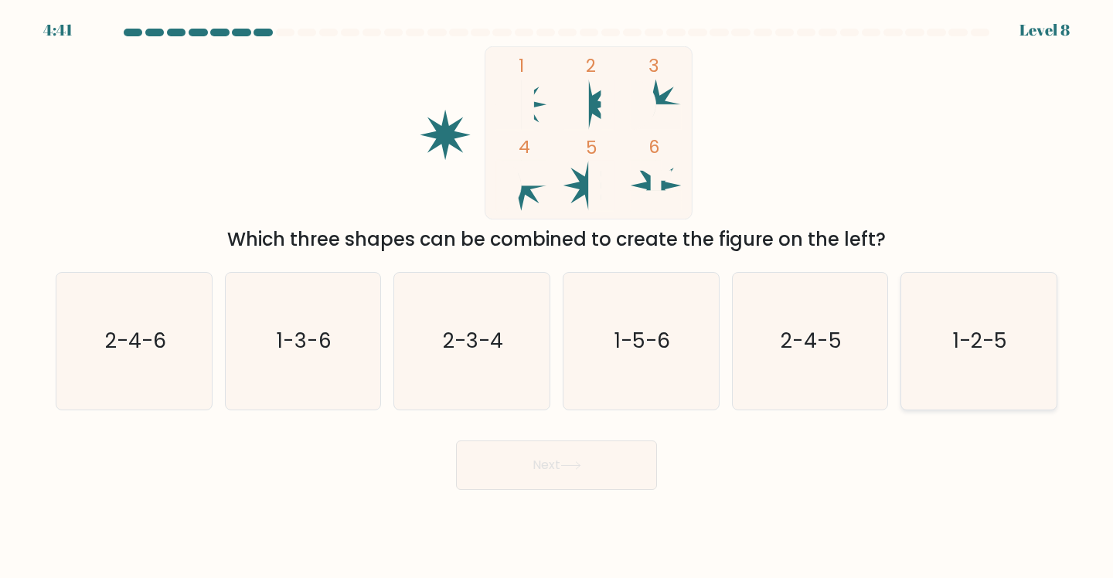
click at [972, 352] on text "1-2-5" at bounding box center [980, 341] width 54 height 29
click at [557, 297] on input "f. 1-2-5" at bounding box center [557, 293] width 1 height 8
radio input "true"
click at [518, 485] on button "Next" at bounding box center [556, 465] width 201 height 49
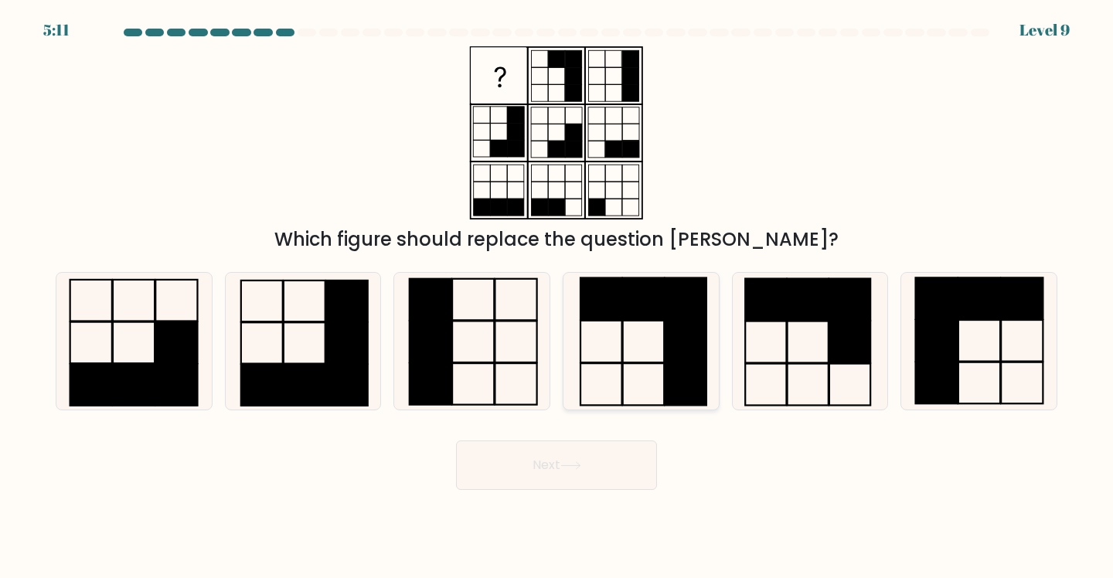
click at [594, 299] on rect at bounding box center [601, 299] width 41 height 42
click at [557, 297] on input "d." at bounding box center [557, 293] width 1 height 8
radio input "true"
click at [589, 472] on button "Next" at bounding box center [556, 465] width 201 height 49
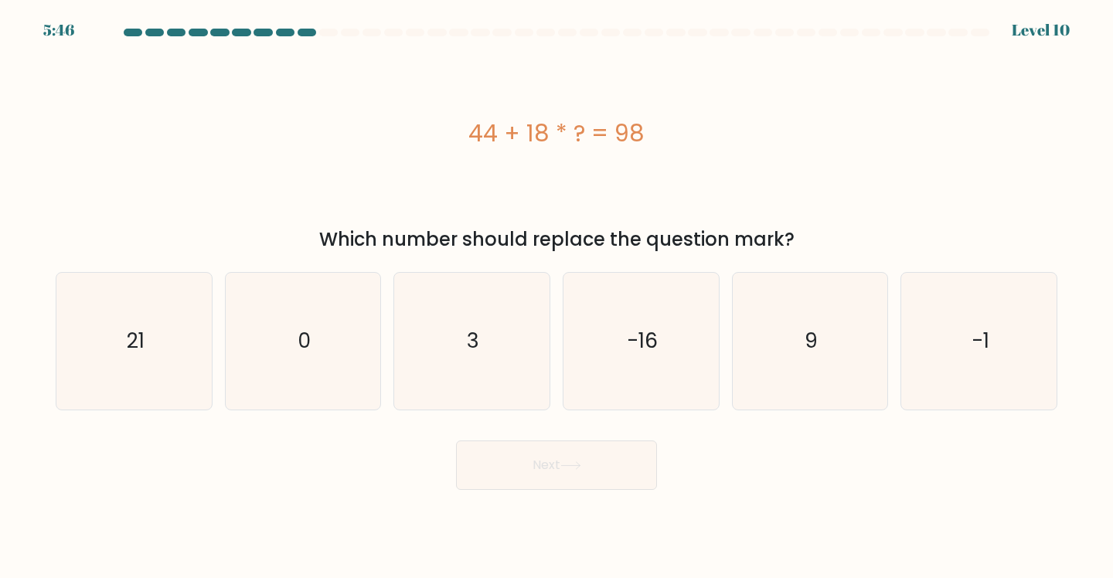
click at [622, 143] on div "44 + 18 * ? = 98" at bounding box center [557, 133] width 1002 height 35
click at [515, 305] on icon "3" at bounding box center [472, 341] width 137 height 137
click at [557, 297] on input "c. 3" at bounding box center [557, 293] width 1 height 8
radio input "true"
click at [528, 489] on button "Next" at bounding box center [556, 465] width 201 height 49
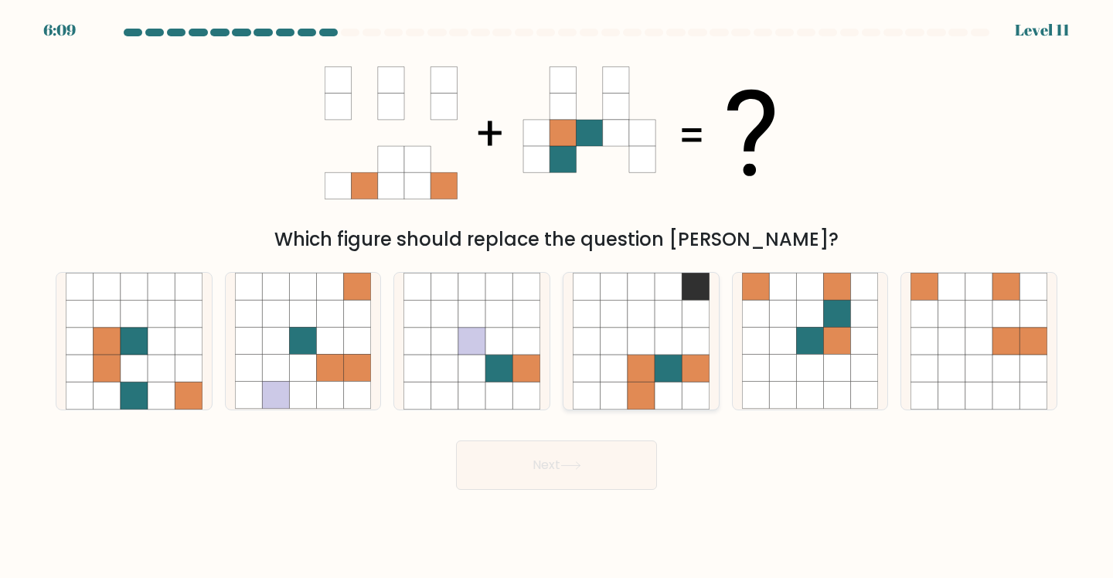
click at [634, 404] on icon at bounding box center [641, 395] width 27 height 27
click at [557, 297] on input "d." at bounding box center [557, 293] width 1 height 8
radio input "true"
click at [662, 407] on icon at bounding box center [668, 395] width 27 height 27
click at [557, 297] on input "d." at bounding box center [557, 293] width 1 height 8
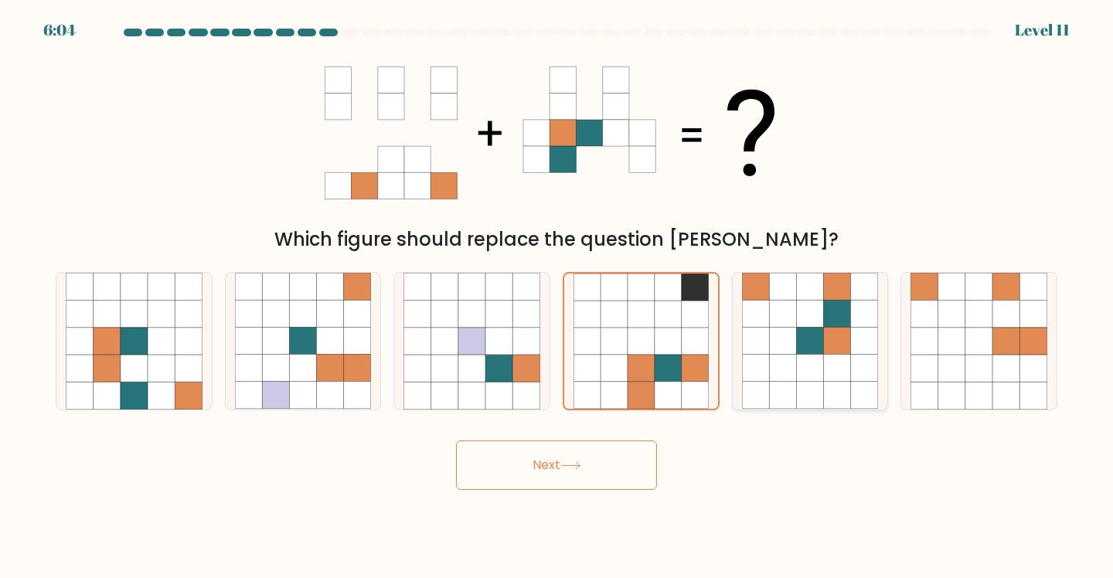
click at [857, 381] on icon at bounding box center [864, 368] width 27 height 27
click at [557, 297] on input "e." at bounding box center [557, 293] width 1 height 8
radio input "true"
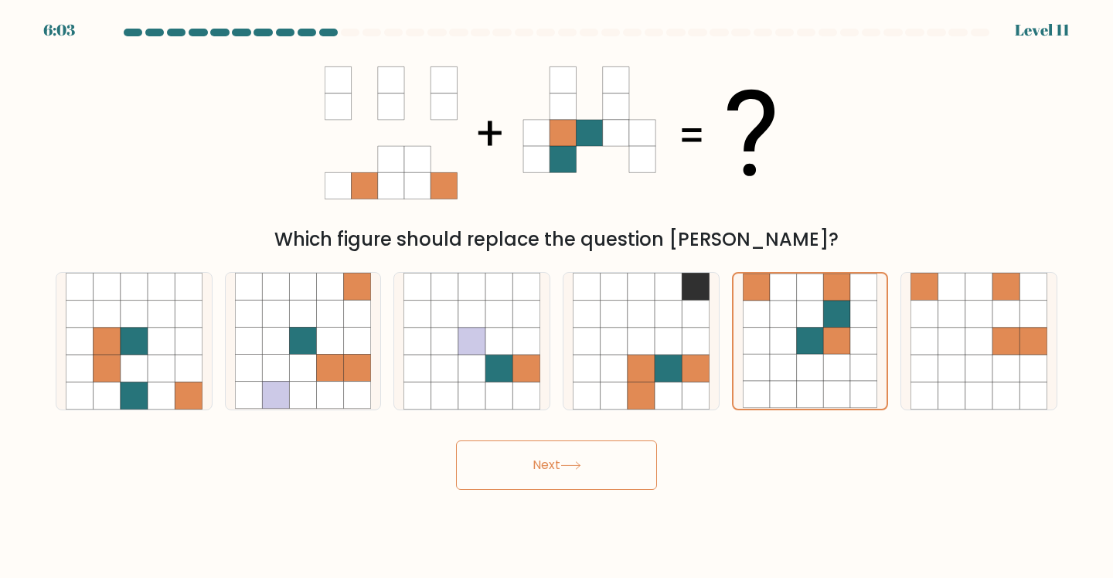
click at [563, 476] on button "Next" at bounding box center [556, 465] width 201 height 49
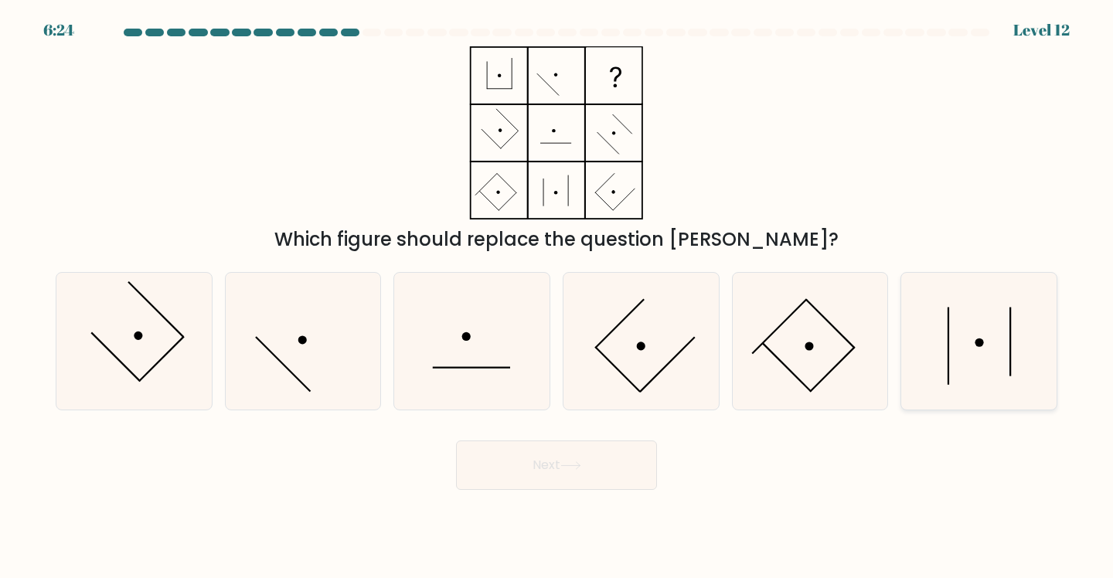
click at [956, 373] on icon at bounding box center [979, 341] width 137 height 137
click at [557, 297] on input "f." at bounding box center [557, 293] width 1 height 8
radio input "true"
click at [519, 469] on button "Next" at bounding box center [556, 465] width 201 height 49
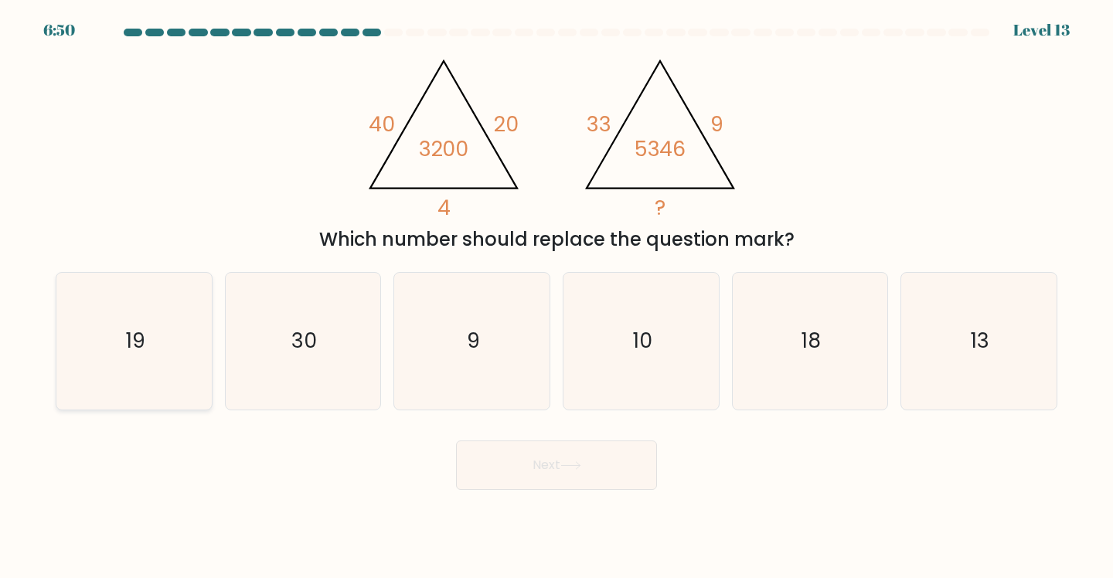
click at [158, 336] on icon "19" at bounding box center [134, 341] width 137 height 137
click at [557, 297] on input "a. 19" at bounding box center [557, 293] width 1 height 8
radio input "true"
click at [611, 477] on button "Next" at bounding box center [556, 465] width 201 height 49
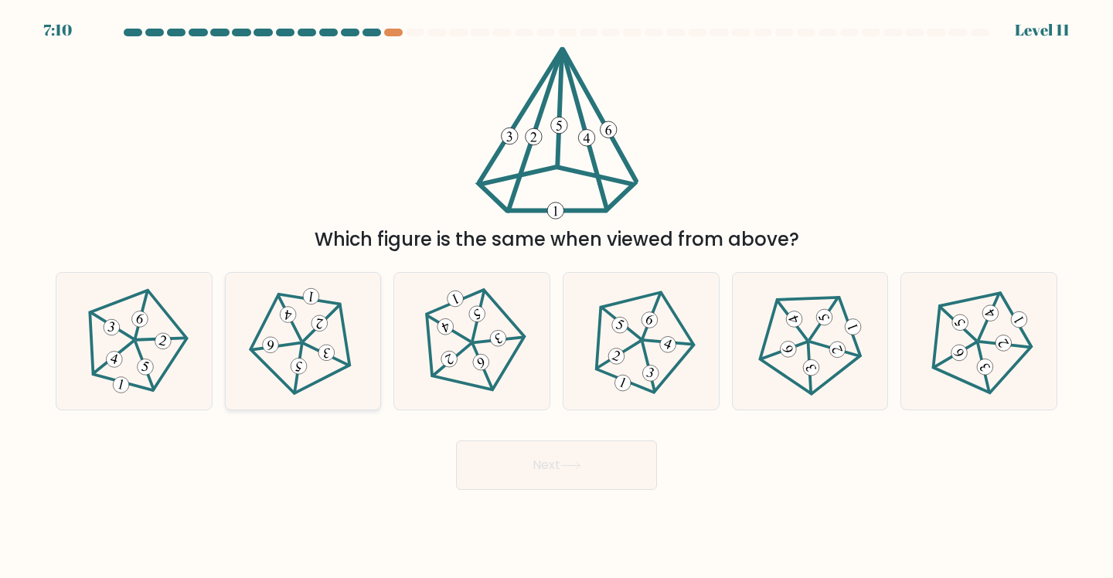
click at [295, 356] on icon at bounding box center [302, 341] width 109 height 109
click at [557, 297] on input "b." at bounding box center [557, 293] width 1 height 8
radio input "true"
click at [558, 490] on button "Next" at bounding box center [556, 465] width 201 height 49
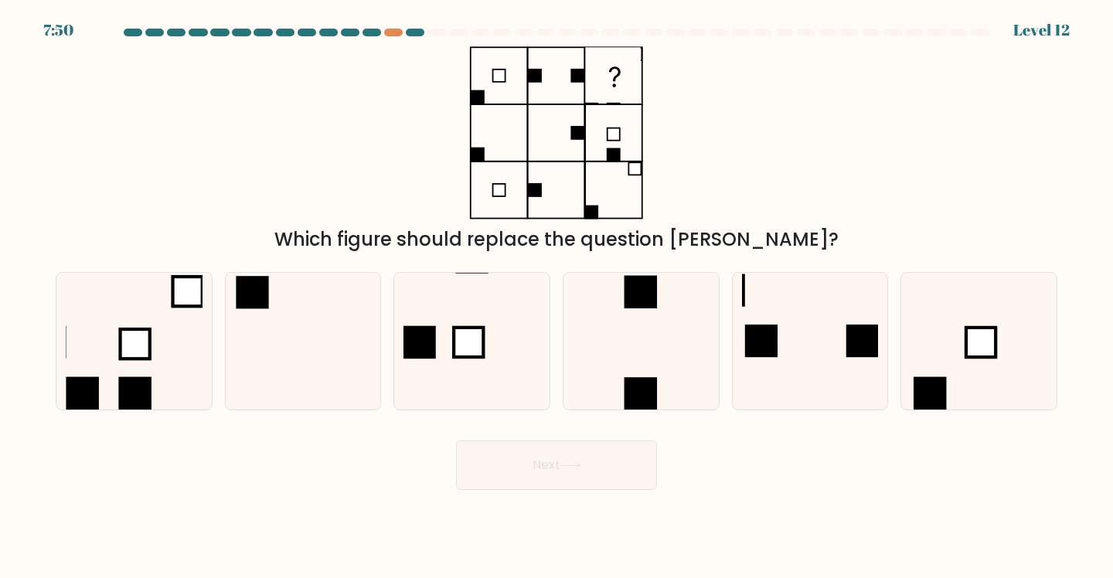
click at [1045, 52] on div "Which figure should replace the question [PERSON_NAME]?" at bounding box center [556, 149] width 1020 height 207
click at [122, 351] on rect at bounding box center [134, 343] width 29 height 29
click at [557, 297] on input "a." at bounding box center [557, 293] width 1 height 8
radio input "true"
click at [559, 485] on button "Next" at bounding box center [556, 465] width 201 height 49
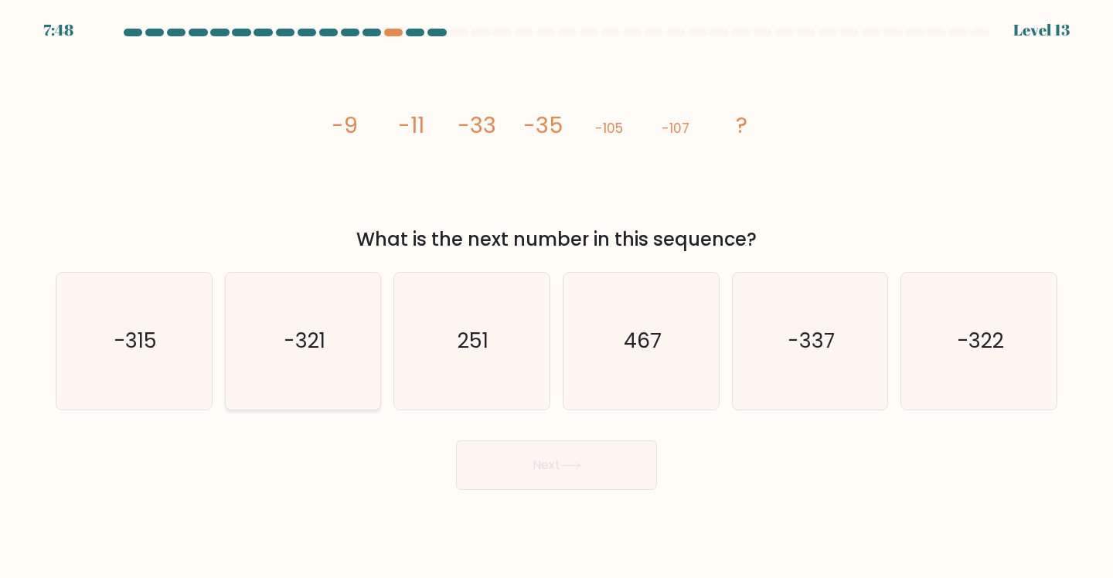
click at [298, 337] on text "-321" at bounding box center [305, 341] width 42 height 29
click at [557, 297] on input "b. -321" at bounding box center [557, 293] width 1 height 8
radio input "true"
click at [512, 459] on button "Next" at bounding box center [556, 465] width 201 height 49
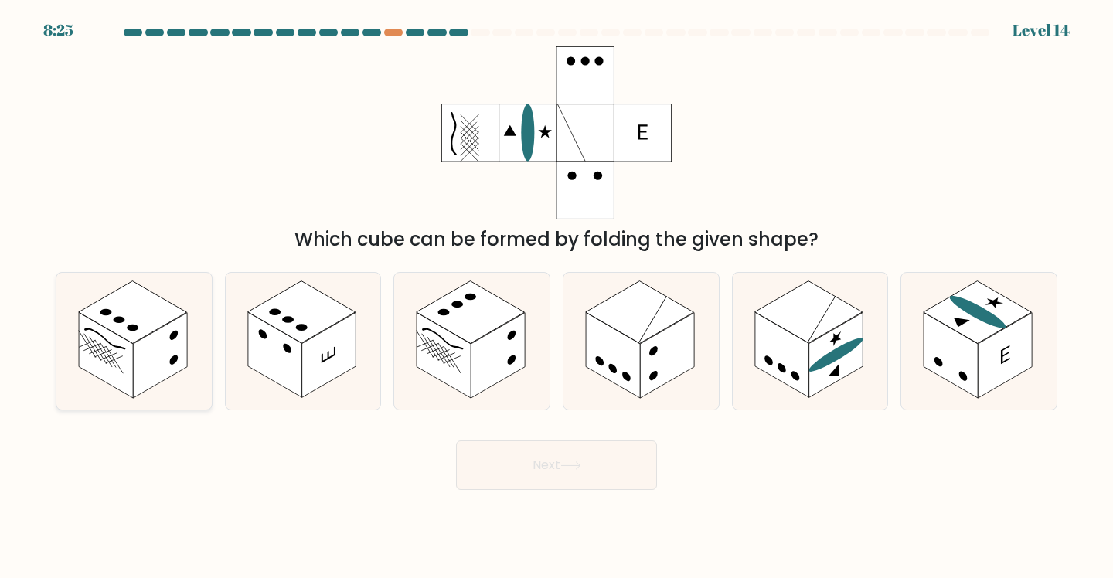
click at [205, 335] on icon at bounding box center [133, 341] width 155 height 137
click at [557, 297] on input "a." at bounding box center [557, 293] width 1 height 8
radio input "true"
click at [578, 484] on button "Next" at bounding box center [556, 465] width 201 height 49
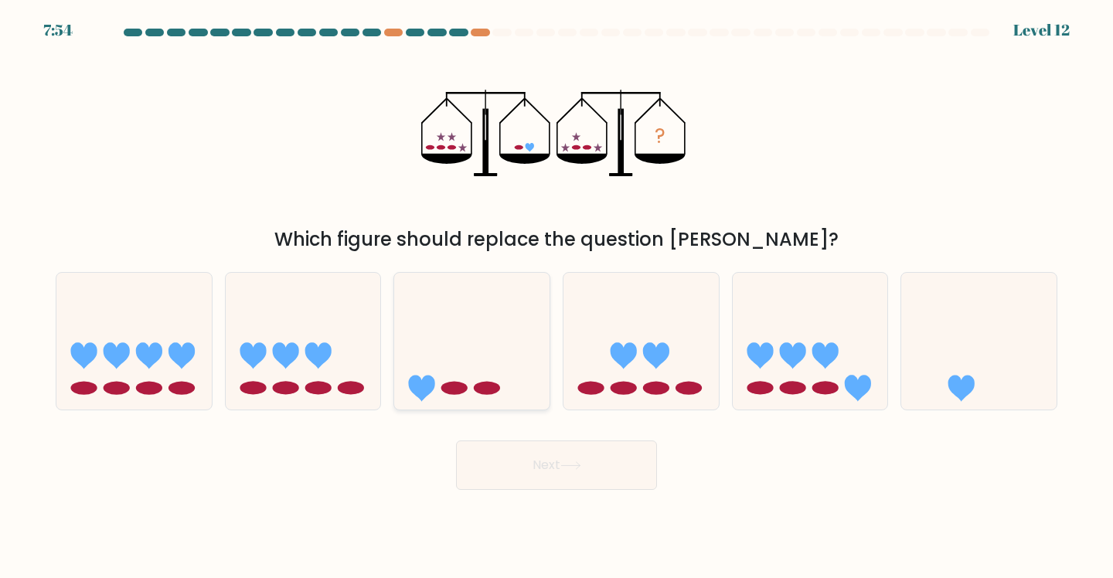
click at [425, 373] on icon at bounding box center [471, 342] width 155 height 128
click at [557, 297] on input "c." at bounding box center [557, 293] width 1 height 8
radio input "true"
click at [601, 488] on button "Next" at bounding box center [556, 465] width 201 height 49
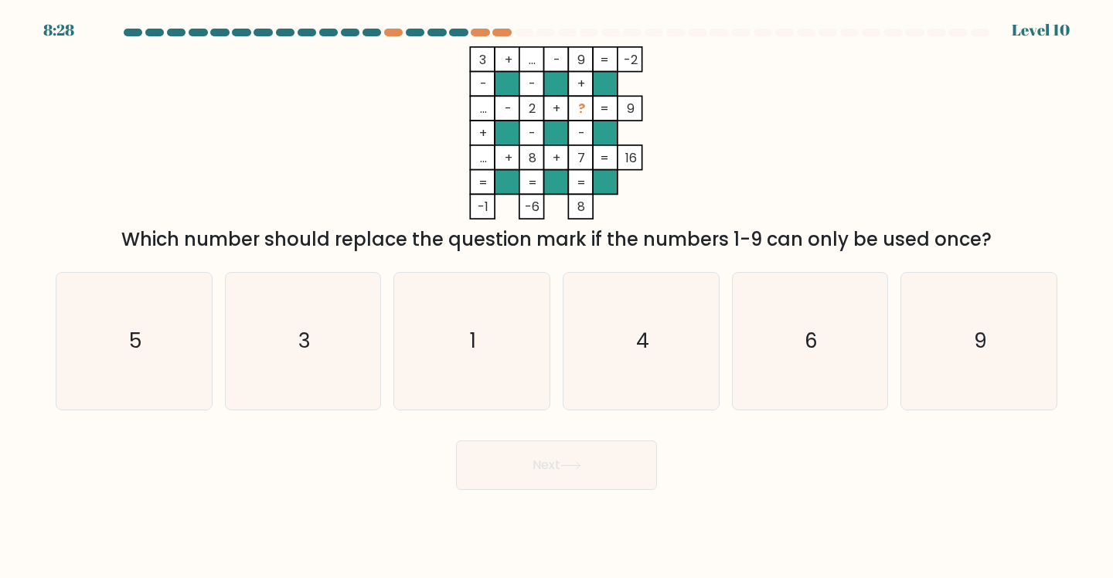
click at [485, 37] on div at bounding box center [556, 36] width 1020 height 14
click at [485, 32] on div at bounding box center [480, 33] width 19 height 8
click at [397, 32] on div at bounding box center [393, 33] width 19 height 8
click at [397, 36] on div at bounding box center [393, 33] width 19 height 8
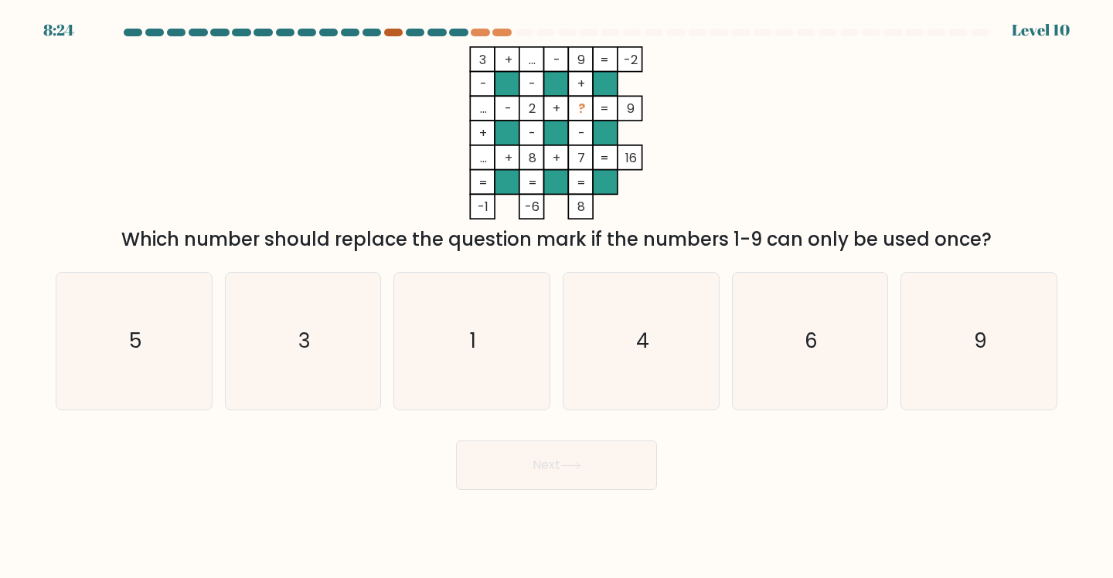
click at [397, 36] on div at bounding box center [393, 33] width 19 height 8
click at [492, 35] on at bounding box center [556, 33] width 869 height 8
click at [480, 37] on div at bounding box center [556, 36] width 1020 height 14
click at [484, 37] on div at bounding box center [556, 36] width 1020 height 14
click at [483, 36] on div at bounding box center [480, 33] width 19 height 8
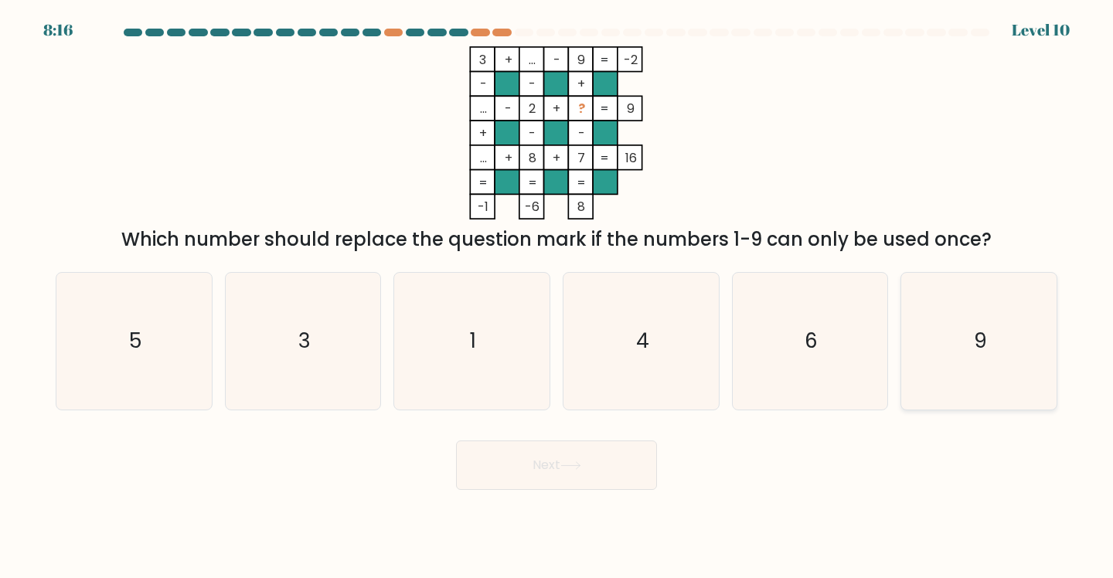
click at [996, 356] on icon "9" at bounding box center [979, 341] width 137 height 137
click at [557, 297] on input "f. 9" at bounding box center [557, 293] width 1 height 8
radio input "true"
click at [590, 488] on button "Next" at bounding box center [556, 465] width 201 height 49
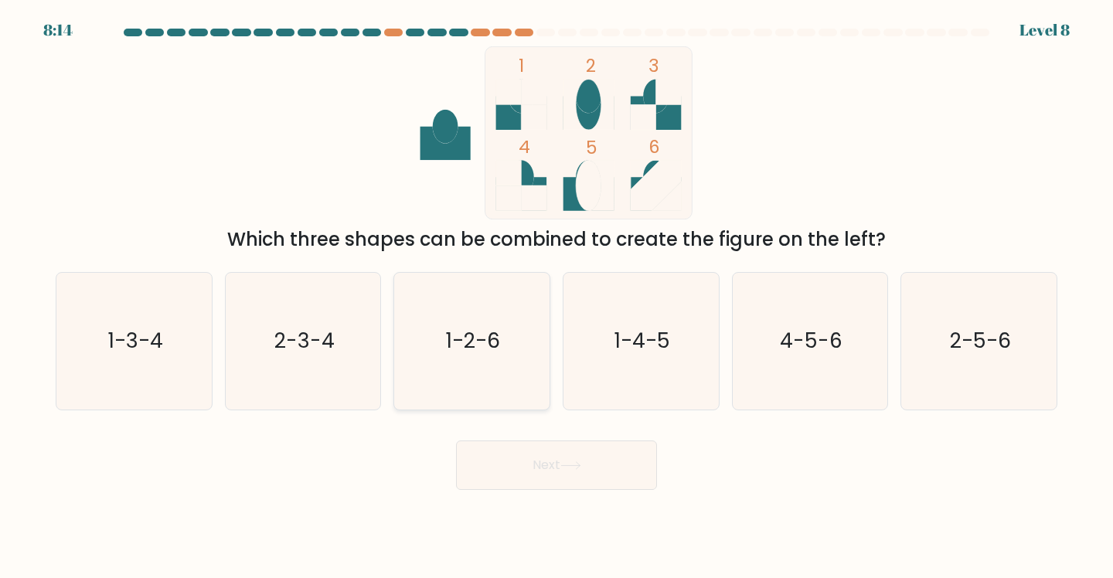
click at [518, 393] on icon "1-2-6" at bounding box center [472, 341] width 137 height 137
click at [557, 297] on input "c. 1-2-6" at bounding box center [557, 293] width 1 height 8
radio input "true"
click at [536, 463] on button "Next" at bounding box center [556, 465] width 201 height 49
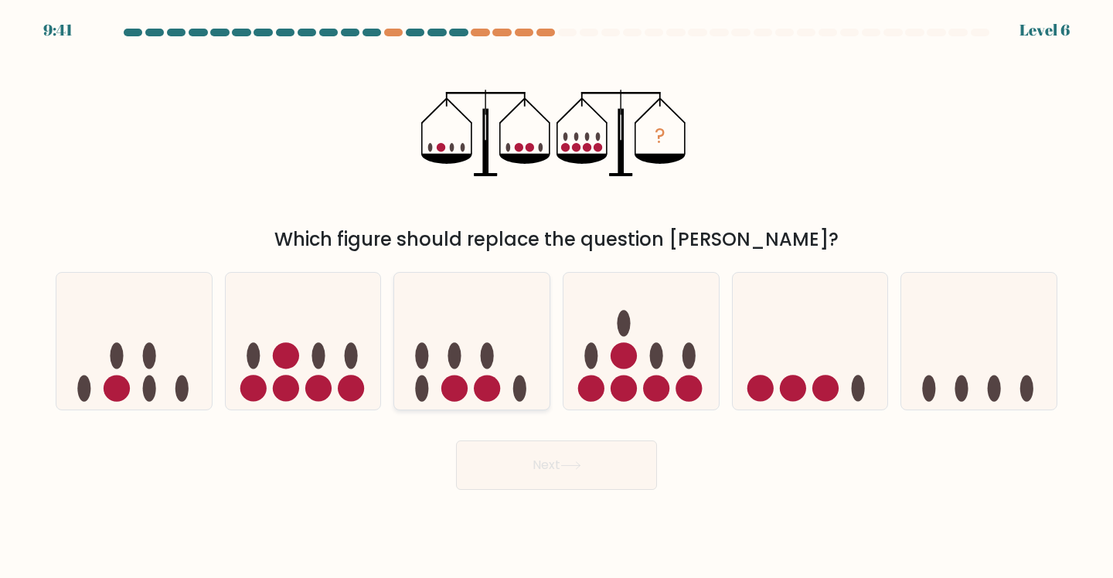
click at [455, 363] on ellipse at bounding box center [454, 355] width 13 height 26
click at [557, 297] on input "c." at bounding box center [557, 293] width 1 height 8
radio input "true"
click at [532, 479] on button "Next" at bounding box center [556, 465] width 201 height 49
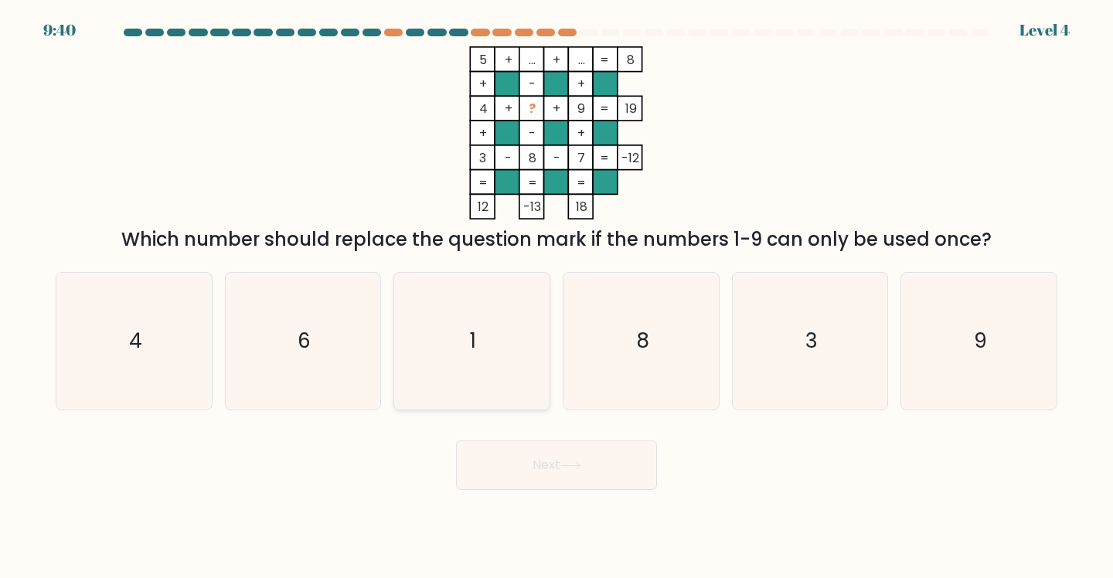
click at [492, 390] on icon "1" at bounding box center [472, 341] width 137 height 137
click at [557, 297] on input "c. 1" at bounding box center [557, 293] width 1 height 8
radio input "true"
click at [536, 483] on button "Next" at bounding box center [556, 465] width 201 height 49
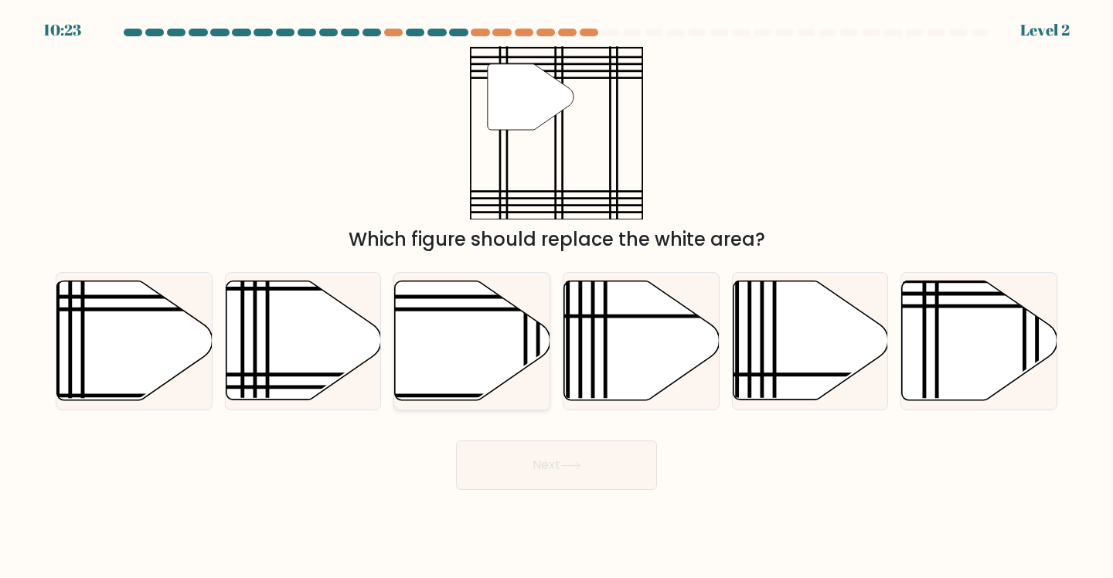
click at [499, 401] on icon at bounding box center [471, 341] width 155 height 121
click at [557, 297] on input "c." at bounding box center [557, 293] width 1 height 8
radio input "true"
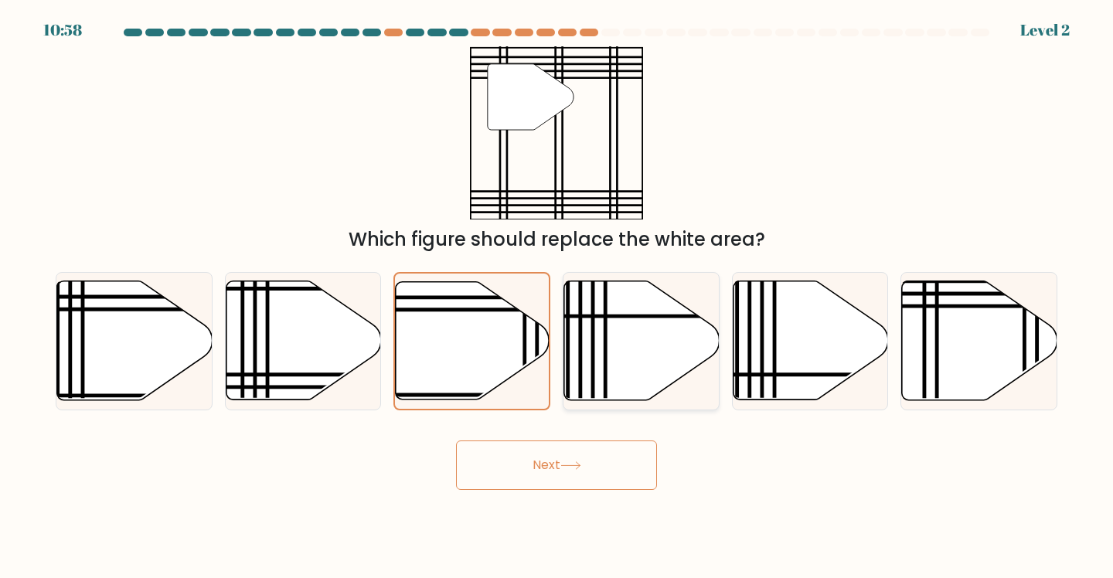
click at [641, 354] on icon at bounding box center [641, 340] width 155 height 119
click at [557, 297] on input "d." at bounding box center [557, 293] width 1 height 8
radio input "true"
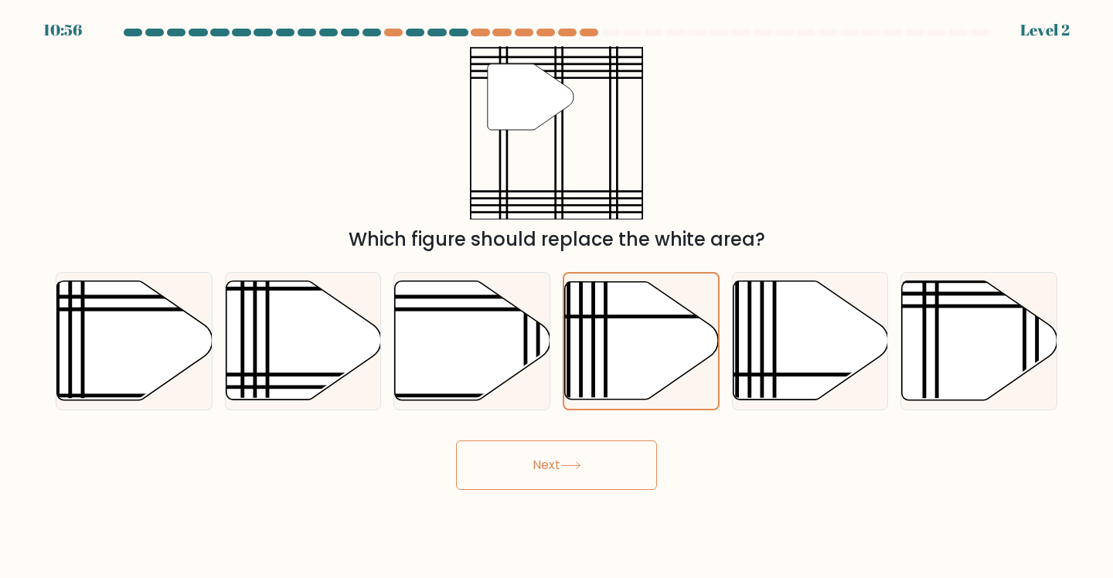
click at [581, 469] on icon at bounding box center [570, 466] width 21 height 9
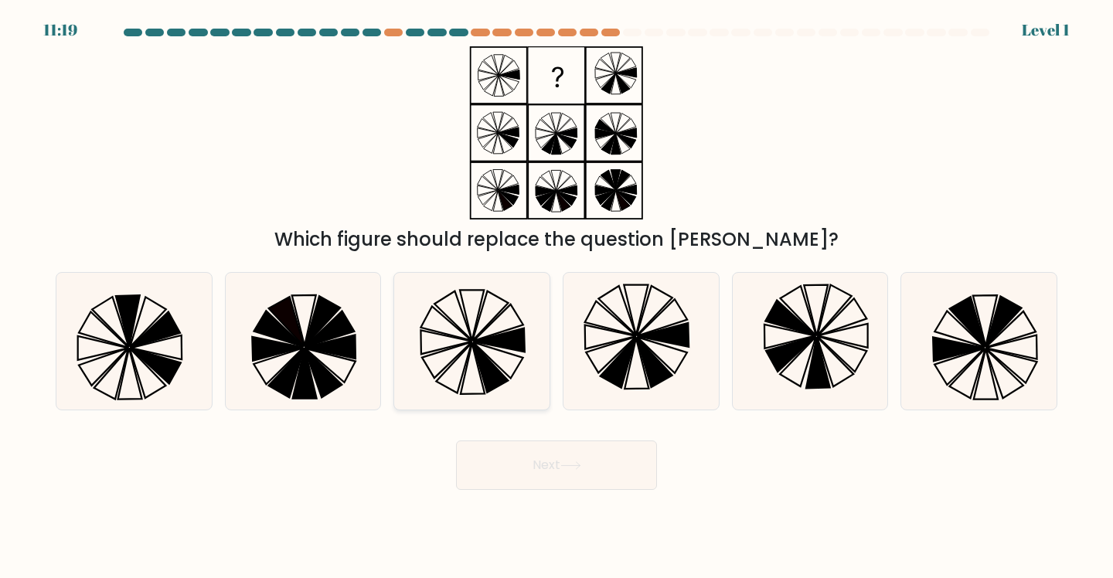
click at [513, 362] on icon at bounding box center [472, 341] width 137 height 137
click at [557, 297] on input "c." at bounding box center [557, 293] width 1 height 8
radio input "true"
click at [573, 545] on body "11:18 Level 1" at bounding box center [556, 289] width 1113 height 578
click at [573, 533] on body "11:18 Level 1" at bounding box center [556, 289] width 1113 height 578
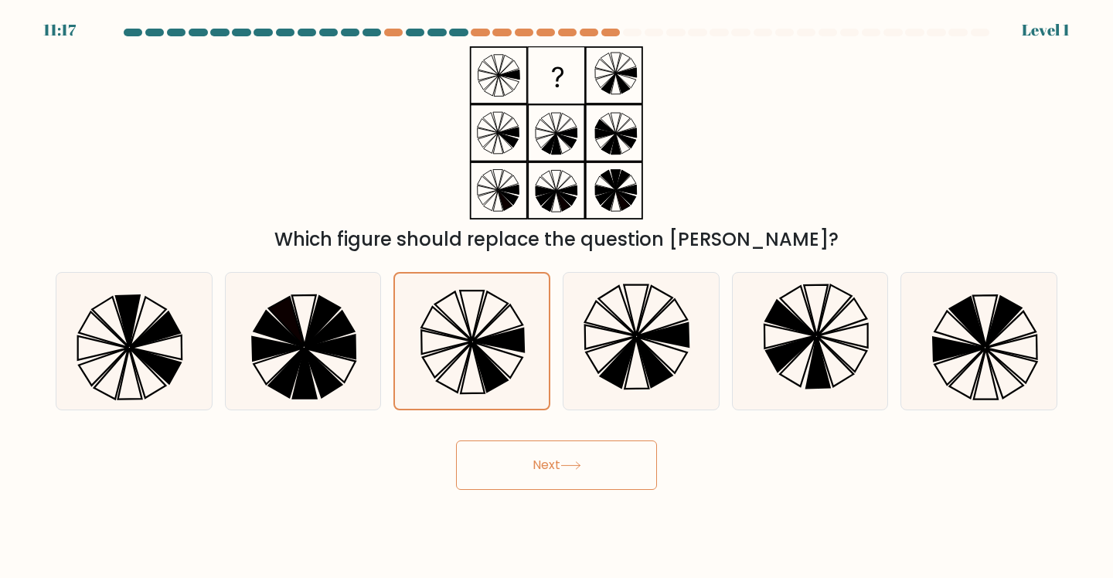
click at [580, 502] on body "11:17 Level 1" at bounding box center [556, 289] width 1113 height 578
click at [572, 470] on icon at bounding box center [570, 466] width 21 height 9
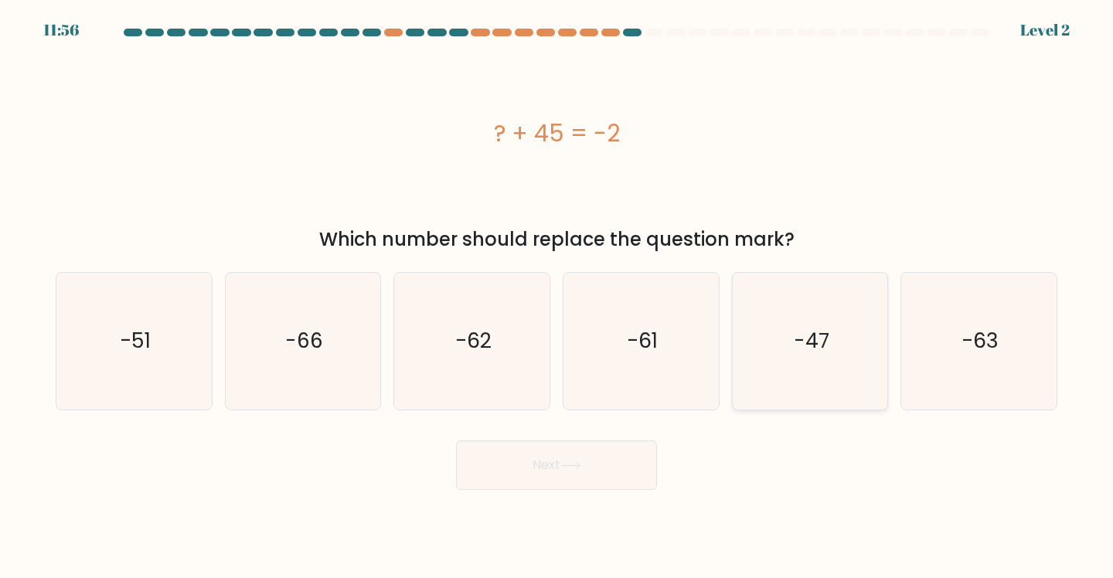
click at [865, 376] on icon "-47" at bounding box center [810, 341] width 137 height 137
click at [557, 297] on input "e. -47" at bounding box center [557, 293] width 1 height 8
radio input "true"
click at [621, 475] on button "Next" at bounding box center [556, 465] width 201 height 49
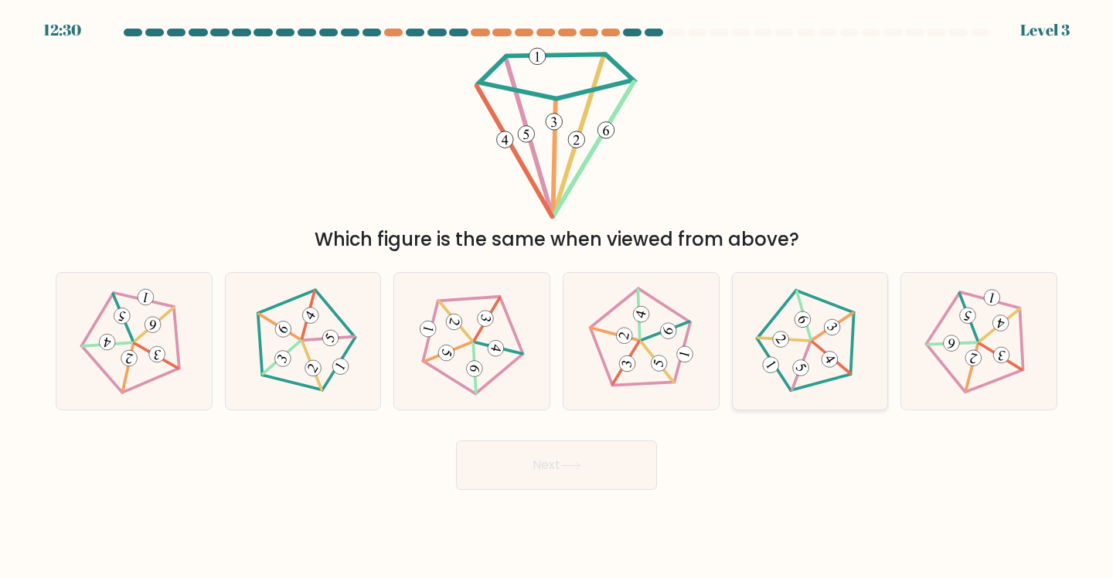
click at [831, 363] on icon at bounding box center [831, 358] width 12 height 11
click at [557, 297] on input "e." at bounding box center [557, 293] width 1 height 8
radio input "true"
click at [524, 460] on button "Next" at bounding box center [556, 465] width 201 height 49
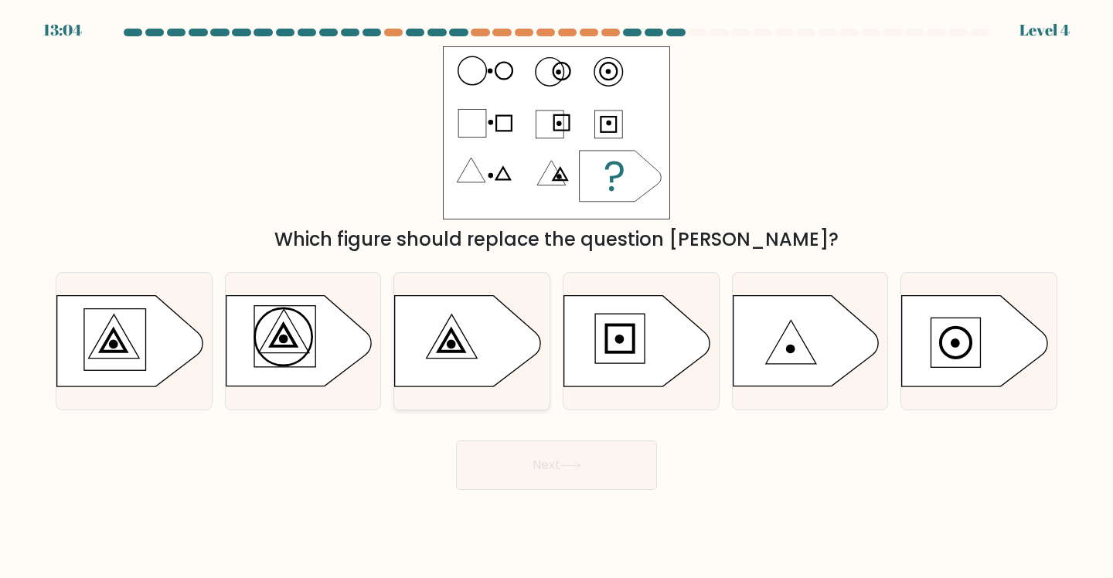
click at [459, 380] on icon at bounding box center [467, 341] width 145 height 90
click at [557, 297] on input "c." at bounding box center [557, 293] width 1 height 8
radio input "true"
click at [108, 347] on icon at bounding box center [129, 341] width 145 height 90
click at [557, 297] on input "a." at bounding box center [557, 293] width 1 height 8
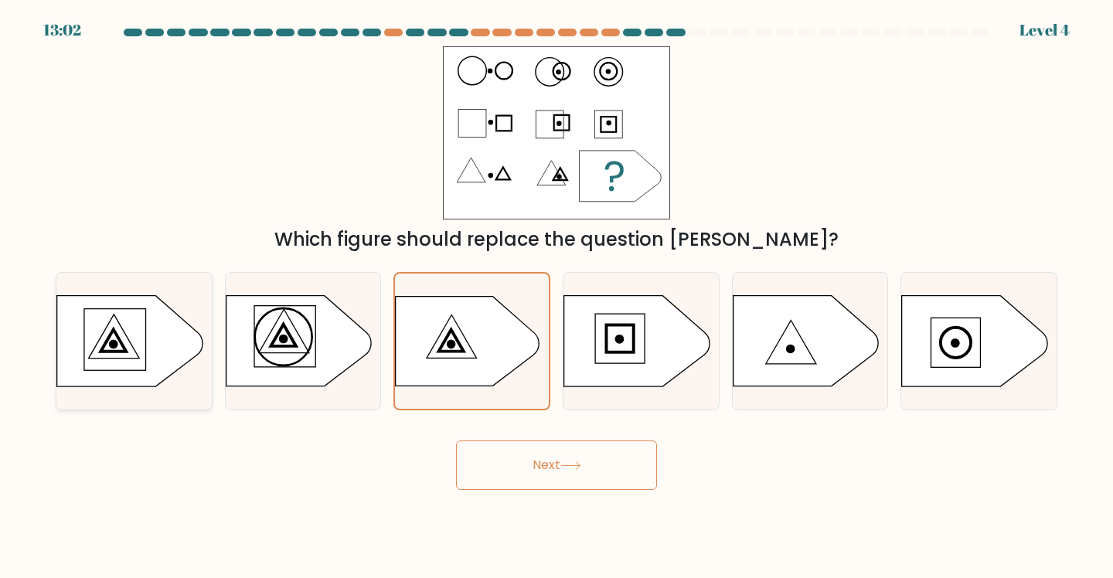
radio input "true"
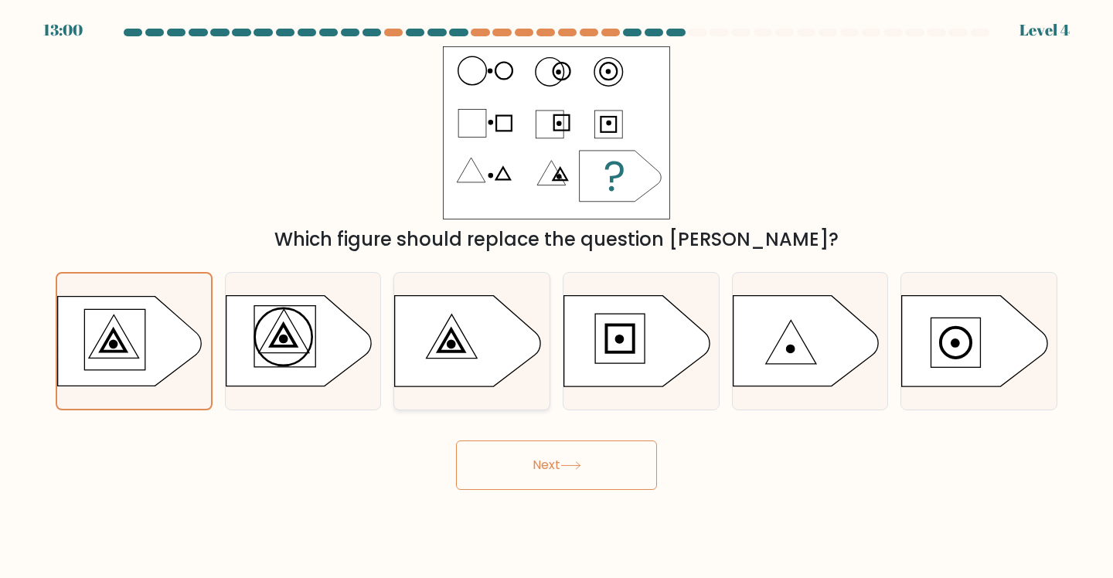
click at [467, 385] on icon at bounding box center [467, 341] width 145 height 90
click at [557, 297] on input "c." at bounding box center [557, 293] width 1 height 8
radio input "true"
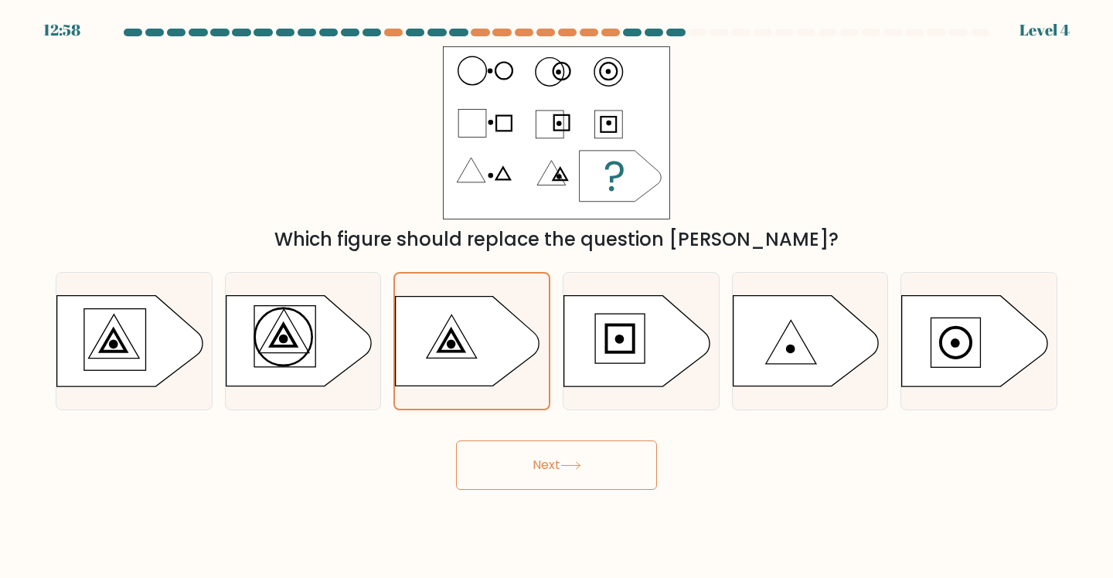
click at [497, 480] on button "Next" at bounding box center [556, 465] width 201 height 49
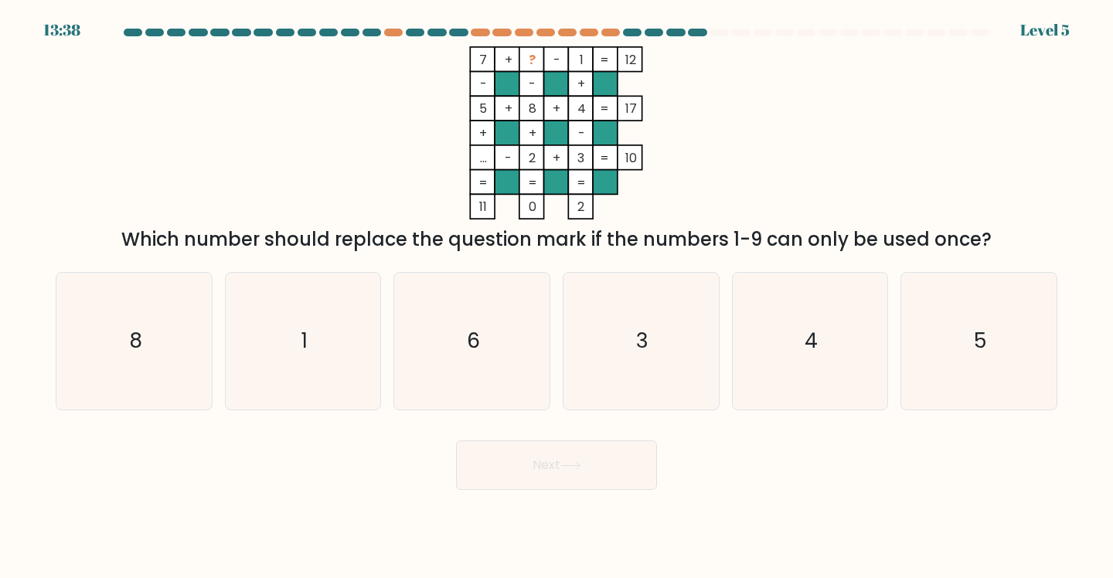
click at [460, 488] on button "Next" at bounding box center [556, 465] width 201 height 49
click at [363, 467] on div "Next" at bounding box center [556, 459] width 1020 height 61
click at [457, 380] on icon "6" at bounding box center [472, 341] width 137 height 137
click at [557, 297] on input "c. 6" at bounding box center [557, 293] width 1 height 8
radio input "true"
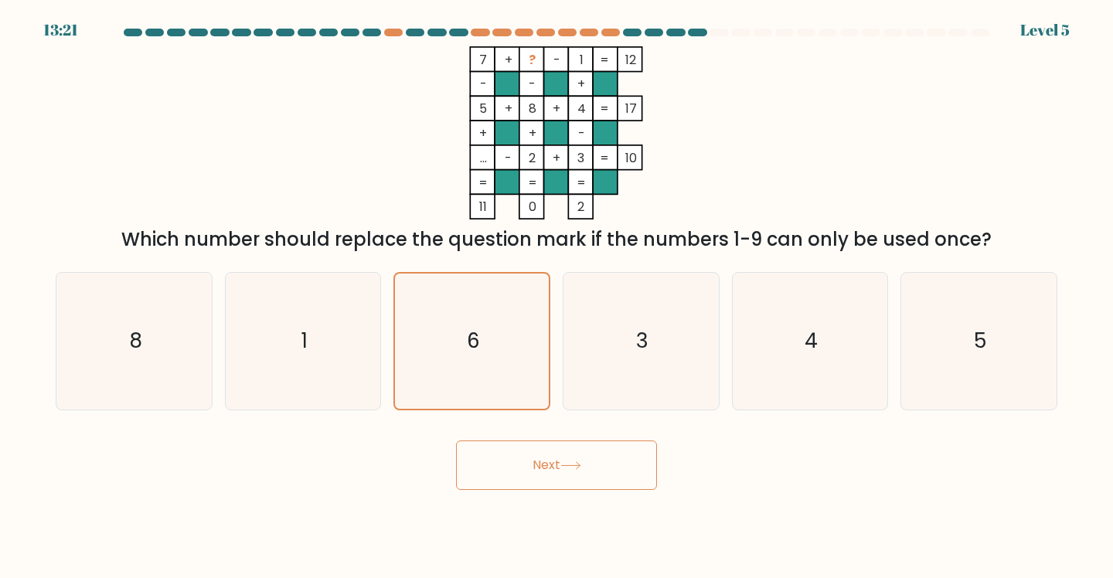
click at [503, 490] on button "Next" at bounding box center [556, 465] width 201 height 49
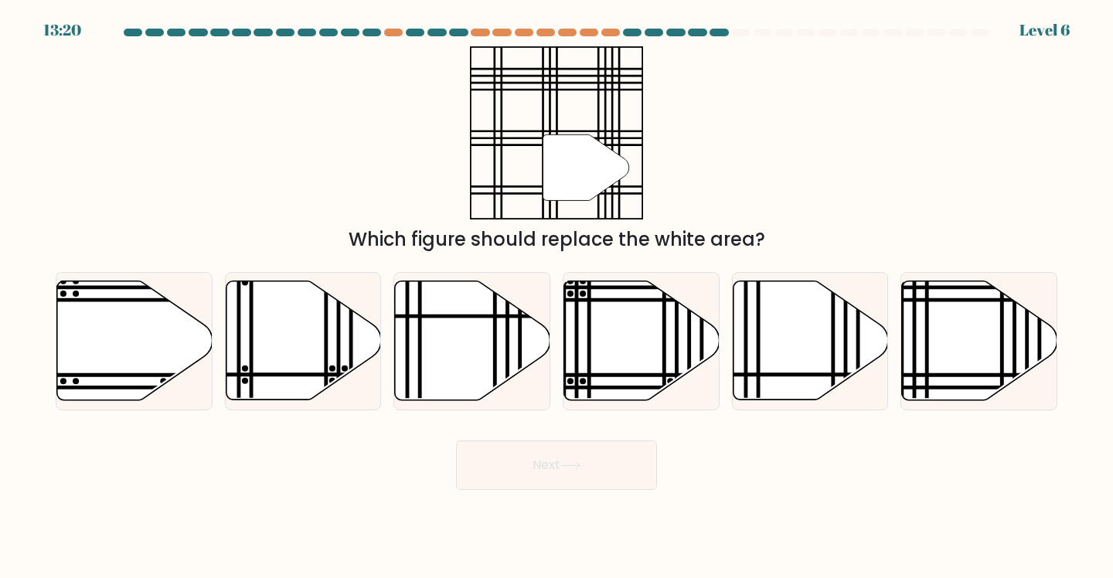
click at [506, 472] on button "Next" at bounding box center [556, 465] width 201 height 49
click at [949, 346] on icon at bounding box center [979, 340] width 155 height 119
click at [557, 297] on input "f." at bounding box center [557, 293] width 1 height 8
radio input "true"
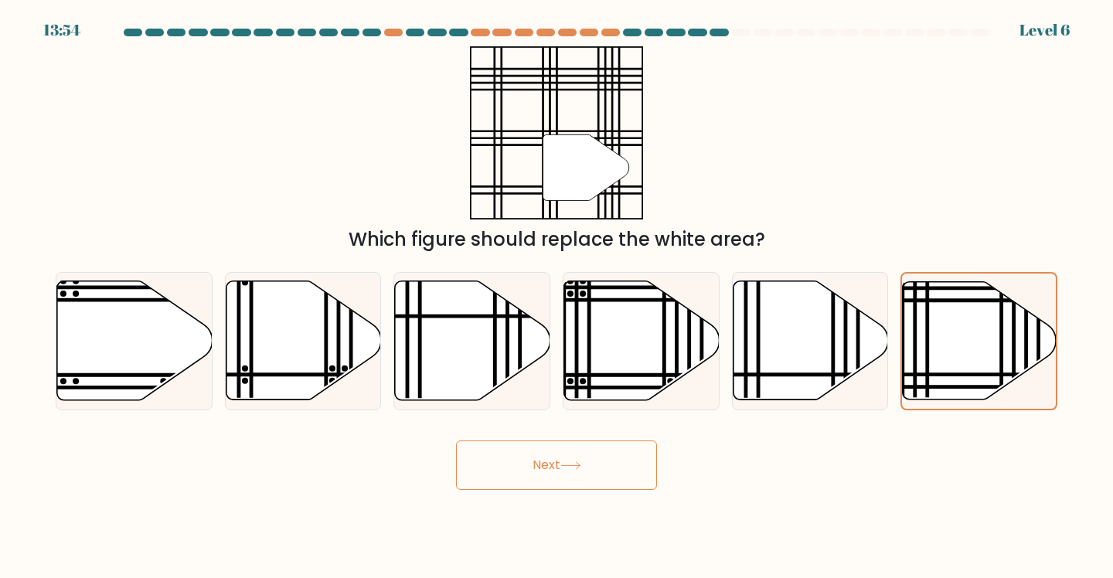
click at [531, 472] on button "Next" at bounding box center [556, 465] width 201 height 49
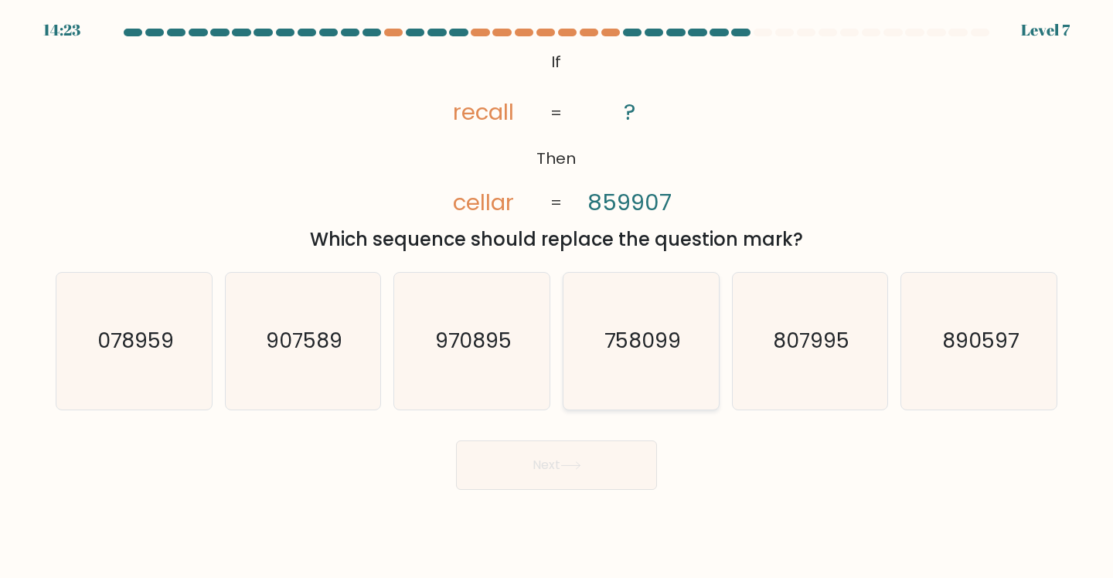
click at [667, 372] on icon "758099" at bounding box center [641, 341] width 137 height 137
click at [557, 297] on input "d. 758099" at bounding box center [557, 293] width 1 height 8
radio input "true"
click at [572, 470] on icon at bounding box center [570, 466] width 21 height 9
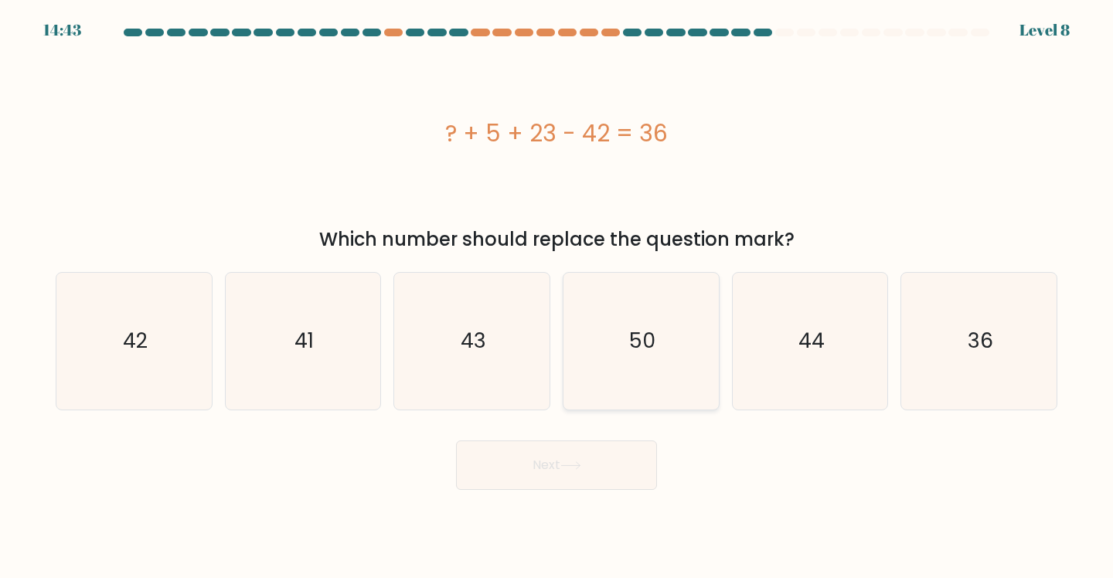
click at [592, 359] on icon "50" at bounding box center [641, 341] width 137 height 137
click at [557, 297] on input "d. 50" at bounding box center [557, 293] width 1 height 8
radio input "true"
click at [710, 341] on div "50" at bounding box center [641, 341] width 157 height 138
click at [557, 297] on input "d. 50" at bounding box center [557, 293] width 1 height 8
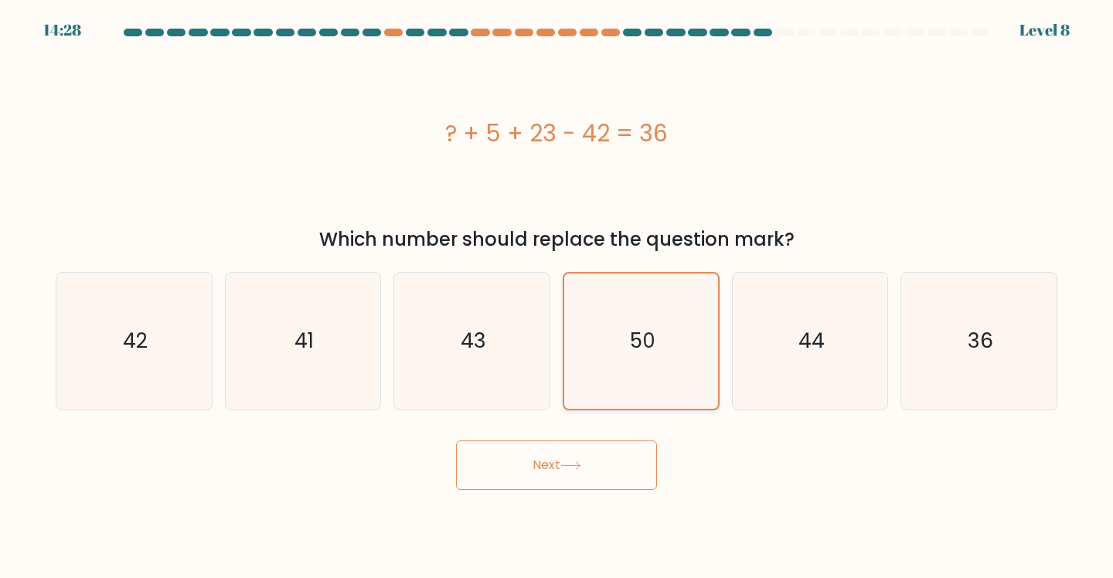
click at [688, 354] on icon "50" at bounding box center [641, 341] width 135 height 135
click at [557, 297] on input "d. 50" at bounding box center [557, 293] width 1 height 8
click at [560, 481] on button "Next" at bounding box center [556, 465] width 201 height 49
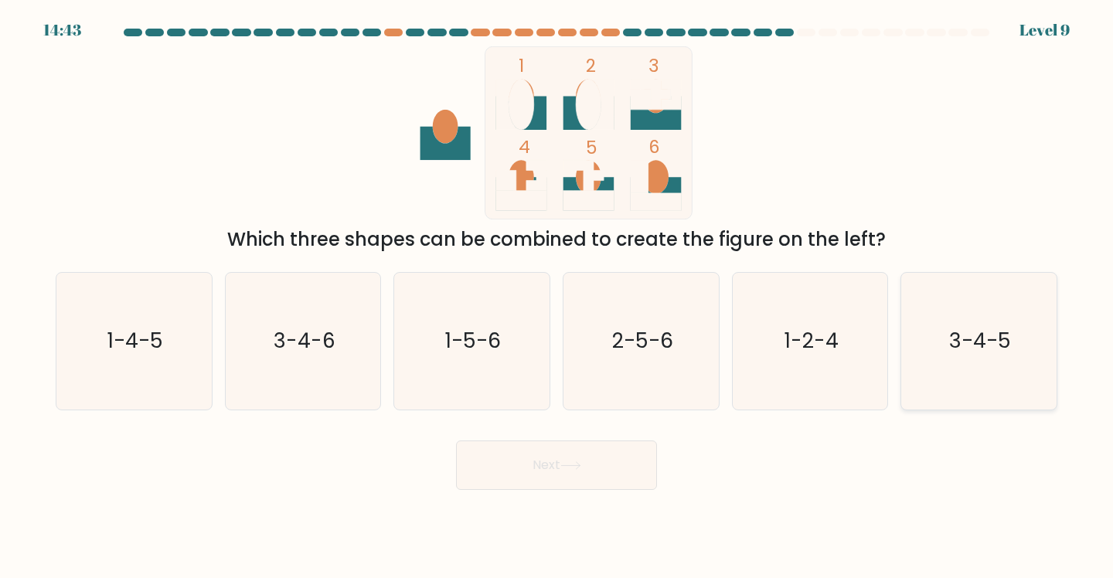
click at [958, 349] on text "3-4-5" at bounding box center [980, 341] width 62 height 29
click at [557, 297] on input "f. 3-4-5" at bounding box center [557, 293] width 1 height 8
radio input "true"
click at [601, 481] on button "Next" at bounding box center [556, 465] width 201 height 49
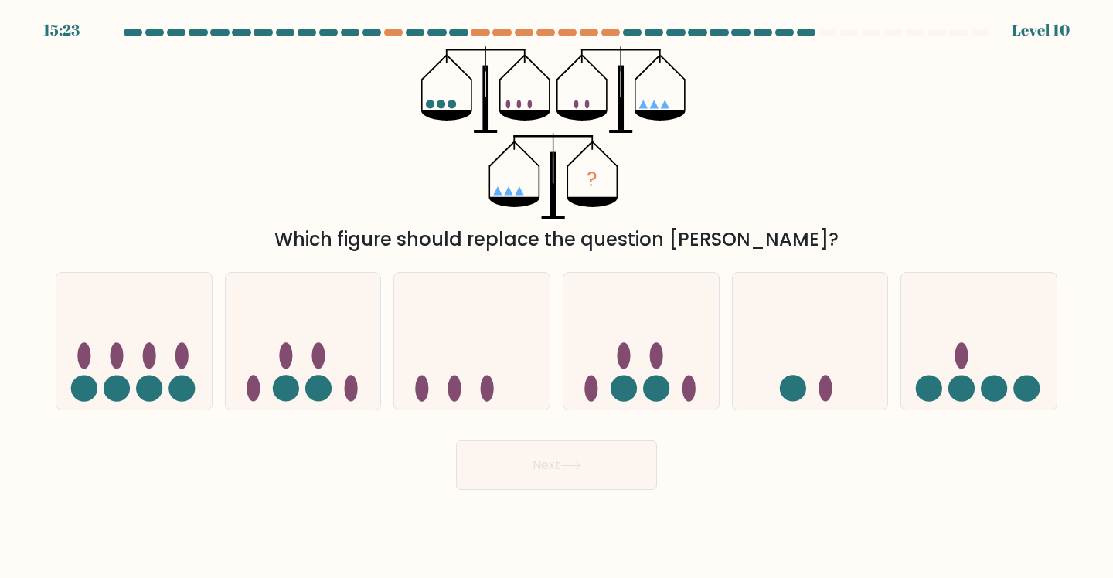
click at [545, 236] on div "Which figure should replace the question [PERSON_NAME]?" at bounding box center [556, 240] width 983 height 28
click at [935, 384] on circle at bounding box center [929, 388] width 26 height 26
click at [557, 297] on input "f." at bounding box center [557, 293] width 1 height 8
radio input "true"
click at [785, 375] on icon at bounding box center [810, 342] width 155 height 128
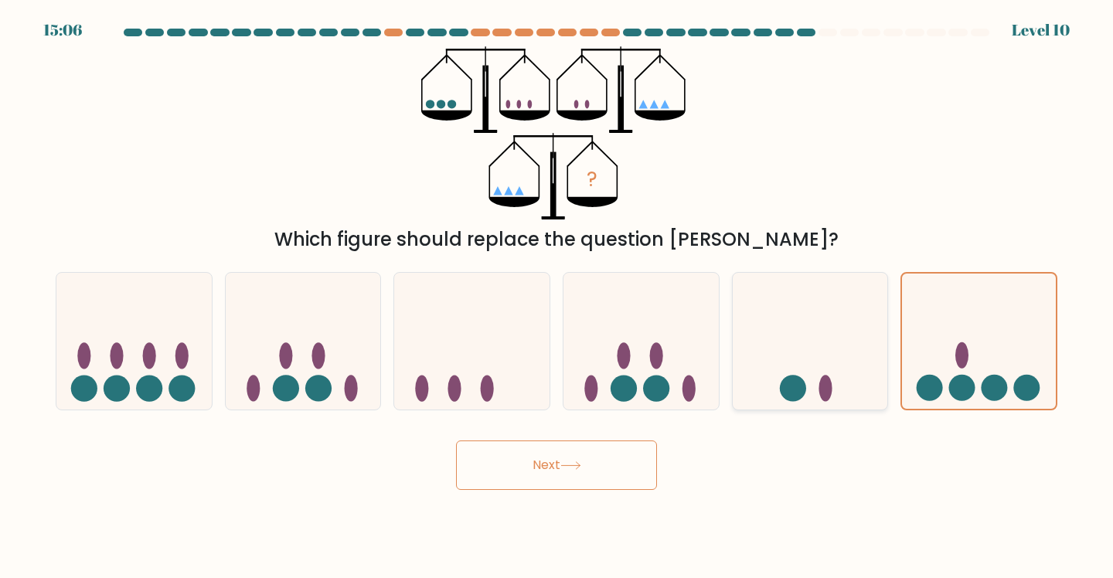
click at [557, 297] on input "e." at bounding box center [557, 293] width 1 height 8
radio input "true"
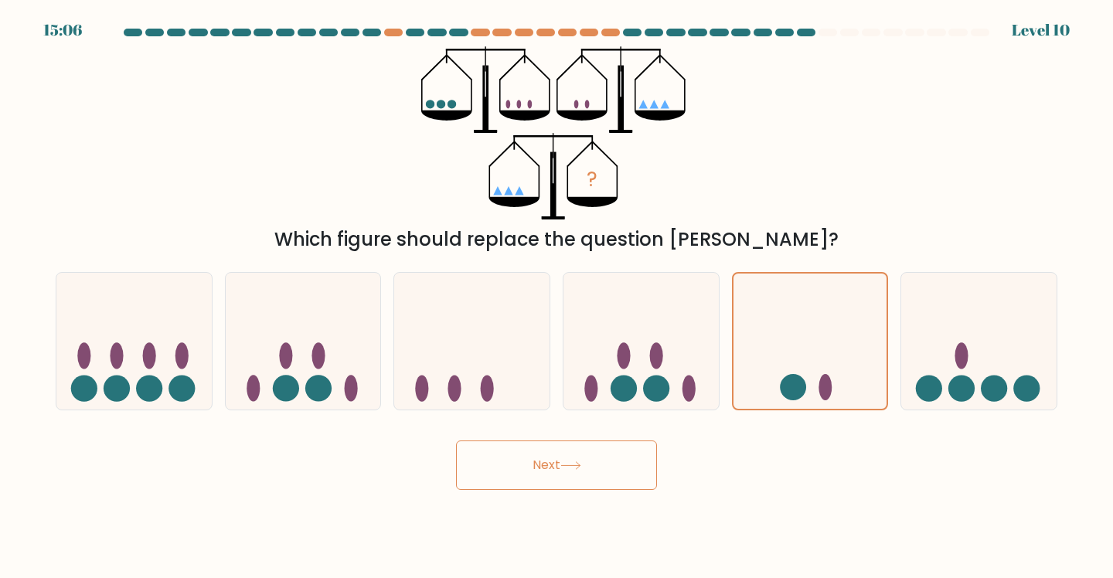
click at [542, 479] on button "Next" at bounding box center [556, 465] width 201 height 49
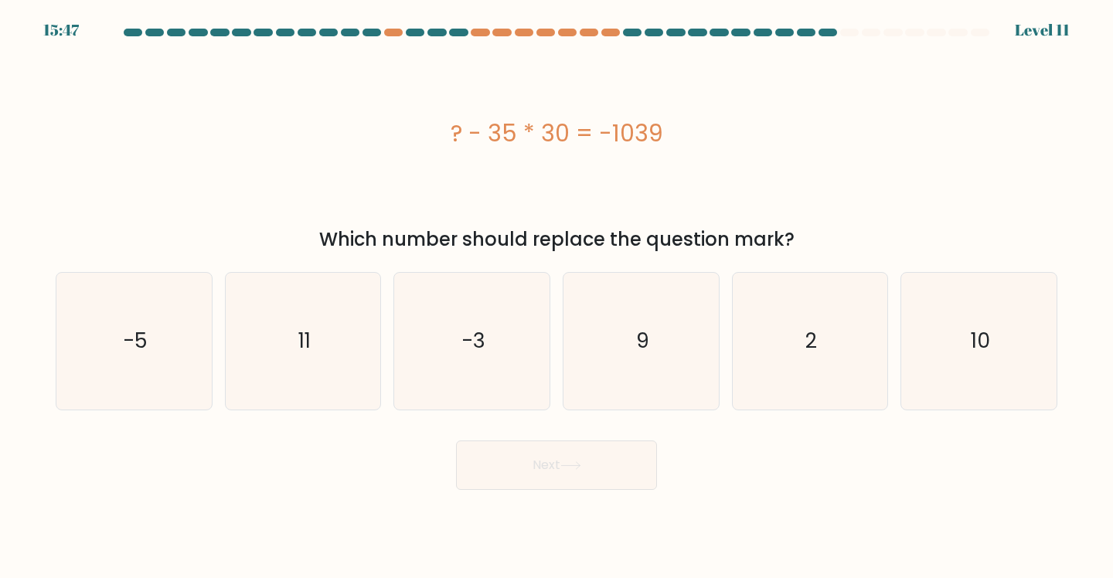
click at [521, 132] on div "? - 35 * 30 = -1039" at bounding box center [557, 133] width 1002 height 35
click at [522, 132] on div "? - 35 * 30 = -1039" at bounding box center [557, 133] width 1002 height 35
drag, startPoint x: 516, startPoint y: 127, endPoint x: 541, endPoint y: 130, distance: 24.9
click at [541, 130] on div "? - 35 * 30 = -1039" at bounding box center [557, 133] width 1002 height 35
click at [310, 351] on text "11" at bounding box center [304, 341] width 12 height 29
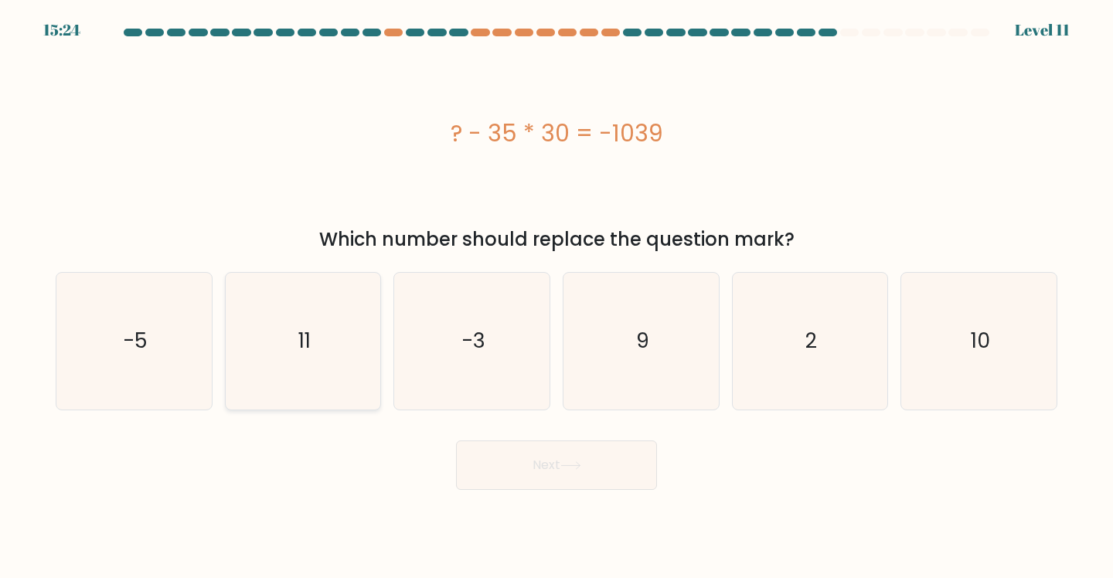
click at [557, 297] on input "b. 11" at bounding box center [557, 293] width 1 height 8
radio input "true"
click at [574, 478] on button "Next" at bounding box center [556, 465] width 201 height 49
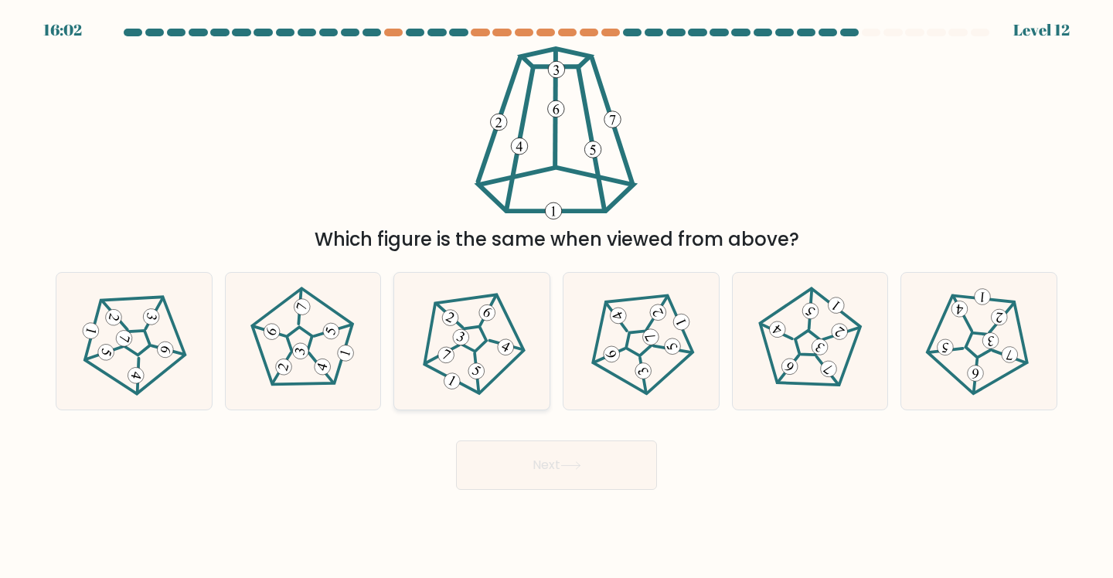
click at [482, 323] on icon at bounding box center [471, 341] width 109 height 109
click at [557, 297] on input "c." at bounding box center [557, 293] width 1 height 8
radio input "true"
click at [560, 479] on button "Next" at bounding box center [556, 465] width 201 height 49
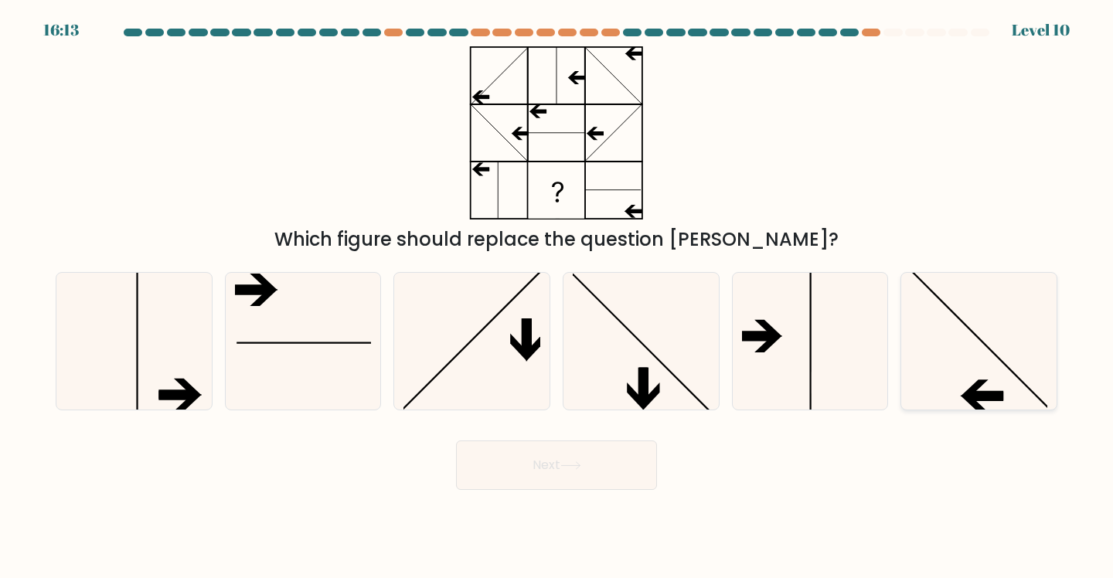
click at [1054, 373] on div at bounding box center [979, 341] width 157 height 138
click at [557, 297] on input "f." at bounding box center [557, 293] width 1 height 8
radio input "true"
click at [481, 478] on button "Next" at bounding box center [556, 465] width 201 height 49
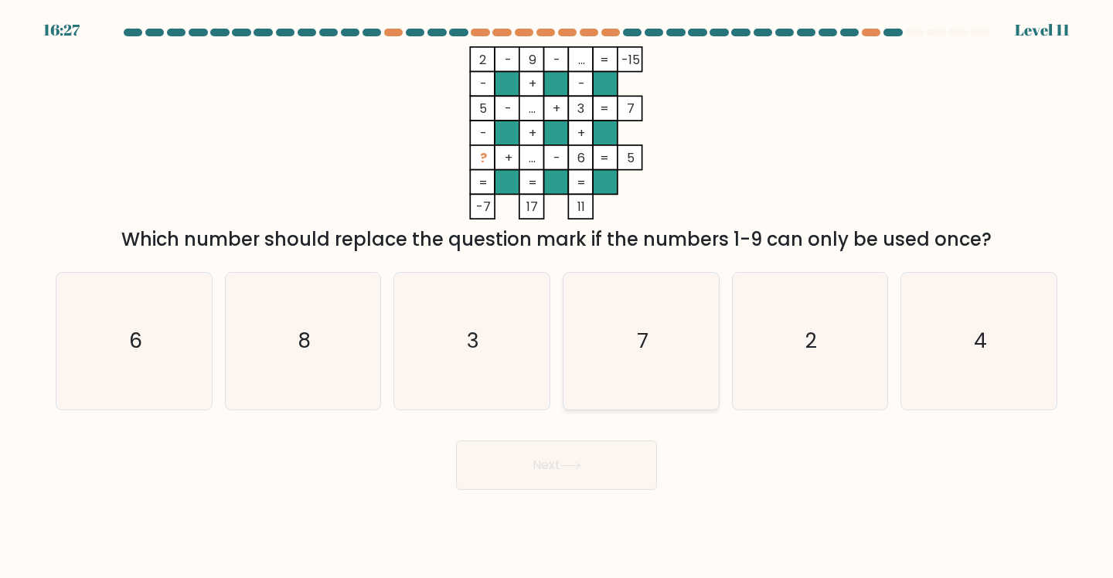
click at [642, 356] on text "7" at bounding box center [642, 341] width 11 height 29
click at [557, 297] on input "d. 7" at bounding box center [557, 293] width 1 height 8
radio input "true"
click at [557, 463] on button "Next" at bounding box center [556, 465] width 201 height 49
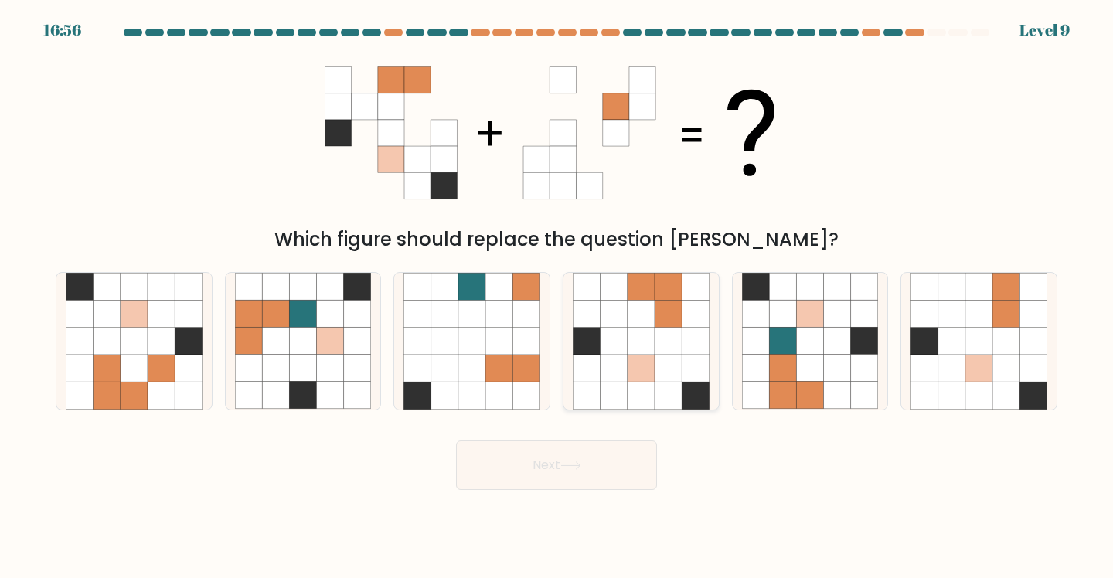
click at [628, 355] on icon at bounding box center [641, 341] width 27 height 27
click at [557, 297] on input "d." at bounding box center [557, 293] width 1 height 8
radio input "true"
click at [584, 490] on button "Next" at bounding box center [556, 465] width 201 height 49
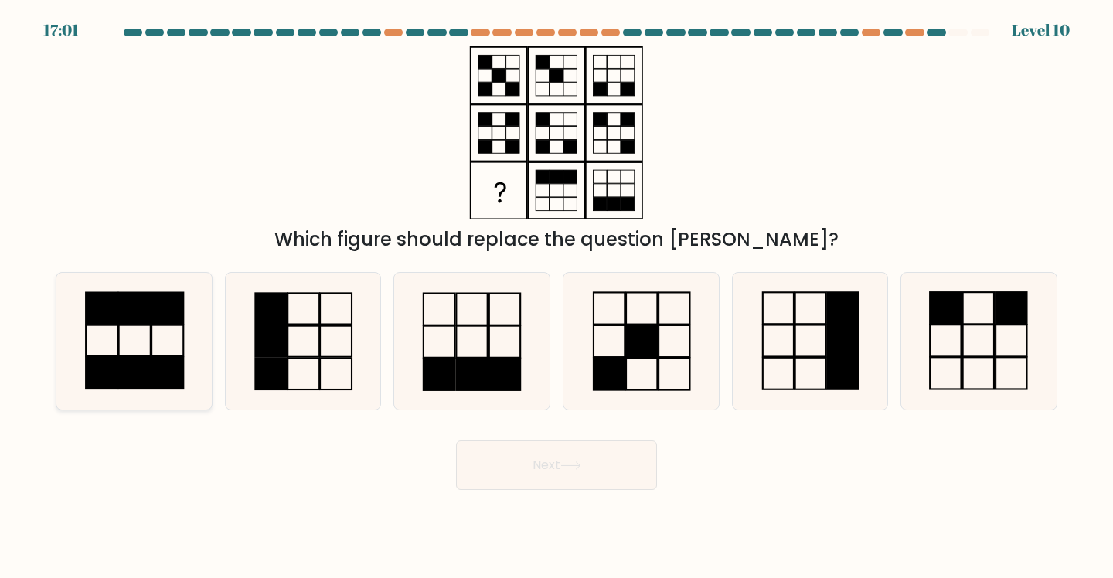
click at [97, 342] on icon at bounding box center [134, 341] width 137 height 137
click at [557, 297] on input "a." at bounding box center [557, 293] width 1 height 8
radio input "true"
click at [567, 470] on icon at bounding box center [570, 466] width 21 height 9
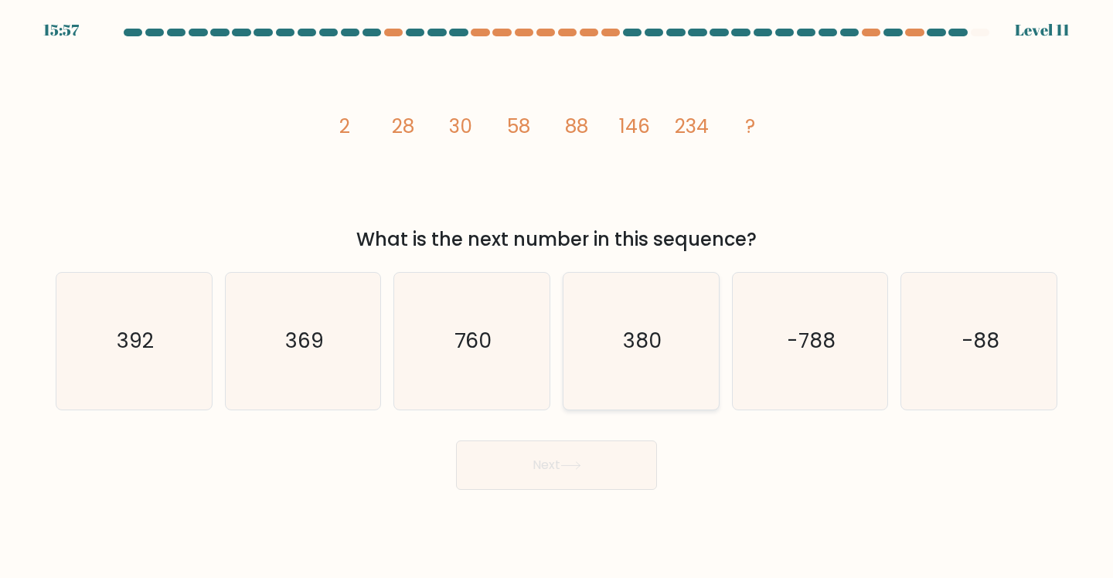
click at [639, 386] on icon "380" at bounding box center [641, 341] width 137 height 137
click at [557, 297] on input "d. 380" at bounding box center [557, 293] width 1 height 8
radio input "true"
click at [565, 487] on button "Next" at bounding box center [556, 465] width 201 height 49
